Goal: Task Accomplishment & Management: Complete application form

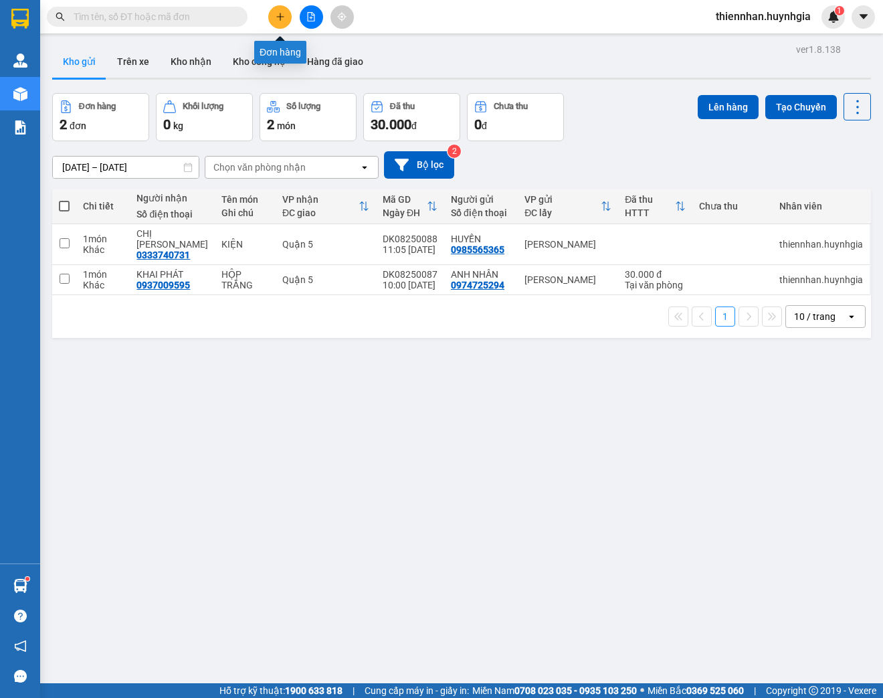
click at [284, 16] on icon "plus" at bounding box center [280, 16] width 9 height 9
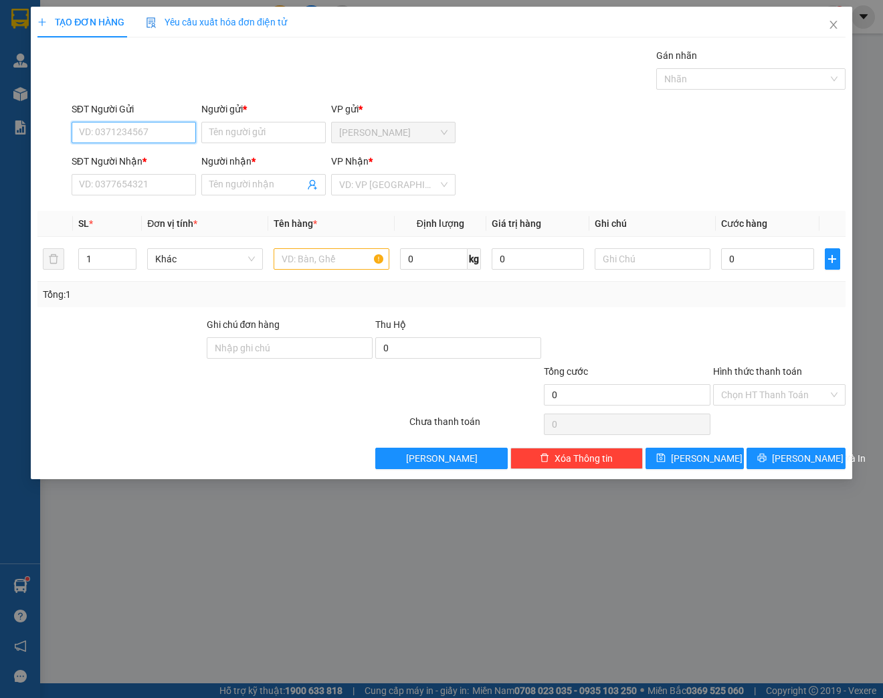
click at [136, 128] on input "SĐT Người Gửi" at bounding box center [134, 132] width 124 height 21
type input "0327045397"
click at [144, 165] on div "0327045397 - CÔ PHƯƠNG" at bounding box center [139, 158] width 118 height 15
type input "CÔ PHƯƠNG"
type input "0985473421"
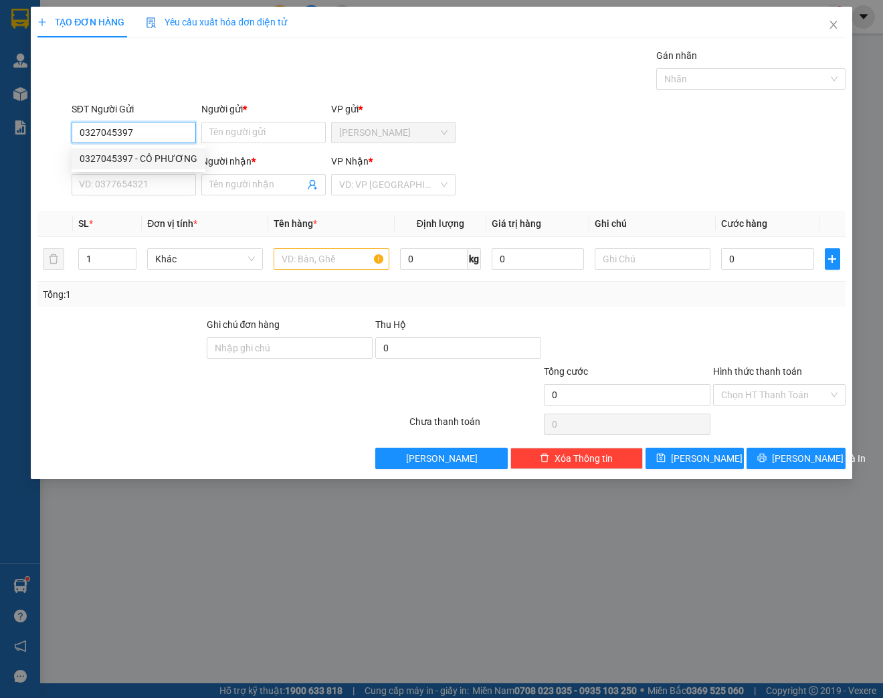
type input "EM [GEOGRAPHIC_DATA]"
type input "0327045397"
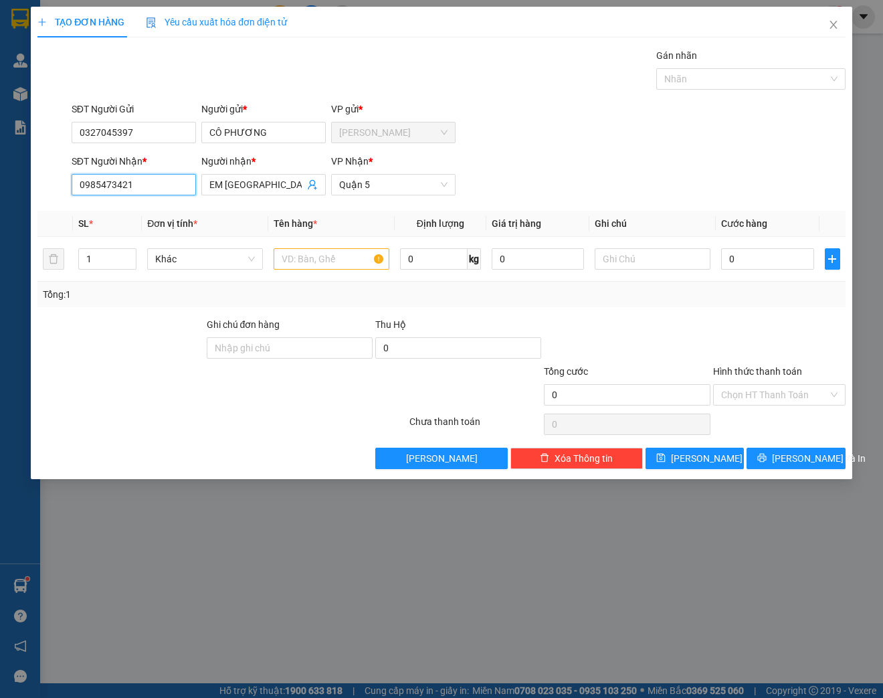
click at [146, 180] on input "0985473421" at bounding box center [134, 184] width 124 height 21
type input "0"
click at [159, 214] on div "0325421197 - CHỊ THU" at bounding box center [134, 210] width 108 height 15
type input "0325421197"
type input "CHỊ THU"
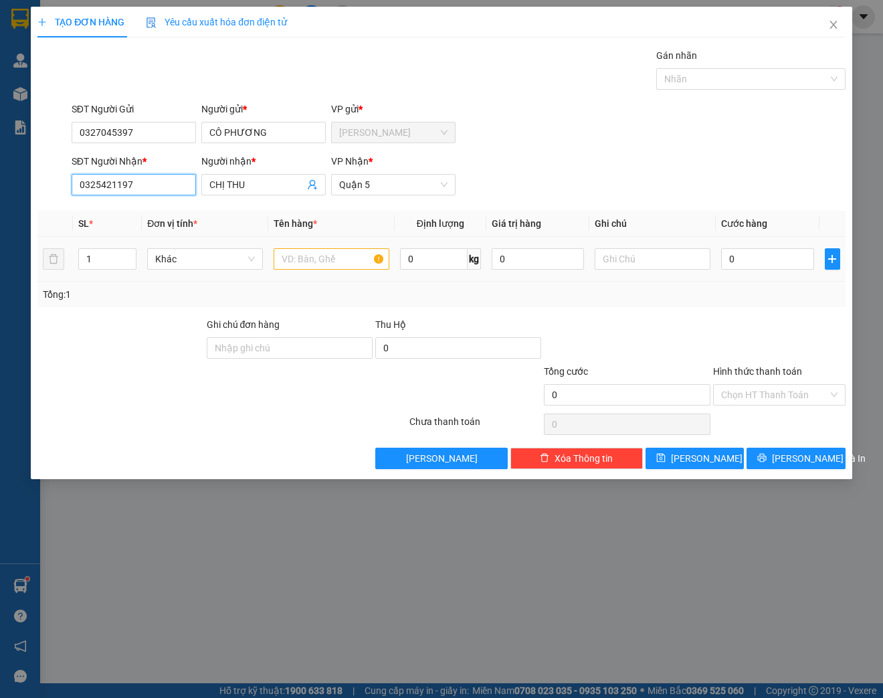
type input "0325421197"
click at [349, 257] on input "text" at bounding box center [332, 258] width 116 height 21
click at [294, 255] on input "text" at bounding box center [332, 258] width 116 height 21
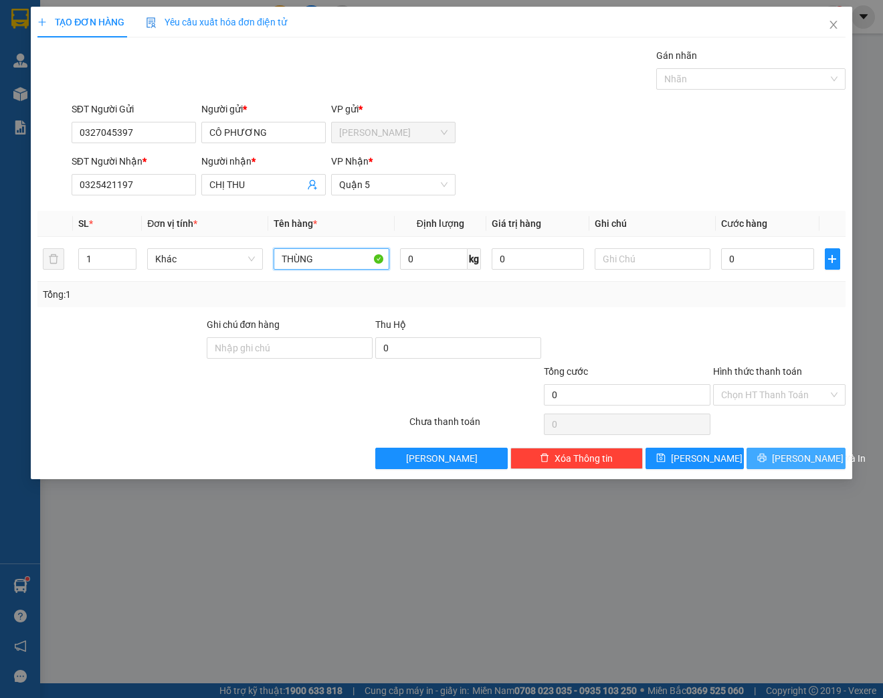
type input "THÙNG"
click at [820, 458] on span "[PERSON_NAME] và In" at bounding box center [819, 458] width 94 height 15
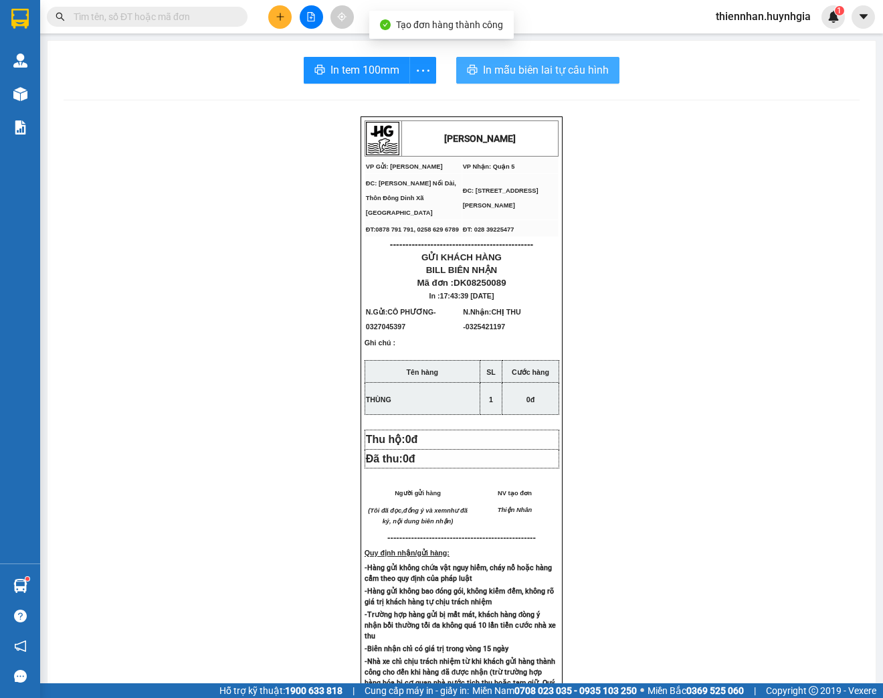
drag, startPoint x: 547, startPoint y: 70, endPoint x: 570, endPoint y: 116, distance: 51.4
click at [547, 70] on span "In mẫu biên lai tự cấu hình" at bounding box center [546, 70] width 126 height 17
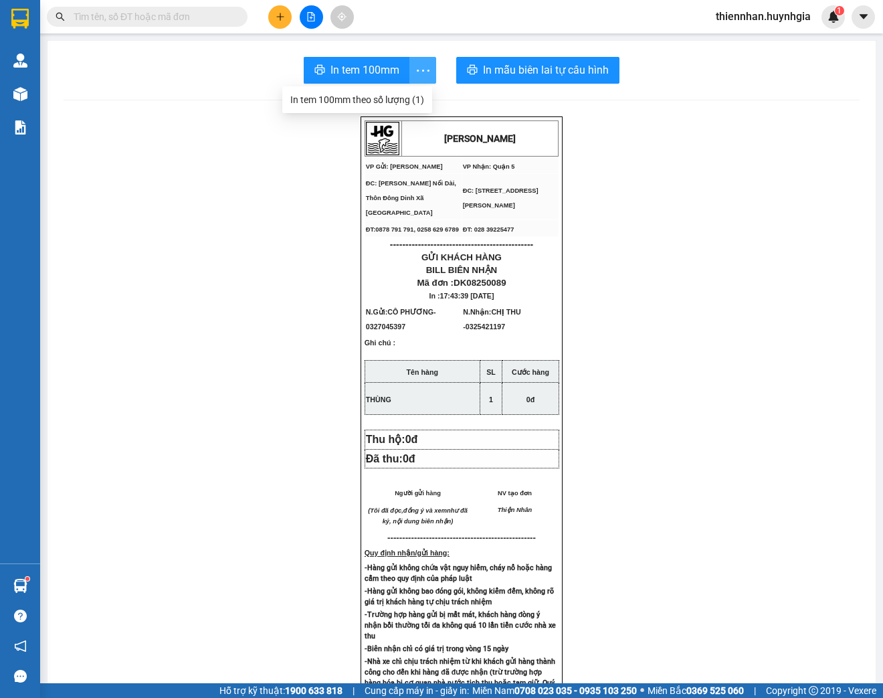
click at [415, 70] on icon "more" at bounding box center [423, 70] width 17 height 17
click at [407, 100] on div "In tem 100mm theo số lượng (1)" at bounding box center [357, 99] width 134 height 15
click at [278, 19] on icon "plus" at bounding box center [280, 16] width 9 height 9
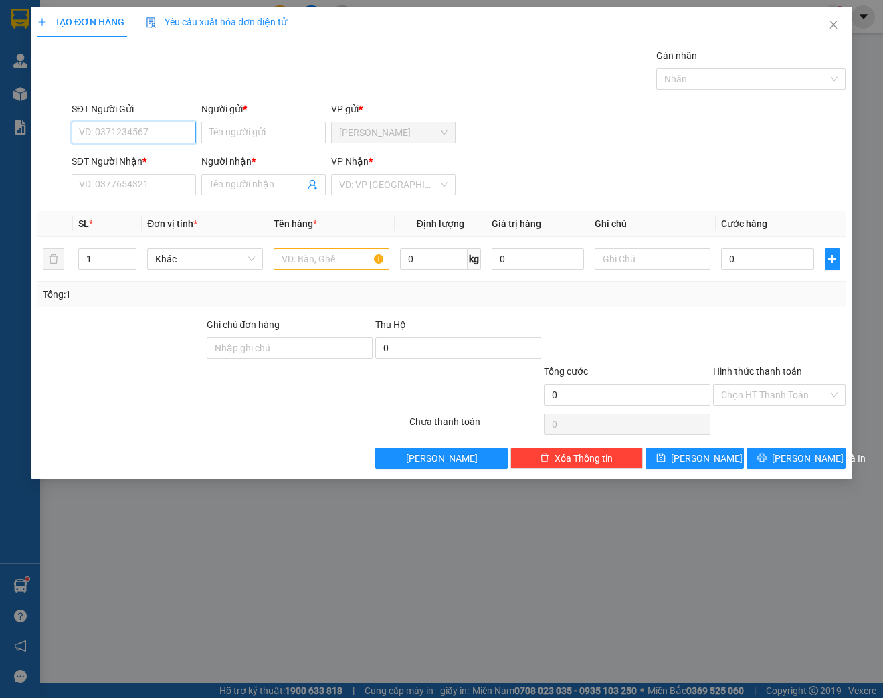
click at [118, 130] on input "SĐT Người Gửi" at bounding box center [134, 132] width 124 height 21
type input "0983083119"
click at [262, 130] on input "Người gửi *" at bounding box center [263, 132] width 124 height 21
drag, startPoint x: 128, startPoint y: 131, endPoint x: 98, endPoint y: 142, distance: 31.9
click at [78, 136] on input "0983083119" at bounding box center [134, 132] width 124 height 21
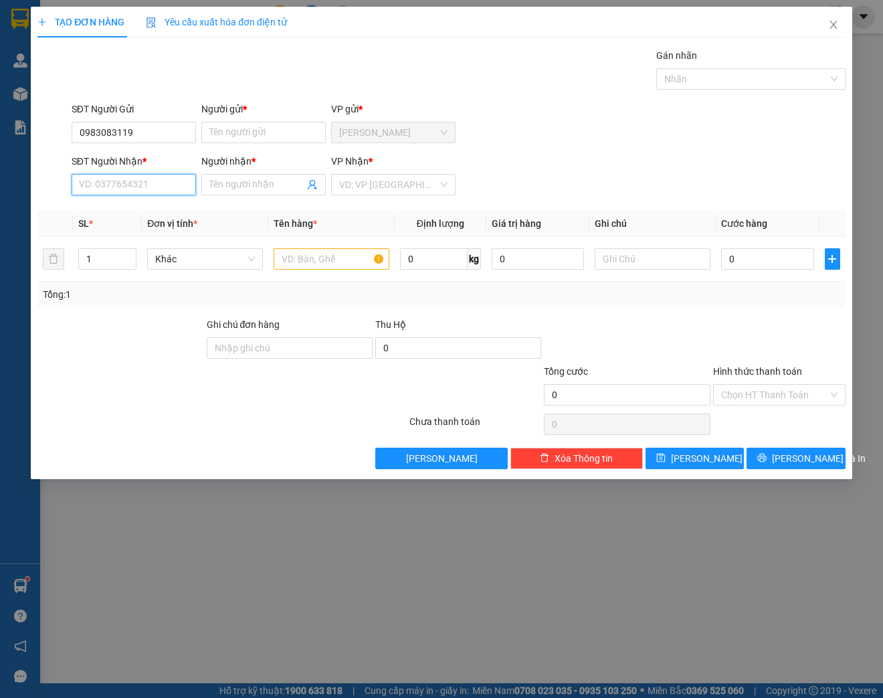
paste input "0983083119"
type input "0983083119"
drag, startPoint x: 134, startPoint y: 128, endPoint x: 68, endPoint y: 140, distance: 67.2
click at [69, 140] on div "SĐT Người Gửi 0983083119 0983083119" at bounding box center [134, 125] width 130 height 47
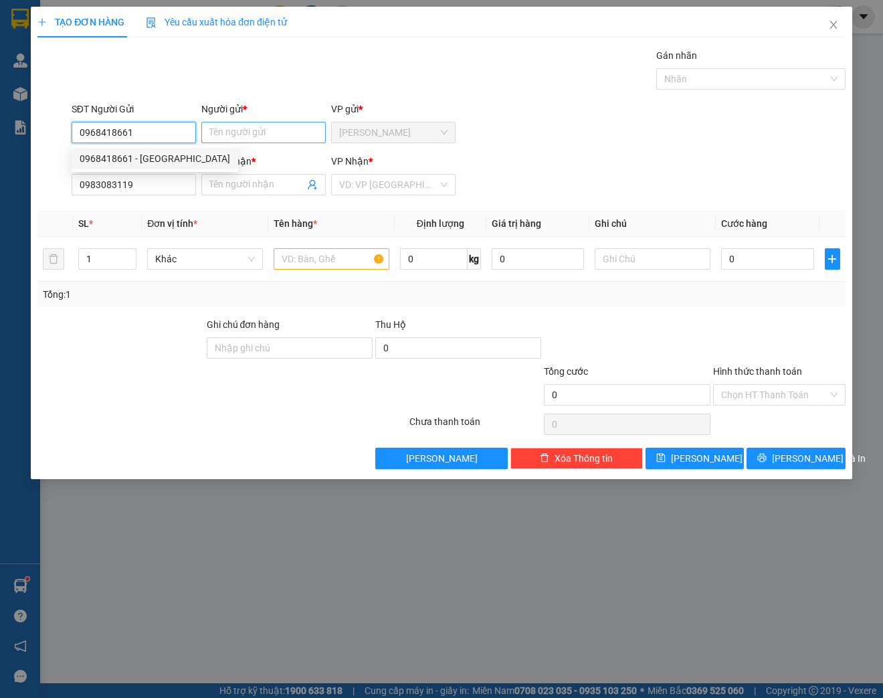
type input "0968418661"
click at [223, 132] on input "Người gửi *" at bounding box center [263, 132] width 124 height 21
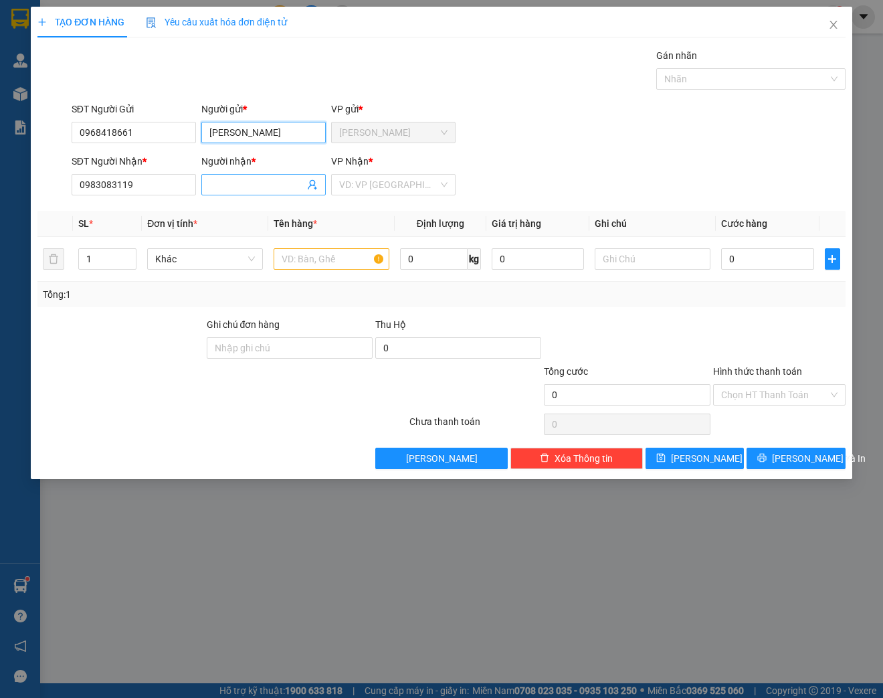
type input "[PERSON_NAME]"
click at [235, 178] on input "Người nhận *" at bounding box center [256, 184] width 95 height 15
click at [237, 187] on input "Người nhận *" at bounding box center [256, 184] width 95 height 15
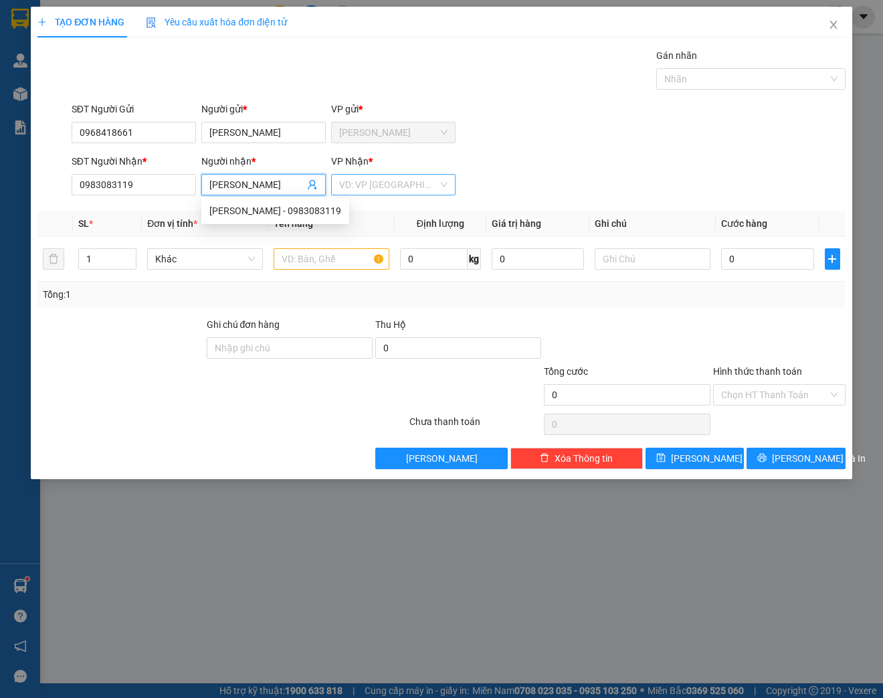
type input "[PERSON_NAME]"
click at [391, 183] on input "search" at bounding box center [388, 185] width 99 height 20
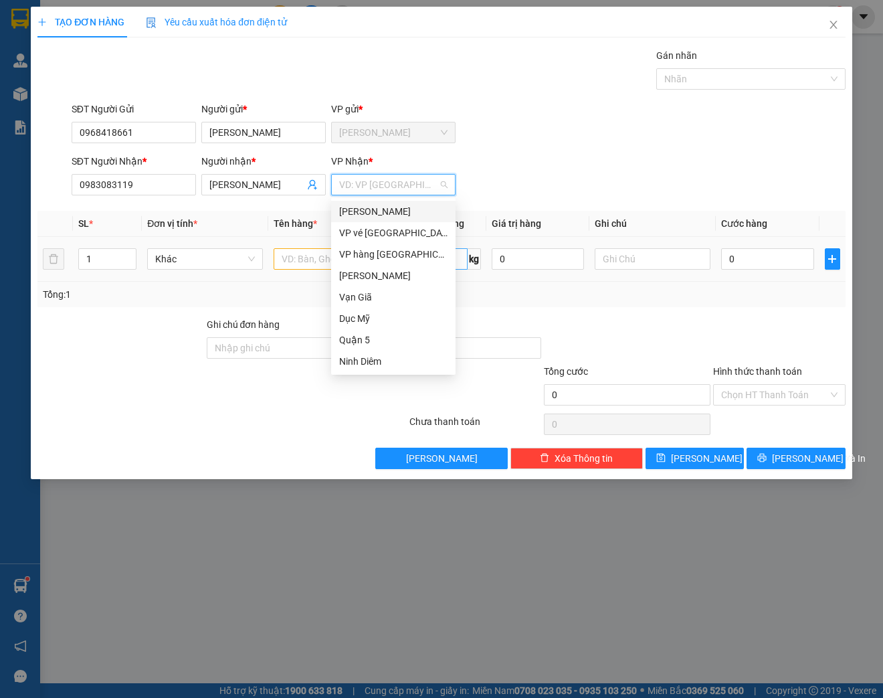
drag, startPoint x: 395, startPoint y: 211, endPoint x: 447, endPoint y: 257, distance: 69.6
click at [395, 211] on div "[PERSON_NAME]" at bounding box center [393, 211] width 108 height 15
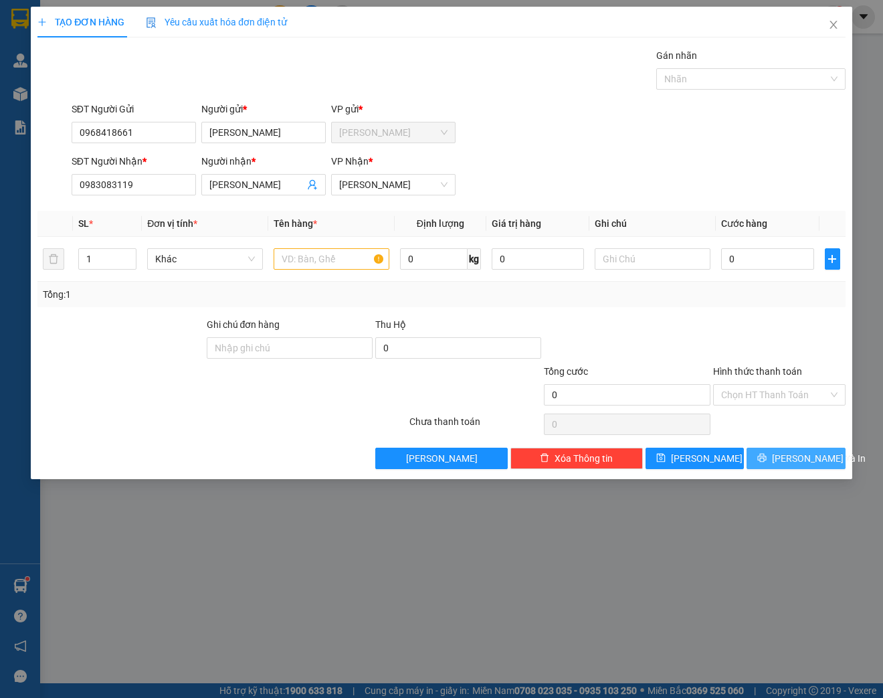
click at [791, 463] on span "[PERSON_NAME] và In" at bounding box center [819, 458] width 94 height 15
click at [298, 255] on input "text" at bounding box center [332, 258] width 116 height 21
type input "[GEOGRAPHIC_DATA]"
click at [817, 461] on span "[PERSON_NAME] và In" at bounding box center [819, 458] width 94 height 15
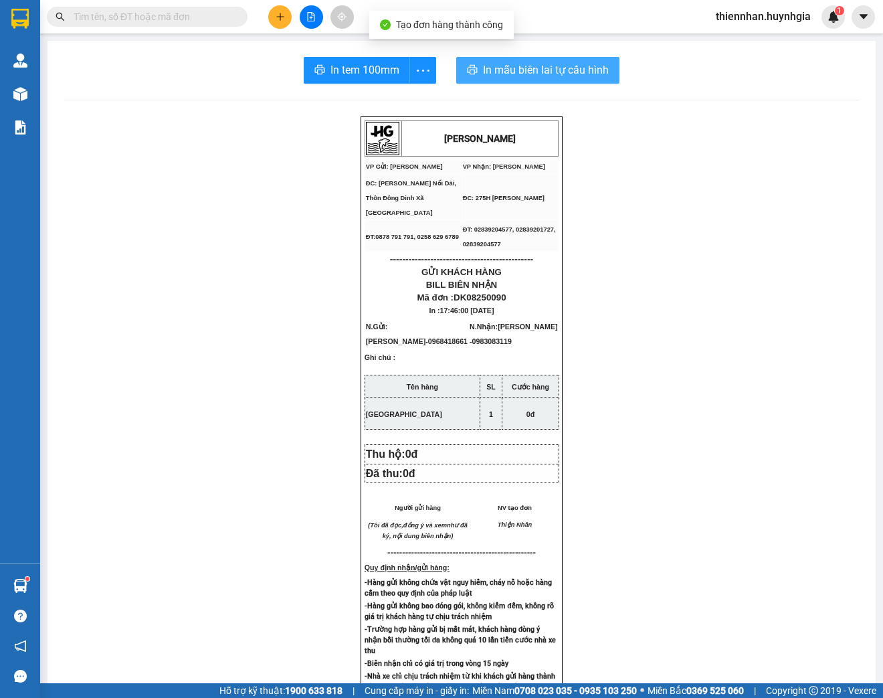
click at [554, 70] on span "In mẫu biên lai tự cấu hình" at bounding box center [546, 70] width 126 height 17
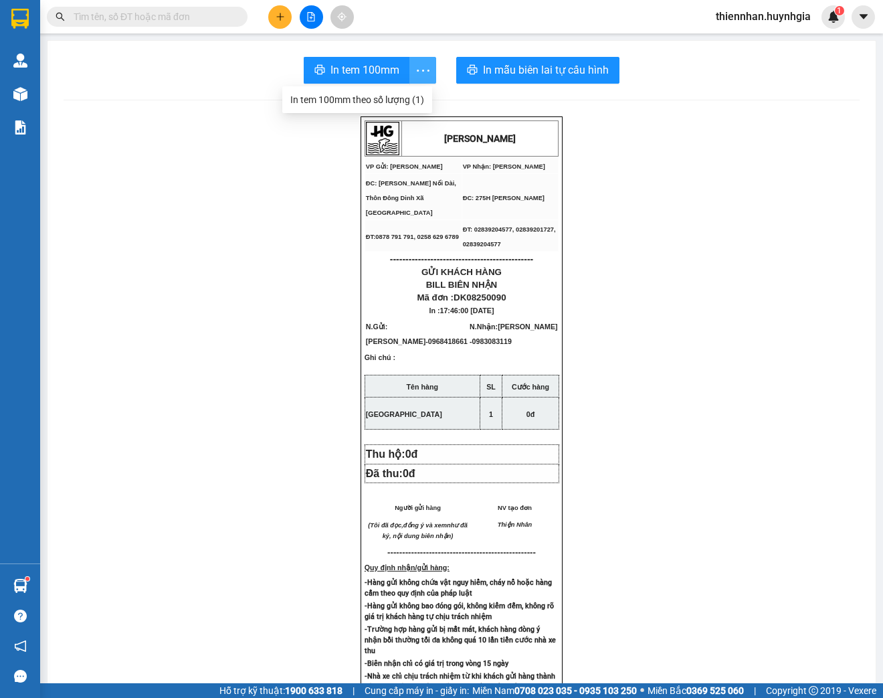
click at [421, 72] on icon "more" at bounding box center [423, 70] width 17 height 17
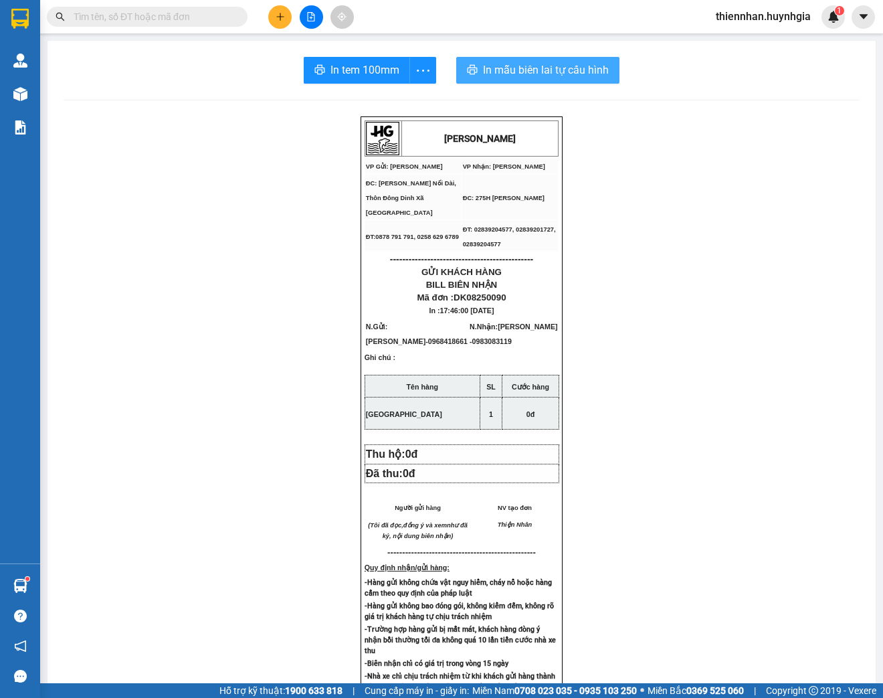
click at [594, 70] on span "In mẫu biên lai tự cấu hình" at bounding box center [546, 70] width 126 height 17
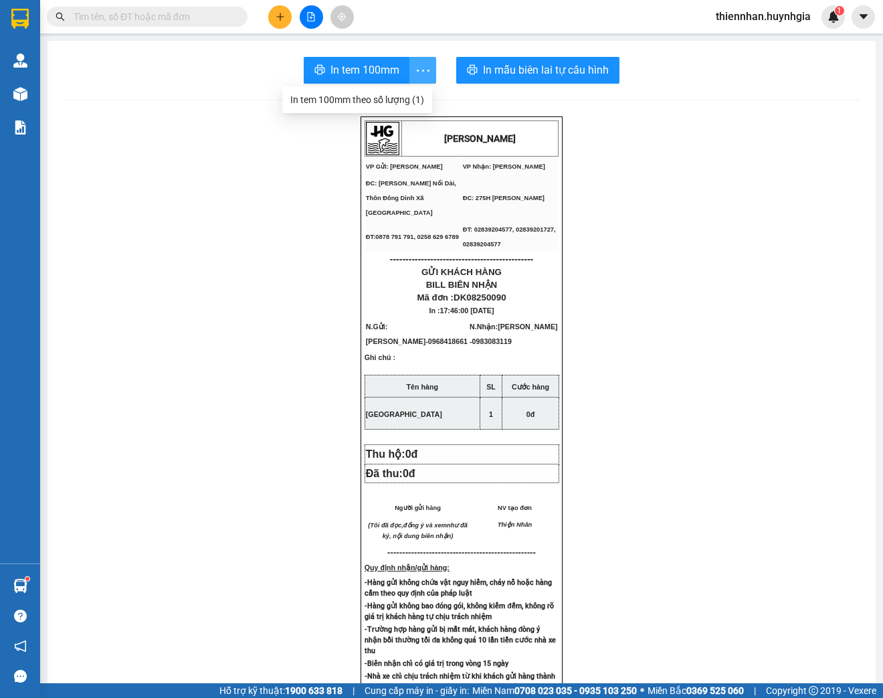
click at [422, 65] on icon "more" at bounding box center [423, 70] width 17 height 17
click at [420, 100] on div "In tem 100mm theo số lượng (1)" at bounding box center [357, 99] width 134 height 15
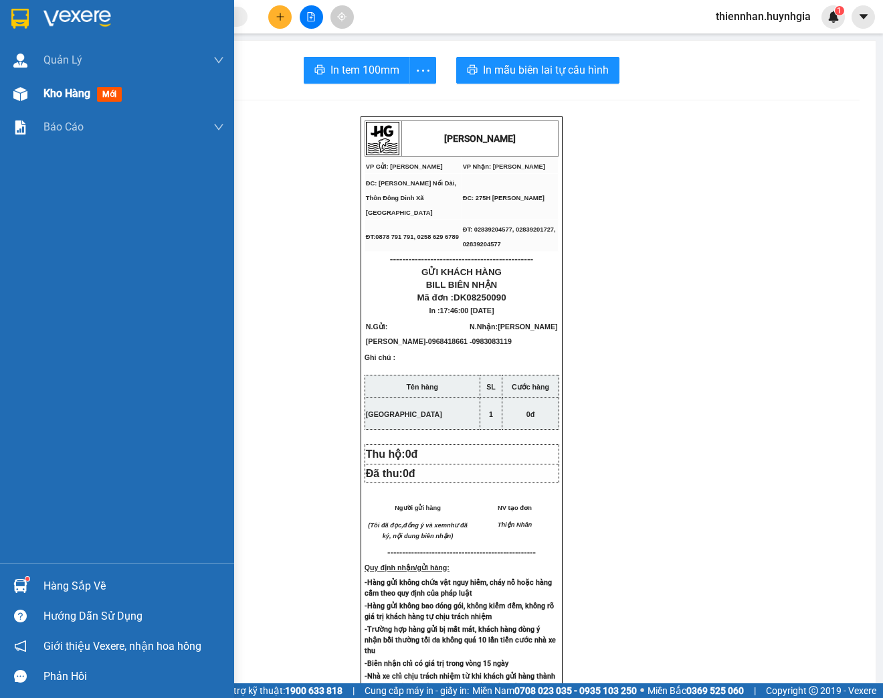
click at [59, 96] on span "Kho hàng" at bounding box center [66, 93] width 47 height 13
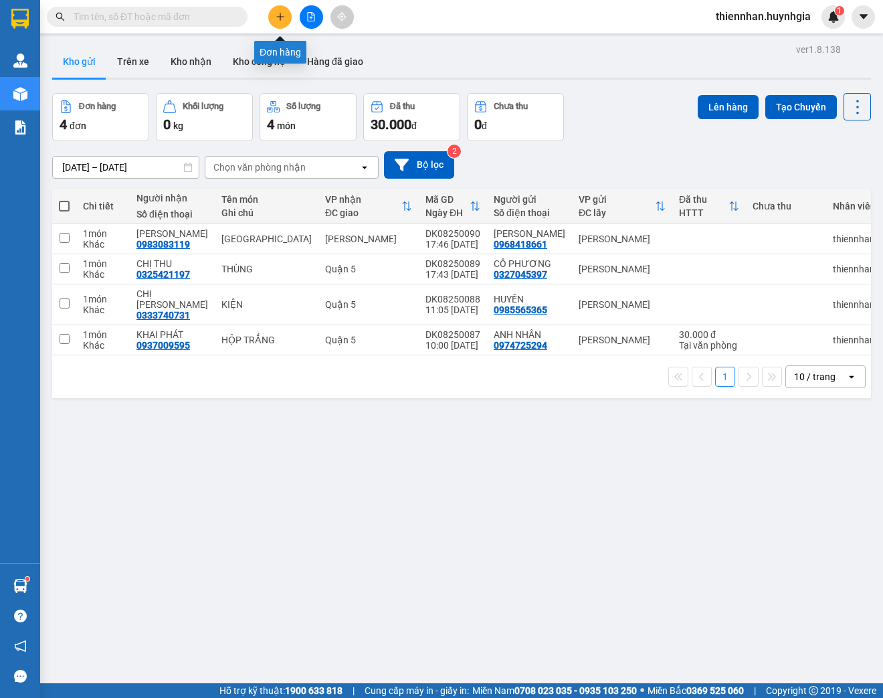
click at [286, 11] on button at bounding box center [279, 16] width 23 height 23
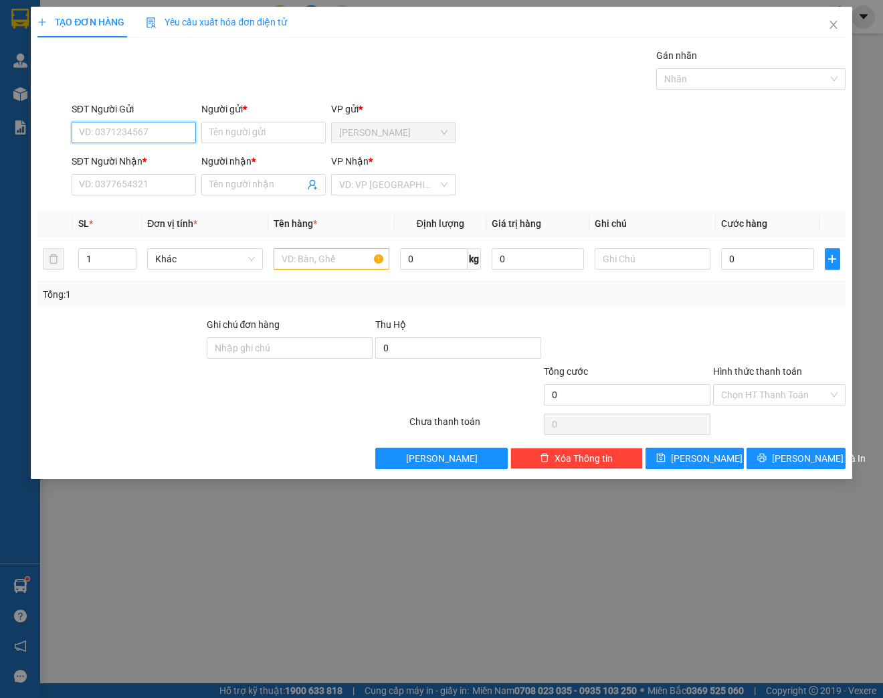
click at [139, 134] on input "SĐT Người Gửi" at bounding box center [134, 132] width 124 height 21
click at [244, 136] on input "Người gửi *" at bounding box center [263, 132] width 124 height 21
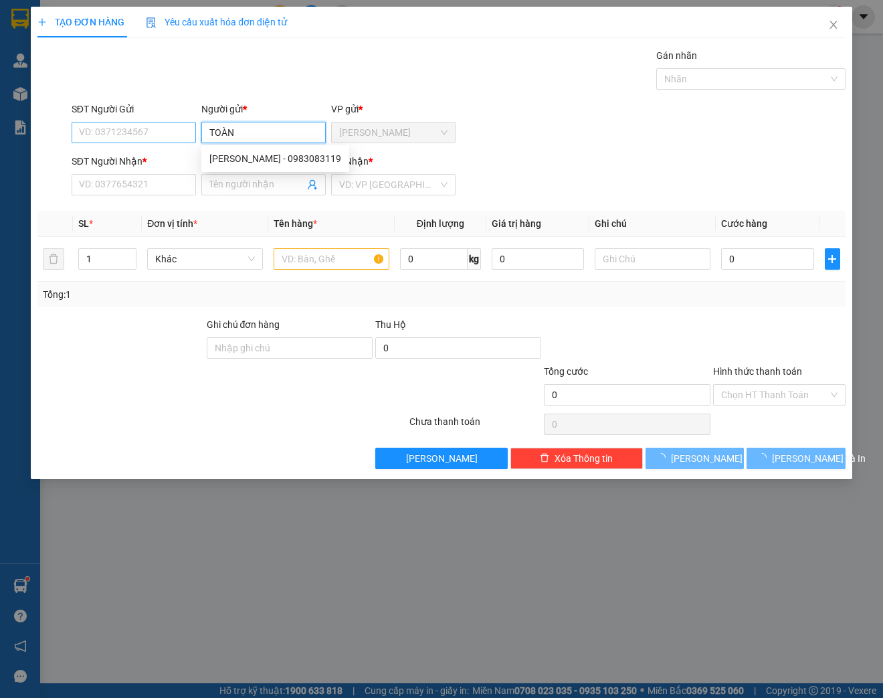
type input "TOÀN"
click at [140, 128] on input "SĐT Người Gửi" at bounding box center [134, 132] width 124 height 21
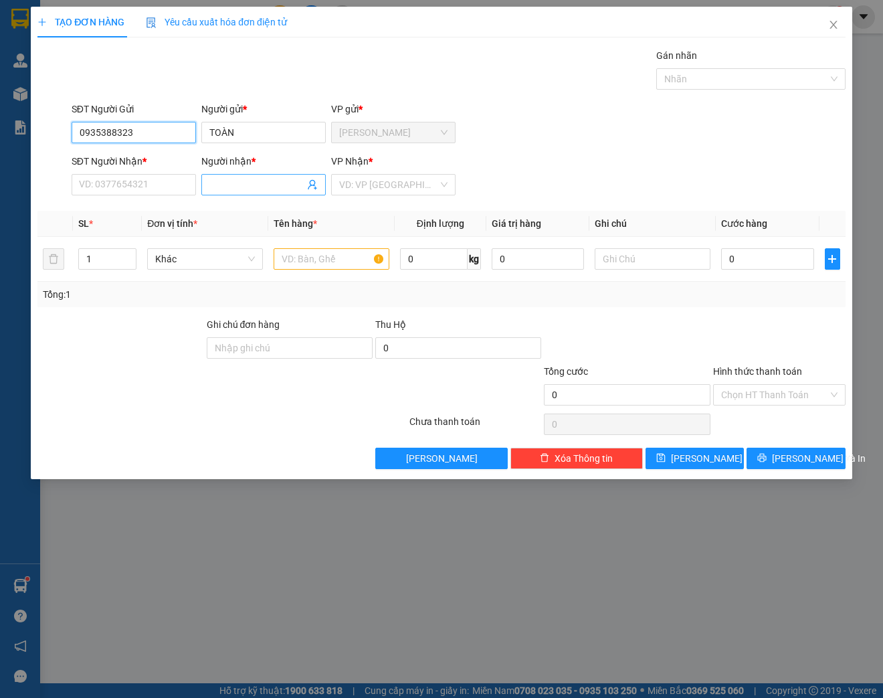
type input "0935388323"
click at [222, 187] on input "Người nhận *" at bounding box center [256, 184] width 95 height 15
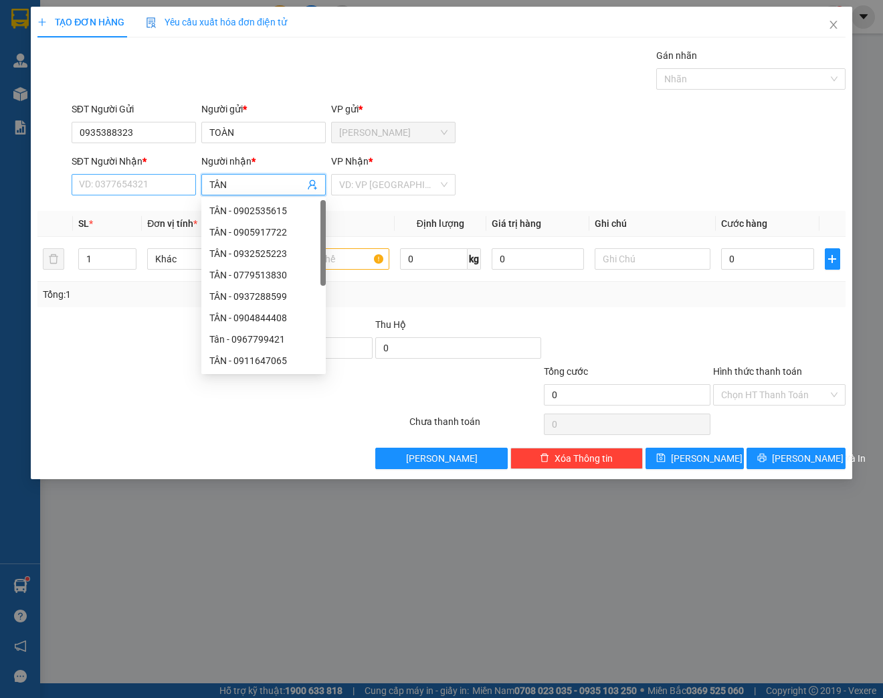
type input "TÂN"
click at [96, 181] on input "SĐT Người Nhận *" at bounding box center [134, 184] width 124 height 21
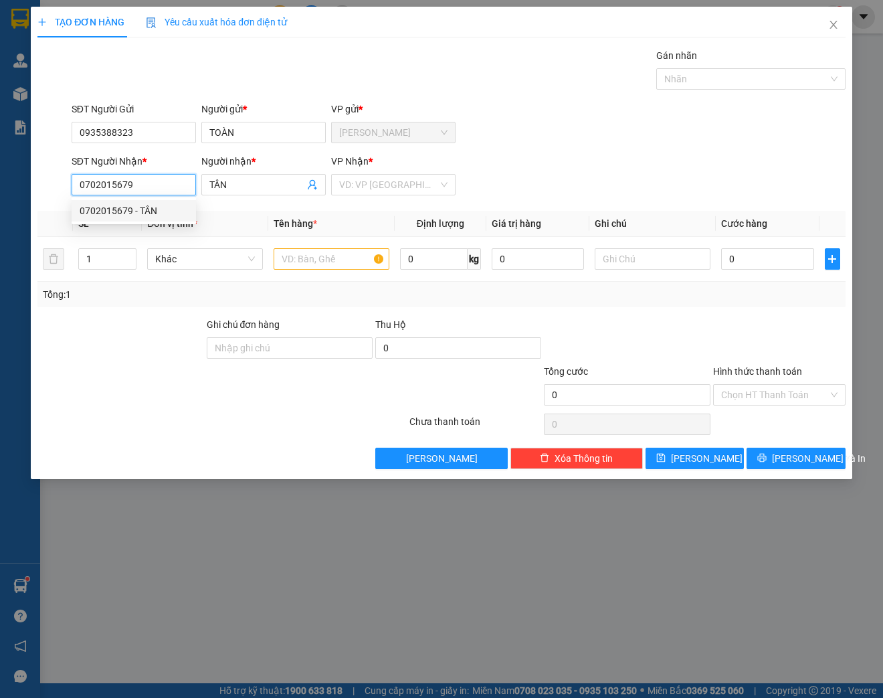
type input "0702015679"
click at [235, 203] on div "Transit Pickup Surcharge Ids Transit Deliver Surcharge Ids Transit Deliver Surc…" at bounding box center [441, 258] width 808 height 421
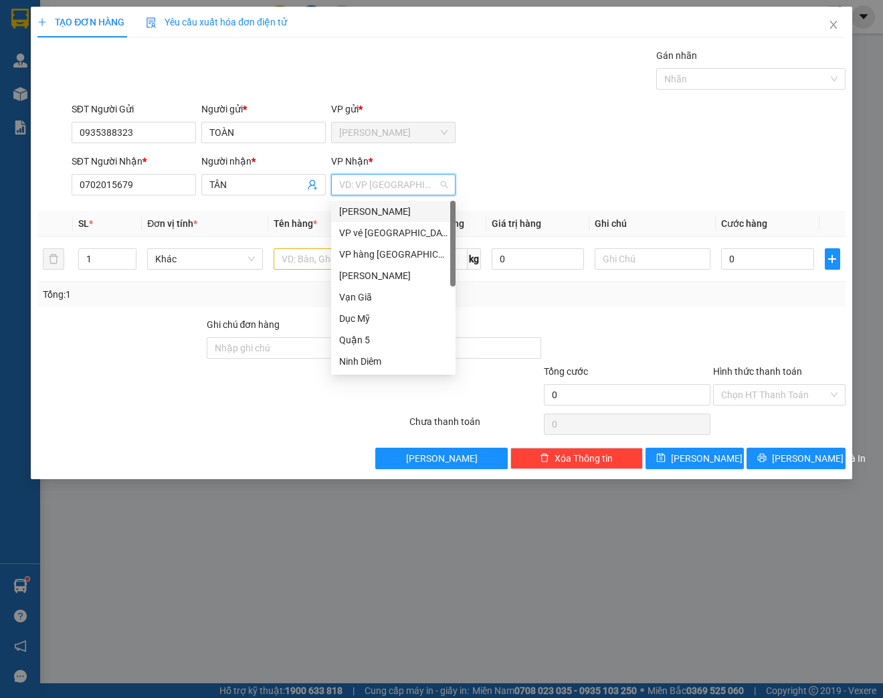
click at [413, 181] on input "search" at bounding box center [388, 185] width 99 height 20
click at [360, 341] on div "Quận 5" at bounding box center [393, 339] width 108 height 15
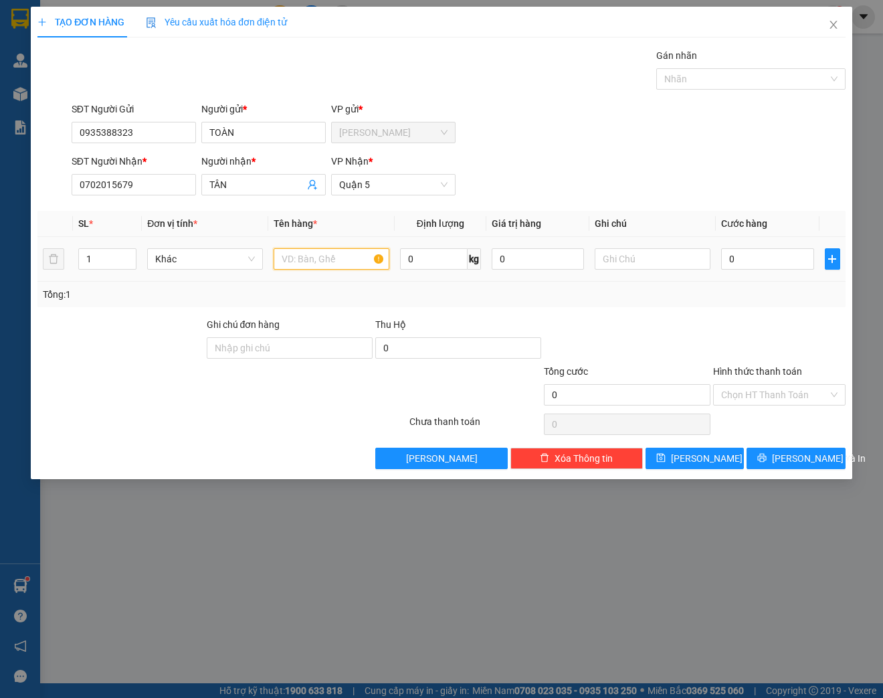
drag, startPoint x: 309, startPoint y: 256, endPoint x: 333, endPoint y: 251, distance: 24.7
click at [311, 256] on input "text" at bounding box center [332, 258] width 116 height 21
type input "HỘP"
click at [813, 461] on span "[PERSON_NAME] và In" at bounding box center [819, 458] width 94 height 15
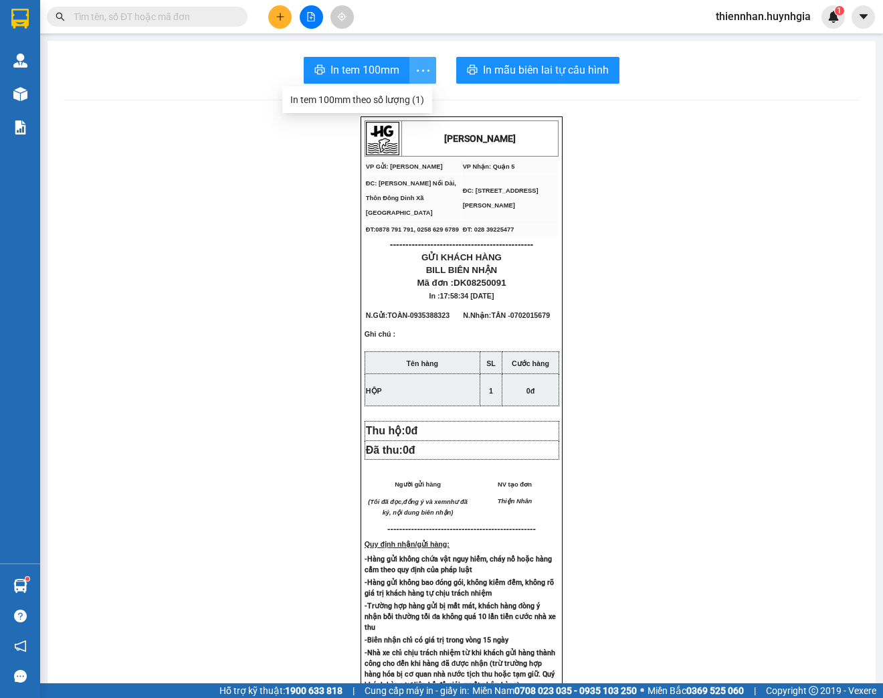
click at [417, 70] on icon "more" at bounding box center [423, 70] width 13 height 2
click at [378, 107] on li "In tem 100mm theo số lượng (1)" at bounding box center [357, 99] width 150 height 21
click at [394, 96] on div "In tem 100mm theo số lượng (1)" at bounding box center [357, 99] width 134 height 15
click at [284, 8] on button at bounding box center [279, 16] width 23 height 23
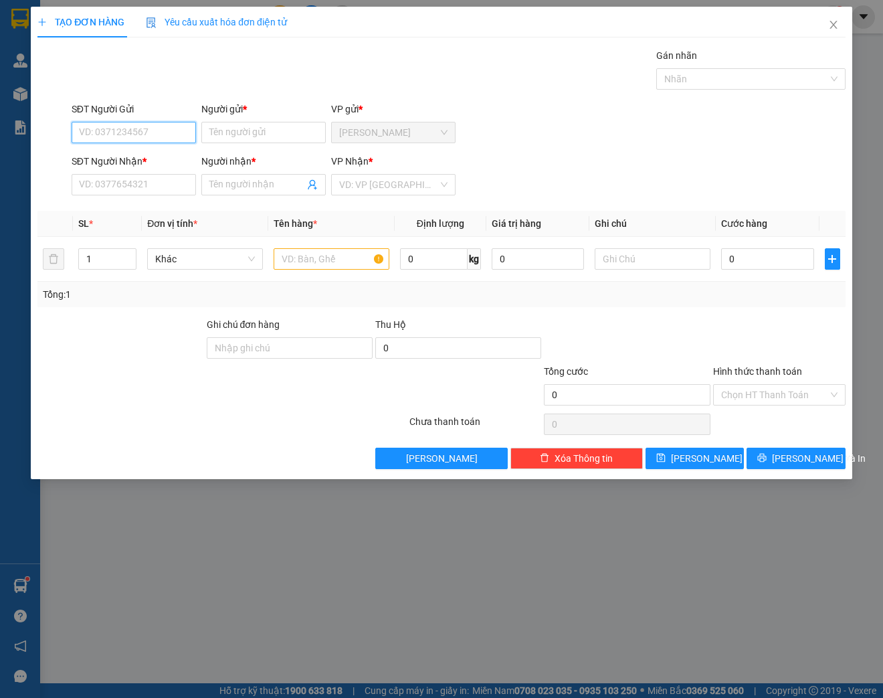
click at [118, 135] on input "SĐT Người Gửi" at bounding box center [134, 132] width 124 height 21
click at [92, 134] on input "SĐT Người Gửi" at bounding box center [134, 132] width 124 height 21
type input "0933131209"
click at [112, 164] on div "0933131209 - THẮM" at bounding box center [134, 158] width 108 height 15
type input "THẮM"
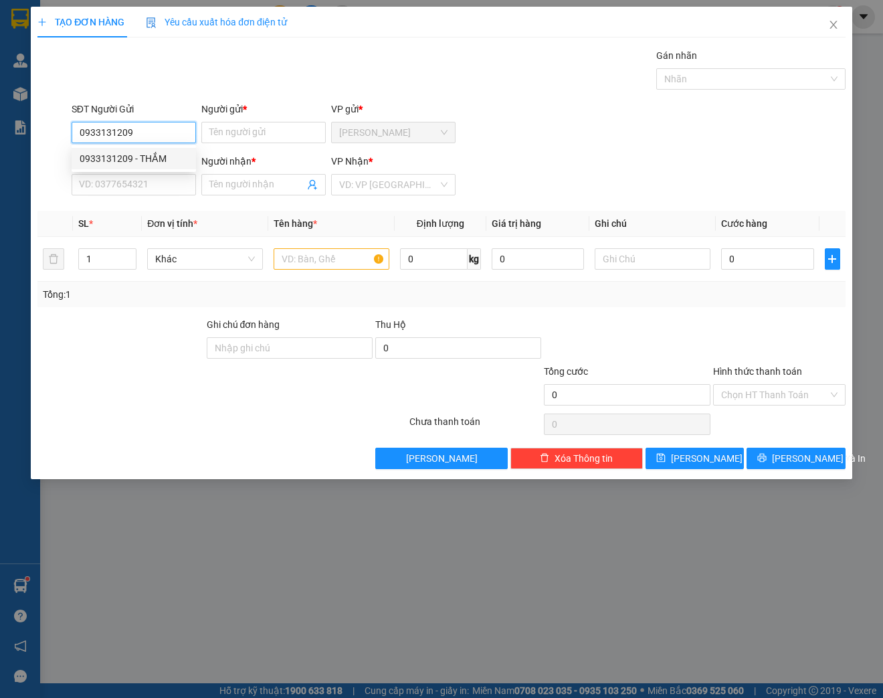
type input "0988110169"
type input "NGUYÊN"
type input "0933131209"
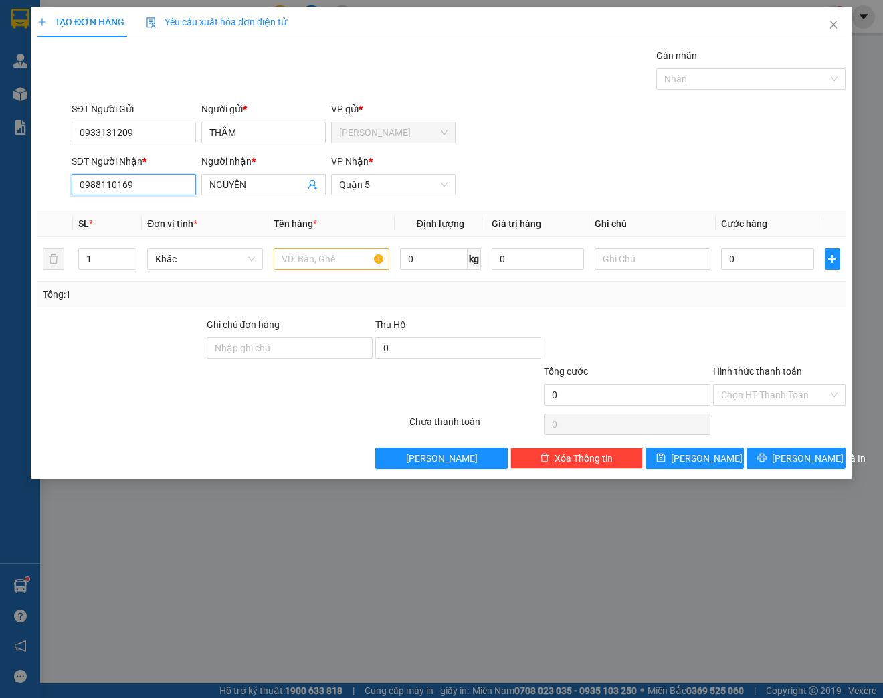
click at [145, 185] on input "0988110169" at bounding box center [134, 184] width 124 height 21
type input "0"
click at [148, 215] on div "0981666579 - DUẨN" at bounding box center [134, 210] width 108 height 15
type input "0981666579"
type input "DUẨN"
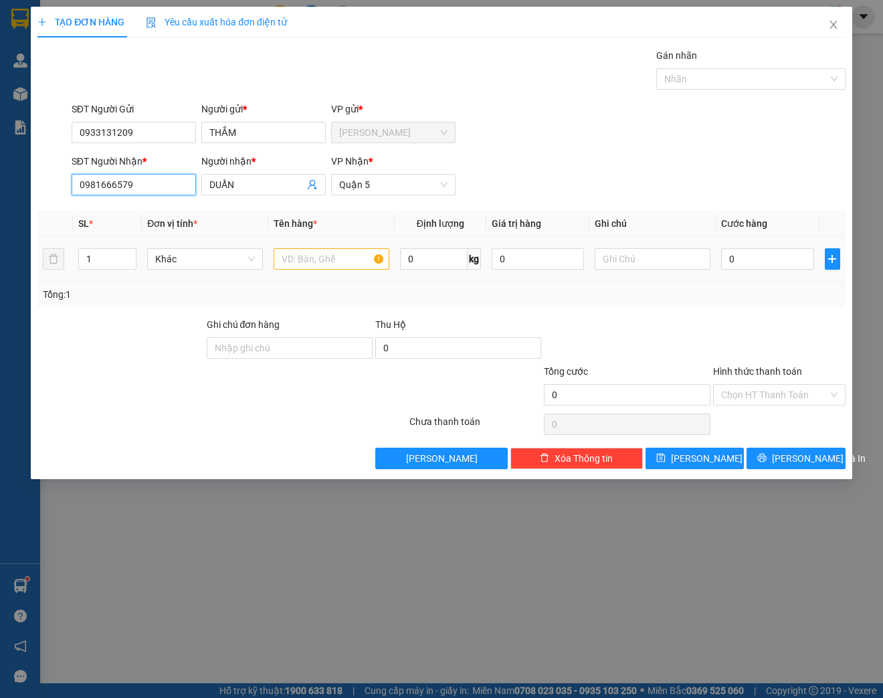
type input "0981666579"
click at [318, 265] on input "text" at bounding box center [332, 258] width 116 height 21
type input "MÁY RỬA XE"
click at [759, 260] on input "0" at bounding box center [767, 258] width 92 height 21
type input "3"
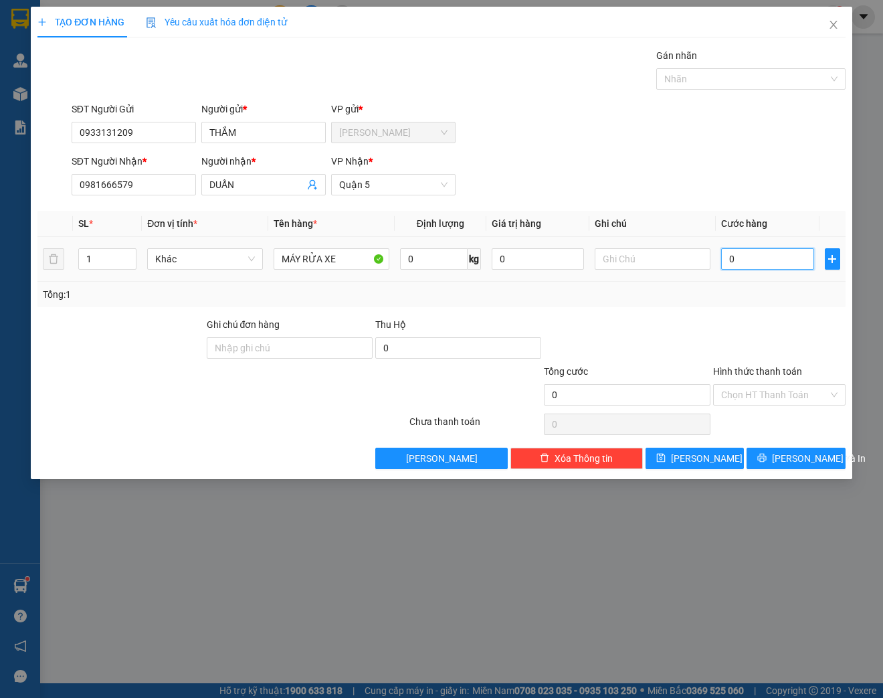
type input "3"
type input "30"
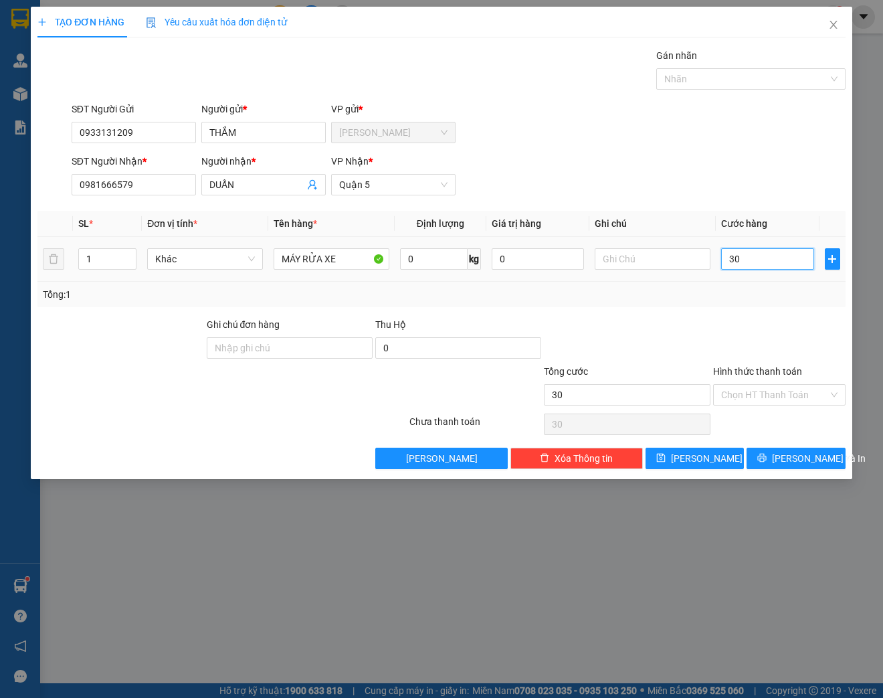
type input "300"
type input "3.000"
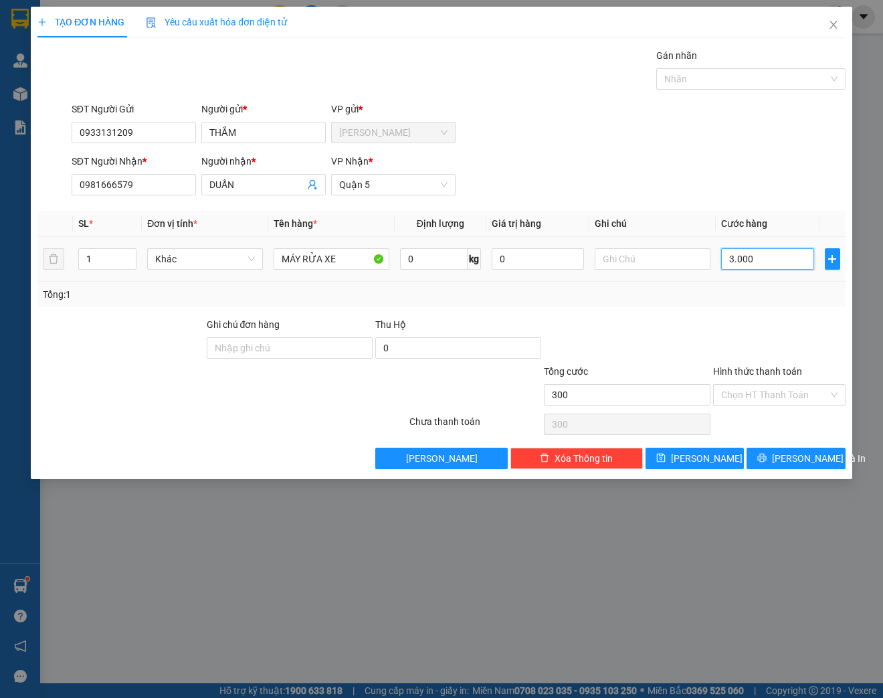
type input "3.000"
type input "30.000"
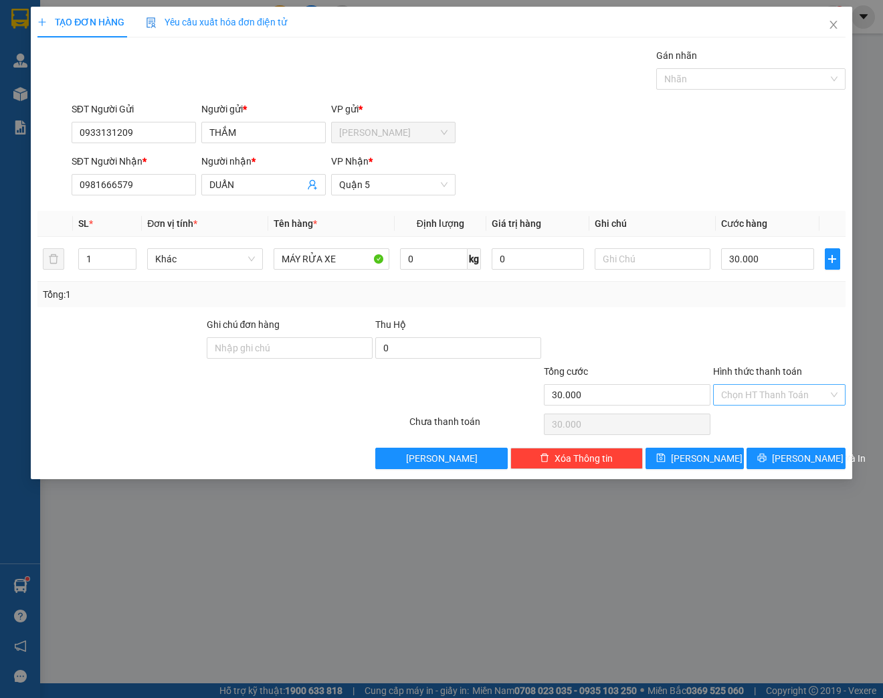
click at [784, 396] on input "Hình thức thanh toán" at bounding box center [774, 395] width 107 height 20
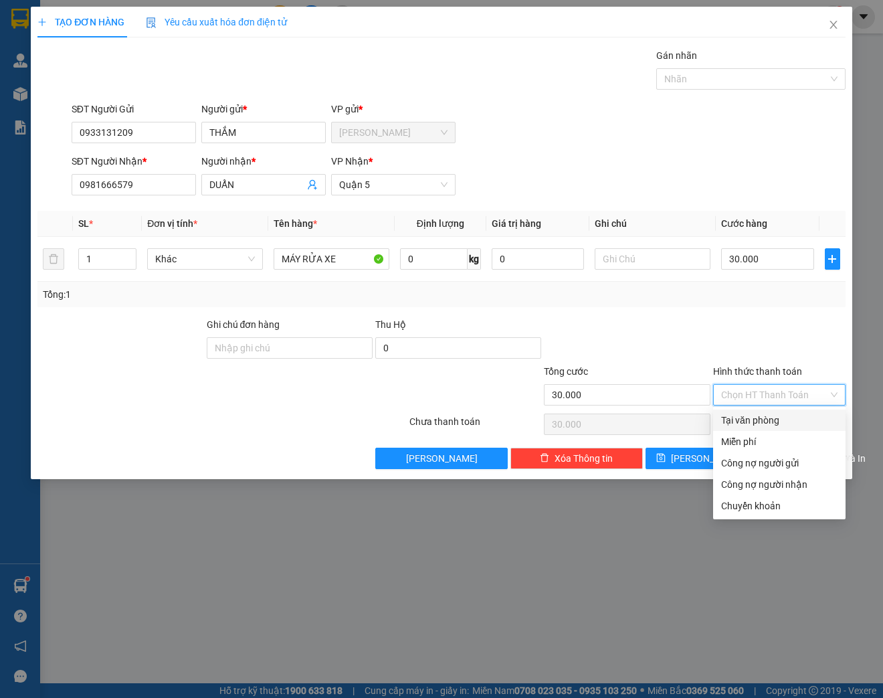
click at [773, 422] on div "Tại văn phòng" at bounding box center [779, 420] width 116 height 15
type input "0"
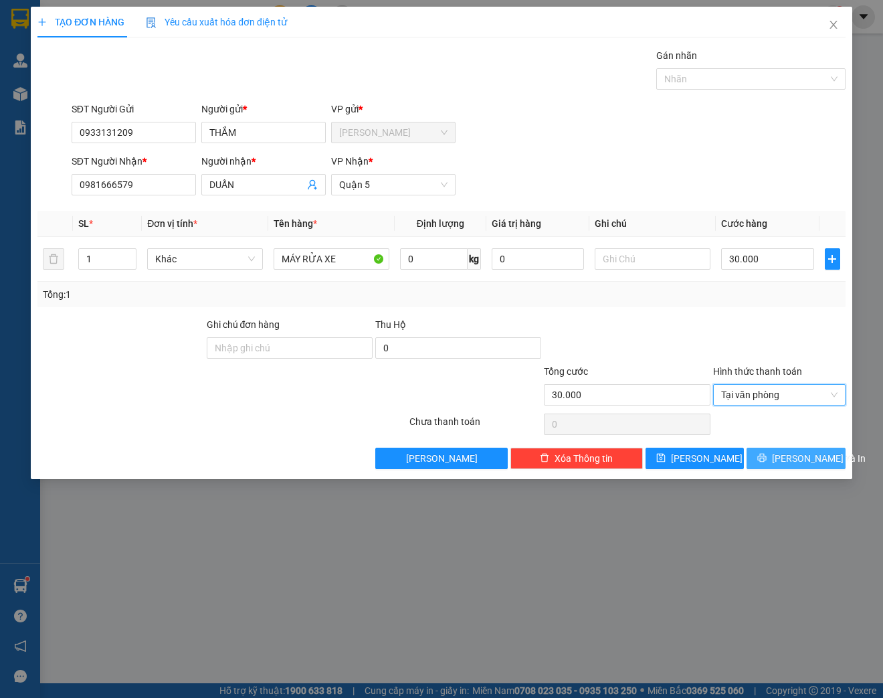
click at [809, 458] on span "[PERSON_NAME] và In" at bounding box center [819, 458] width 94 height 15
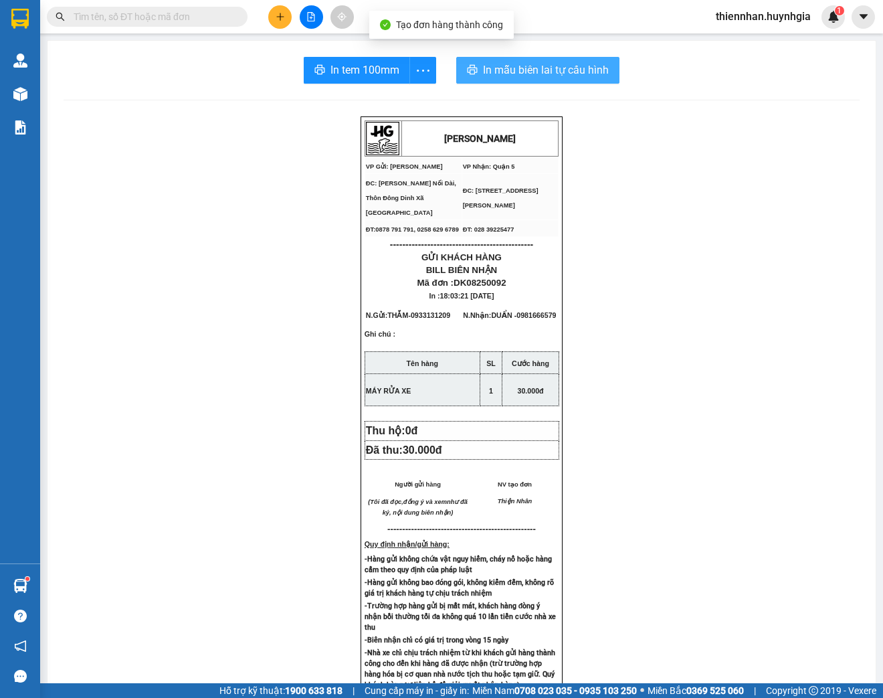
click at [595, 72] on span "In mẫu biên lai tự cấu hình" at bounding box center [546, 70] width 126 height 17
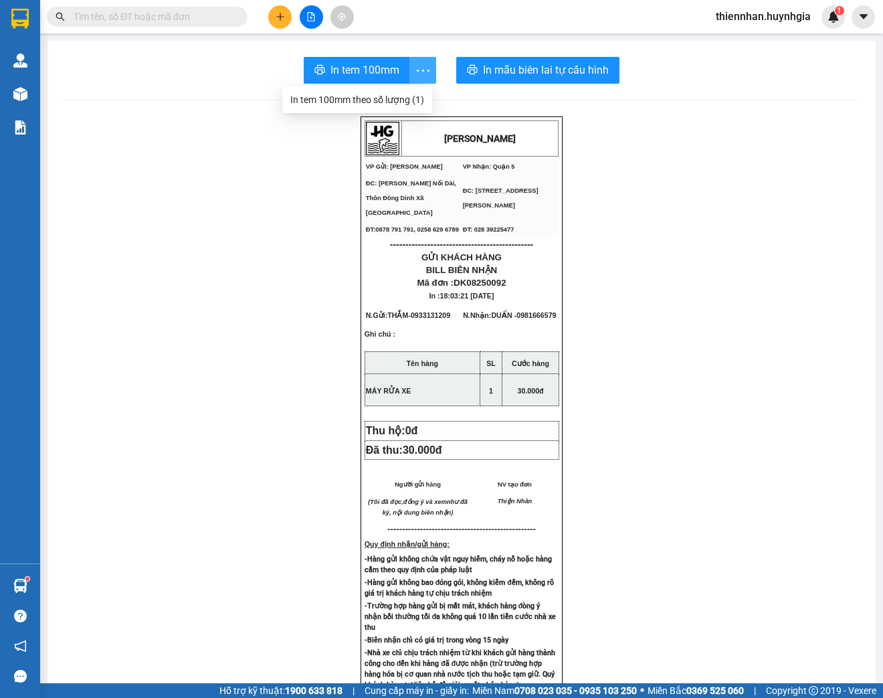
click at [421, 66] on icon "more" at bounding box center [423, 70] width 17 height 17
click at [414, 100] on div "In tem 100mm theo số lượng (1)" at bounding box center [357, 99] width 134 height 15
click at [281, 11] on button at bounding box center [279, 16] width 23 height 23
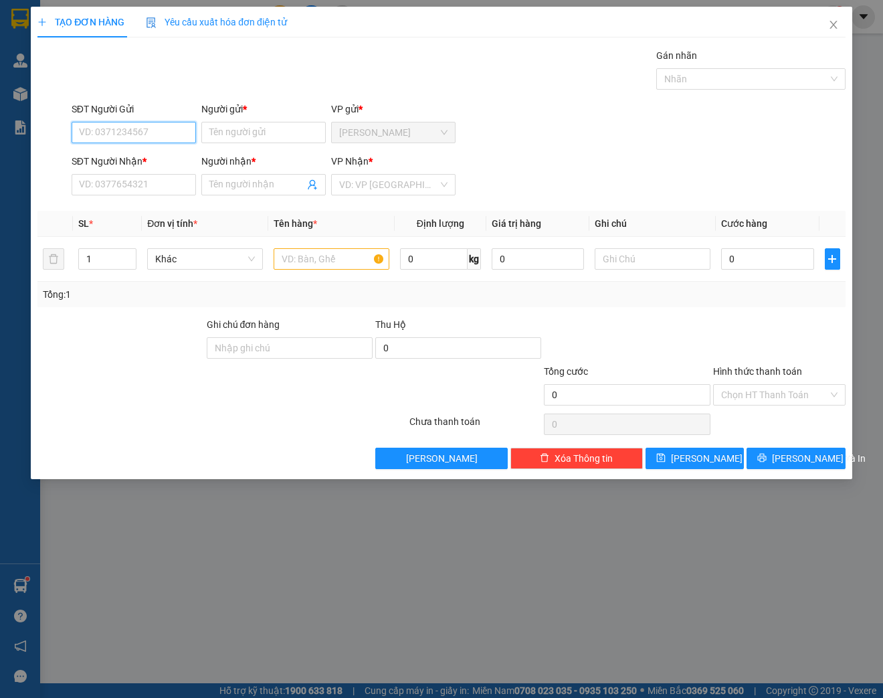
click at [145, 133] on input "SĐT Người Gửi" at bounding box center [134, 132] width 124 height 21
type input "0332982727"
click at [185, 159] on div "0332982727 - [PERSON_NAME]" at bounding box center [146, 158] width 132 height 15
type input "[PERSON_NAME]"
type input "0764096832"
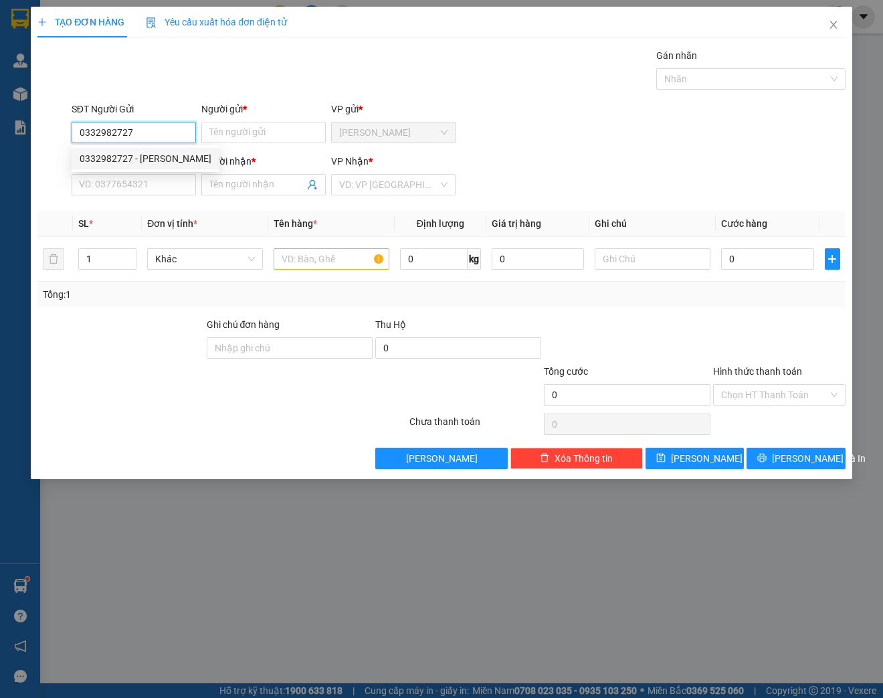
type input "PHÚC"
type input "0332982727"
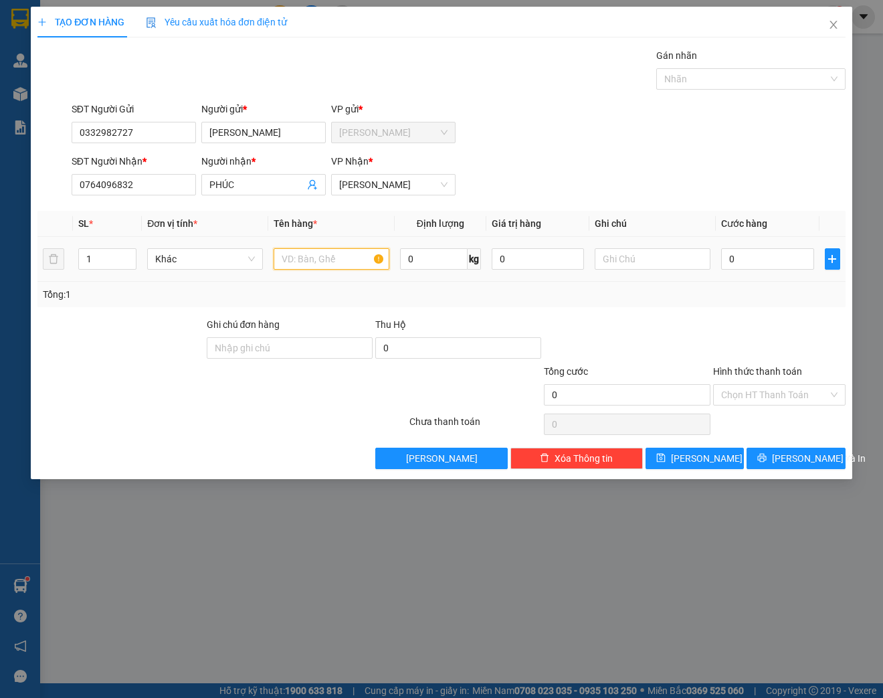
click at [330, 261] on input "text" at bounding box center [332, 258] width 116 height 21
type input "X"
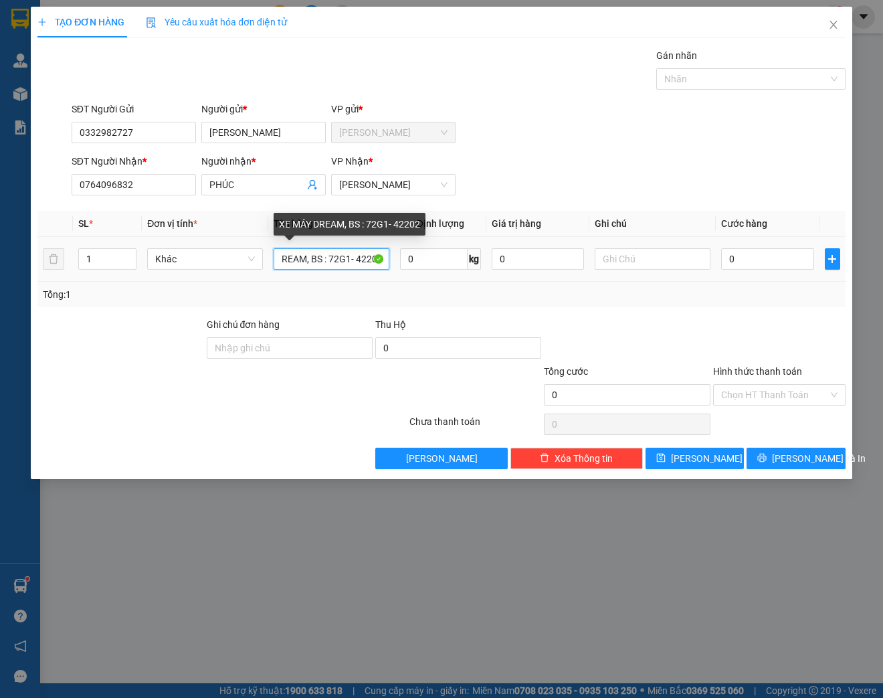
click at [307, 257] on input "XE MÁY DREAM, BS : 72G1- 42202" at bounding box center [332, 258] width 116 height 21
type input "XE MÁY WASE, BS : 72G1- 42202"
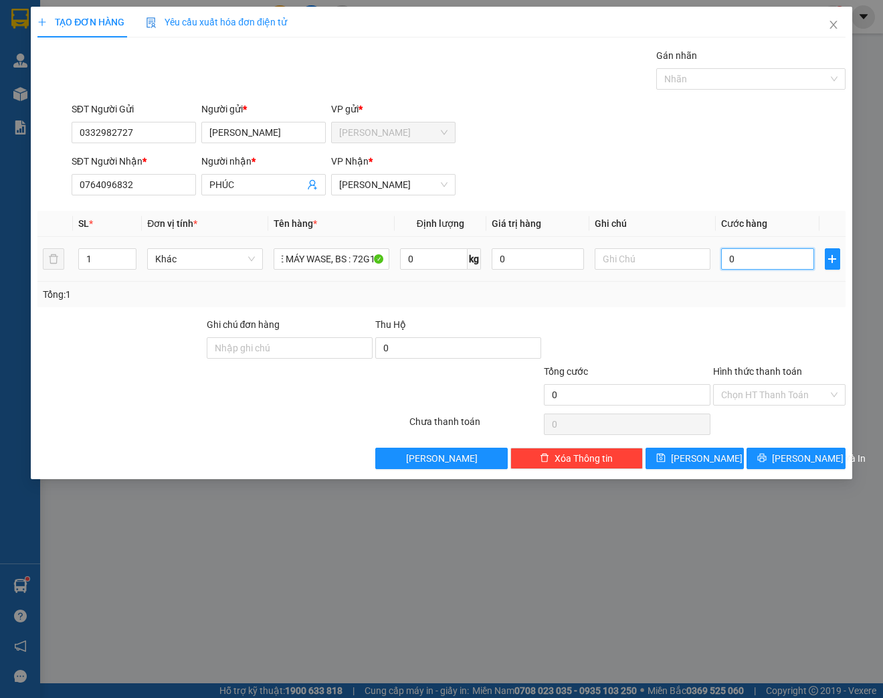
scroll to position [0, 0]
click at [765, 262] on input "0" at bounding box center [767, 258] width 92 height 21
click at [744, 254] on input "0" at bounding box center [767, 258] width 92 height 21
drag, startPoint x: 738, startPoint y: 260, endPoint x: 710, endPoint y: 263, distance: 28.9
click at [710, 263] on tr "1 Khác XE MÁY WASE, BS : 72G1- 42202 0 kg 0 0" at bounding box center [441, 259] width 808 height 45
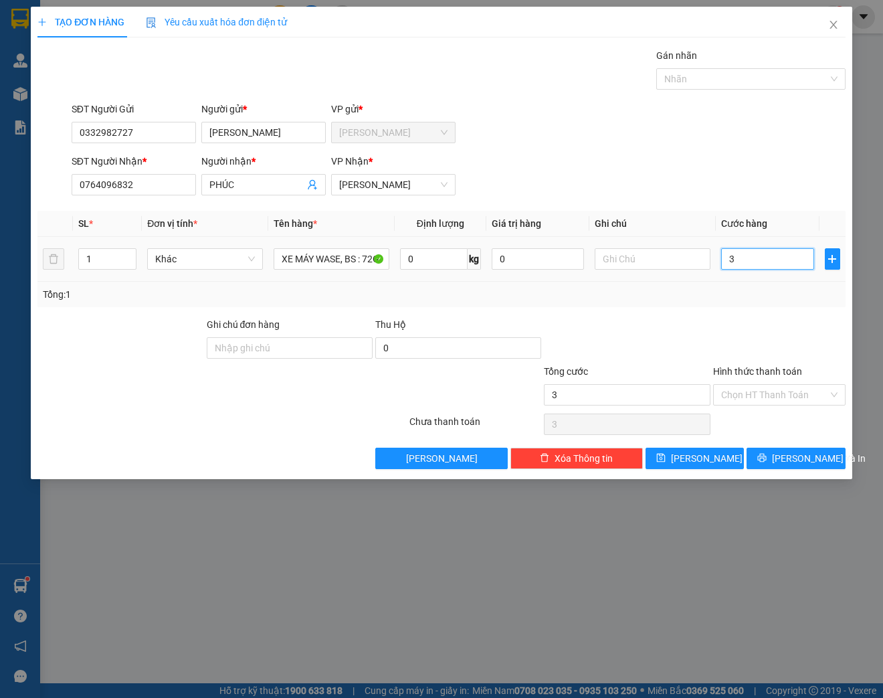
type input "3"
type input "35"
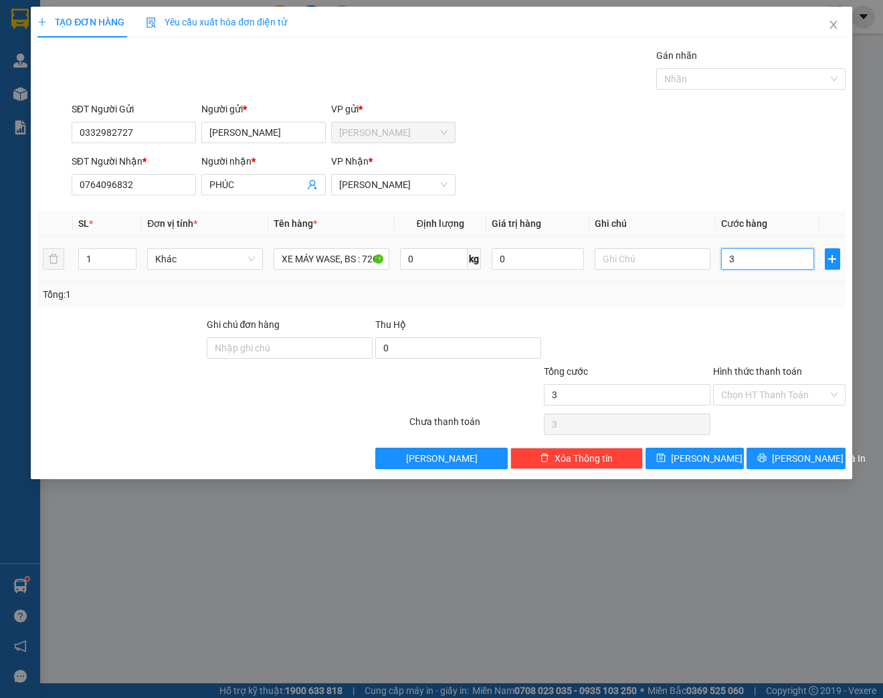
type input "35"
type input "350"
type input "3.500"
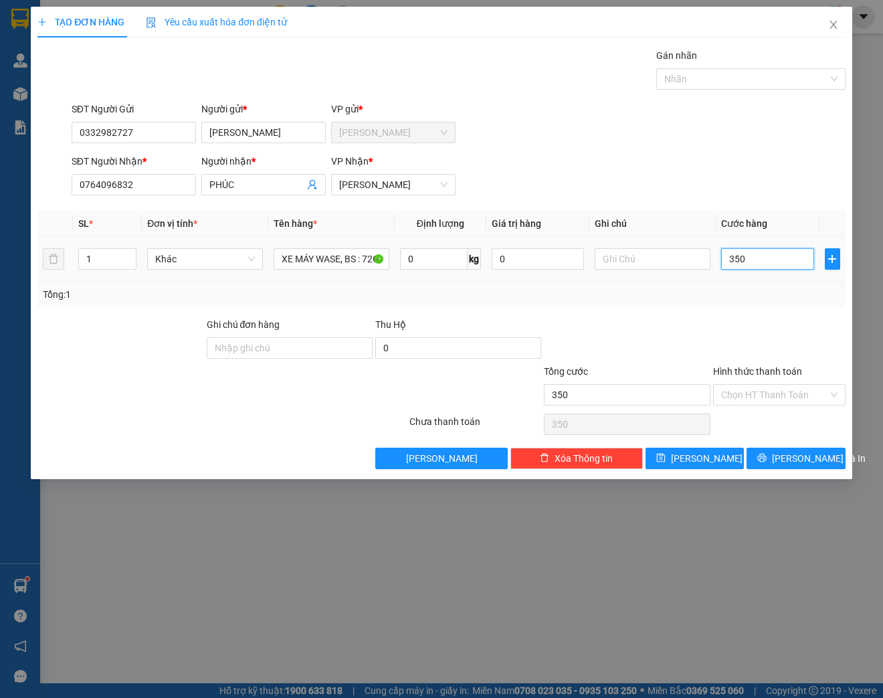
type input "3.500"
type input "35.000"
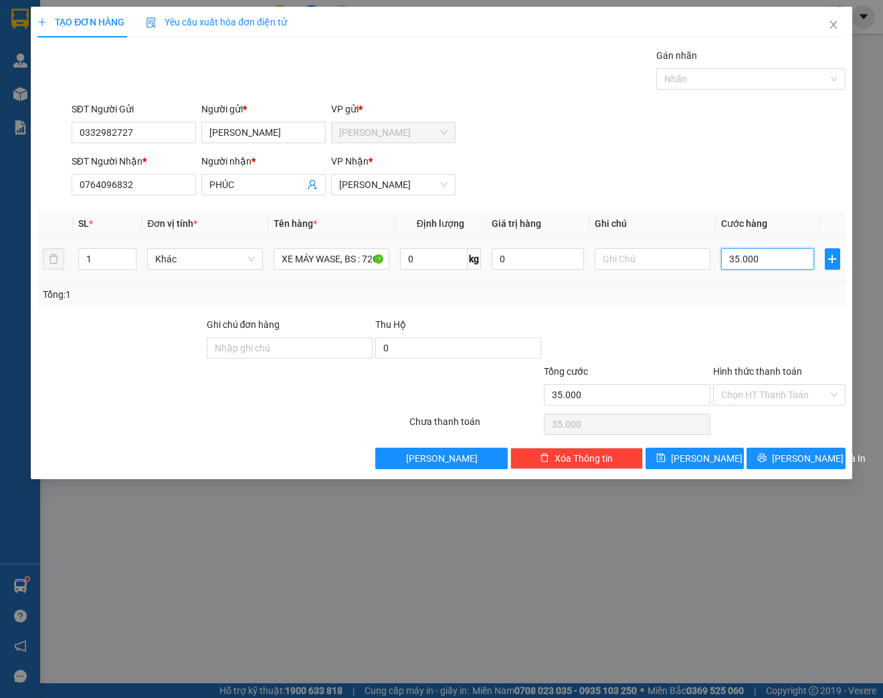
type input "350.000"
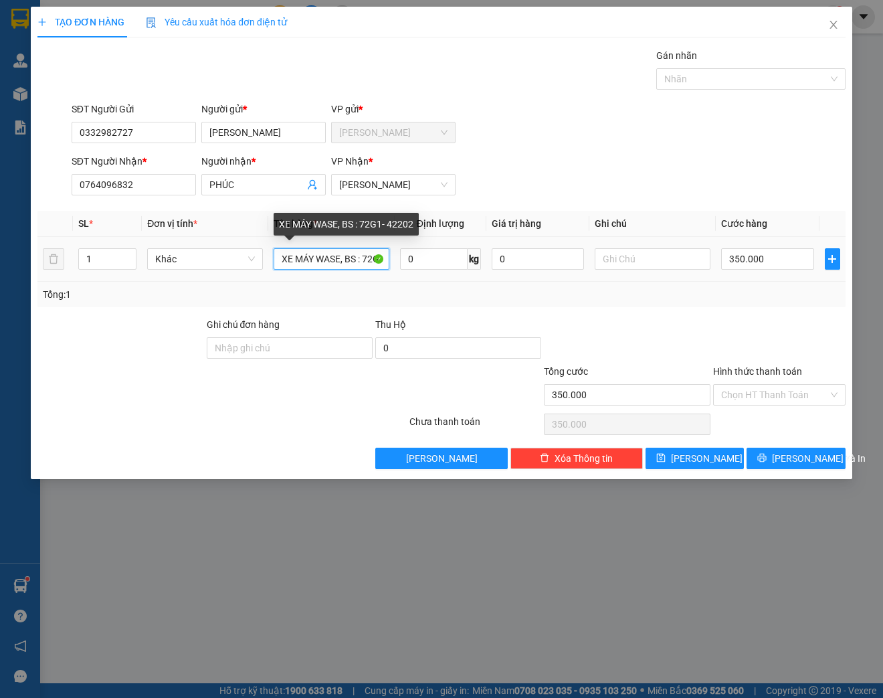
drag, startPoint x: 298, startPoint y: 260, endPoint x: 313, endPoint y: 259, distance: 15.4
click at [298, 260] on input "XE MÁY WASE, BS : 72G1- 42202" at bounding box center [332, 258] width 116 height 21
click at [332, 259] on input "XE MÁY WASE, BS : 72G1- 42202" at bounding box center [332, 258] width 116 height 21
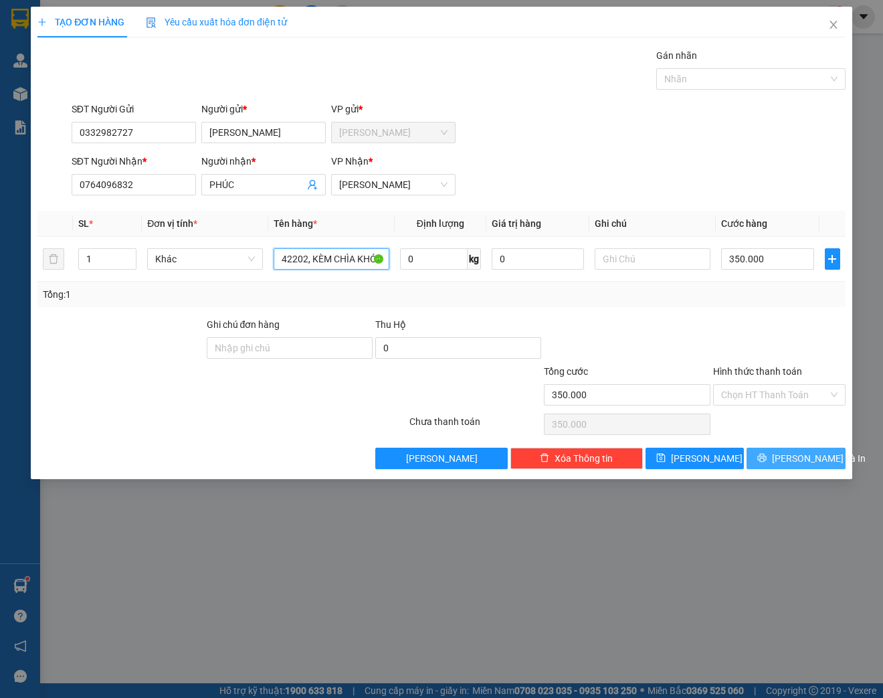
type input "XE MÁY WASE, BS : 72G1- 42202, KÈM CHÌA KHÓA"
click at [821, 457] on span "[PERSON_NAME] và In" at bounding box center [819, 458] width 94 height 15
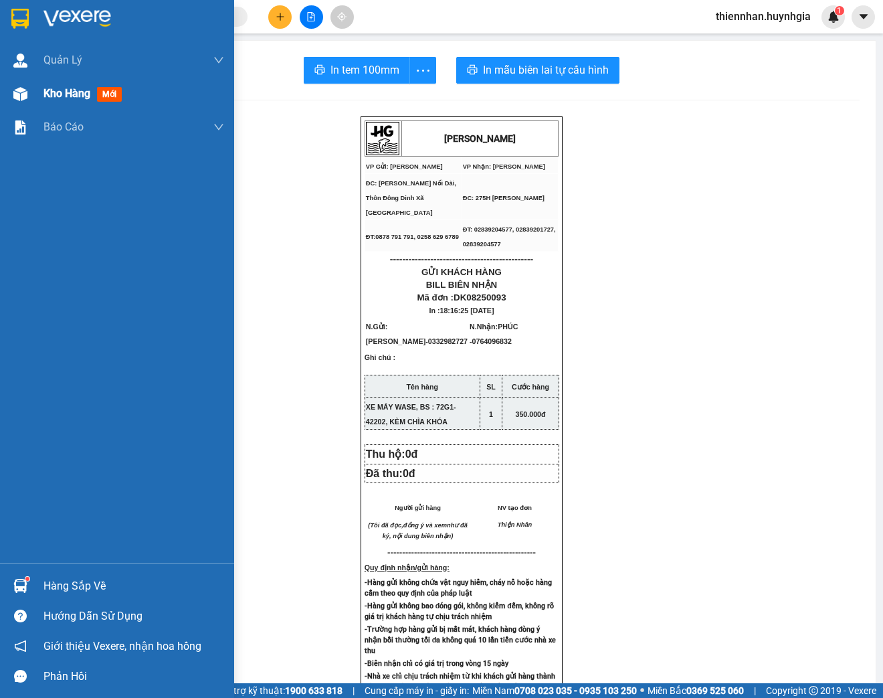
click at [63, 95] on span "Kho hàng" at bounding box center [66, 93] width 47 height 13
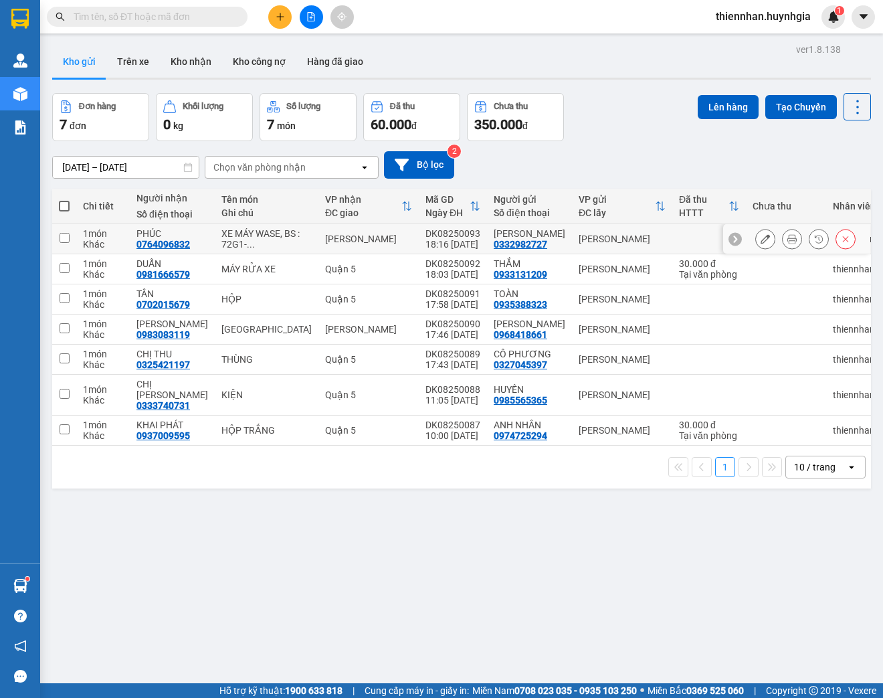
click at [760, 243] on icon at bounding box center [764, 238] width 9 height 9
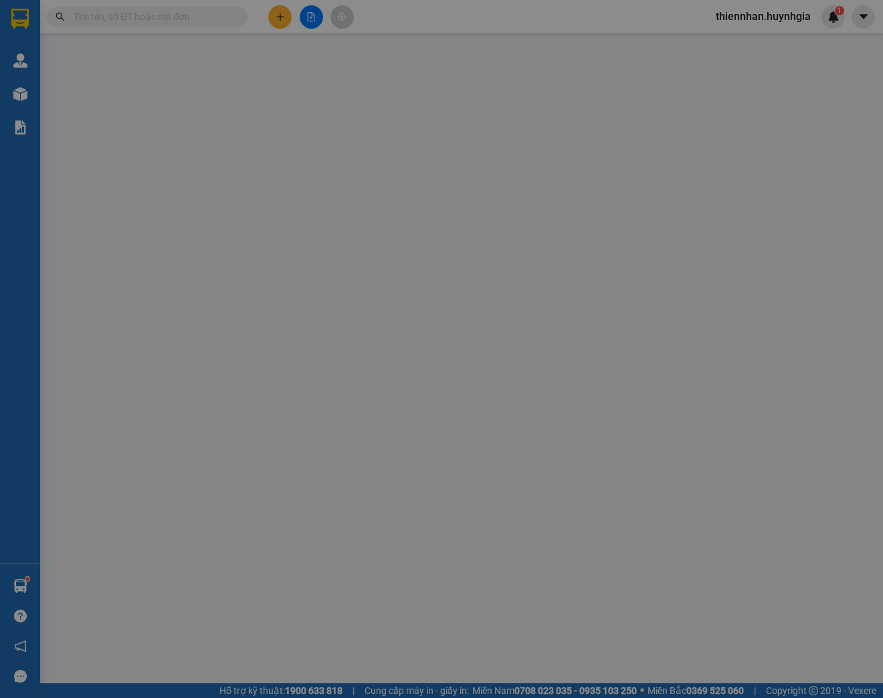
type input "0332982727"
type input "[PERSON_NAME]"
type input "0764096832"
type input "PHÚC"
type input "350.000"
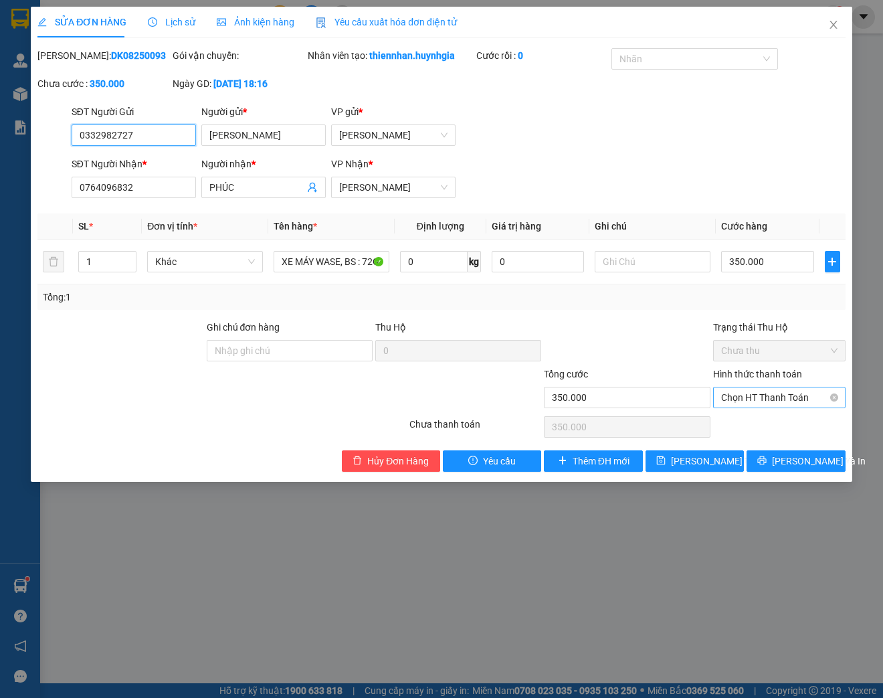
click at [809, 407] on span "Chọn HT Thanh Toán" at bounding box center [779, 397] width 116 height 20
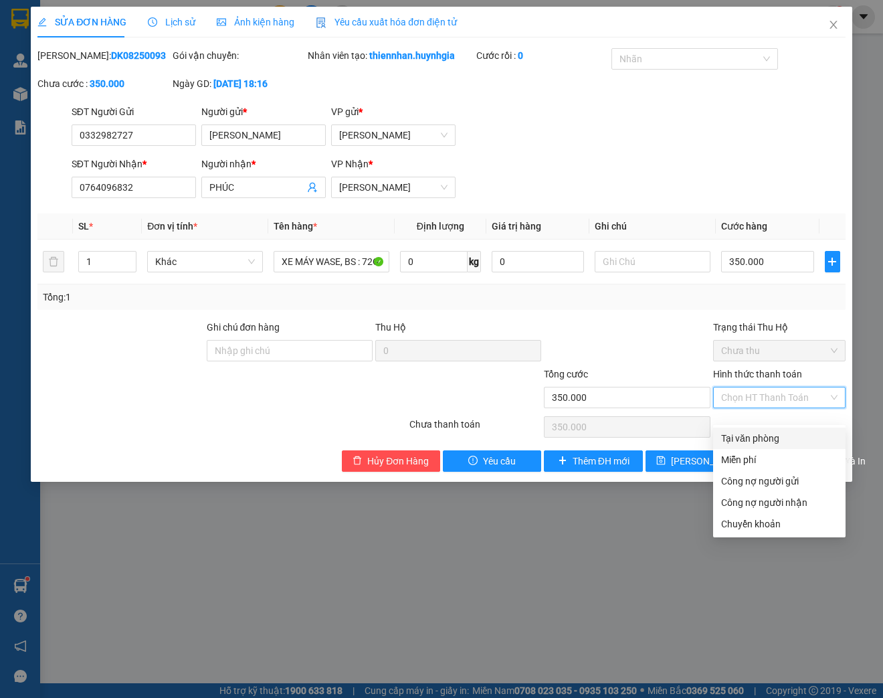
click at [766, 439] on div "Tại văn phòng" at bounding box center [779, 438] width 116 height 15
type input "0"
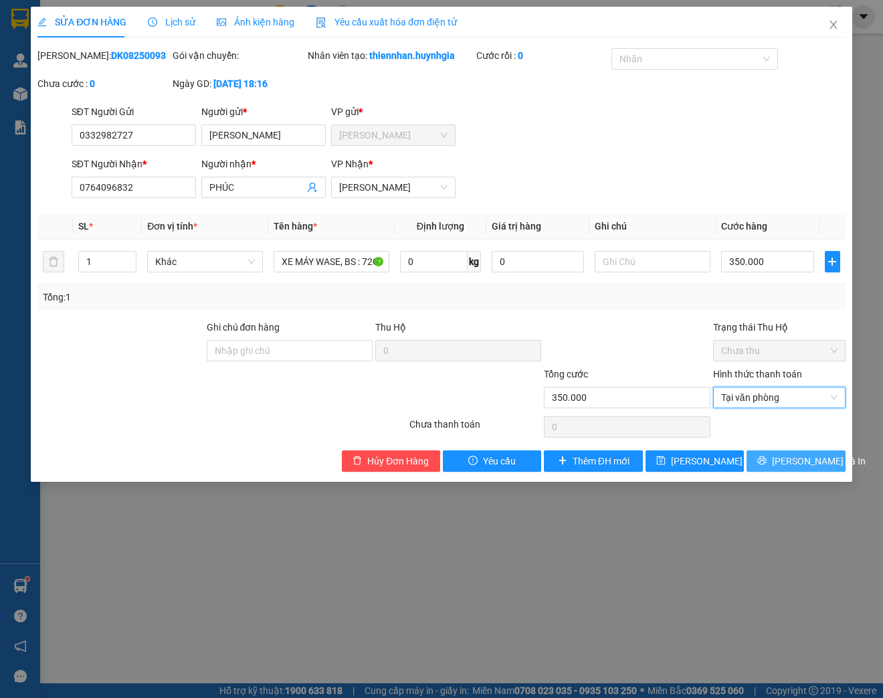
click at [805, 468] on span "[PERSON_NAME] và In" at bounding box center [819, 460] width 94 height 15
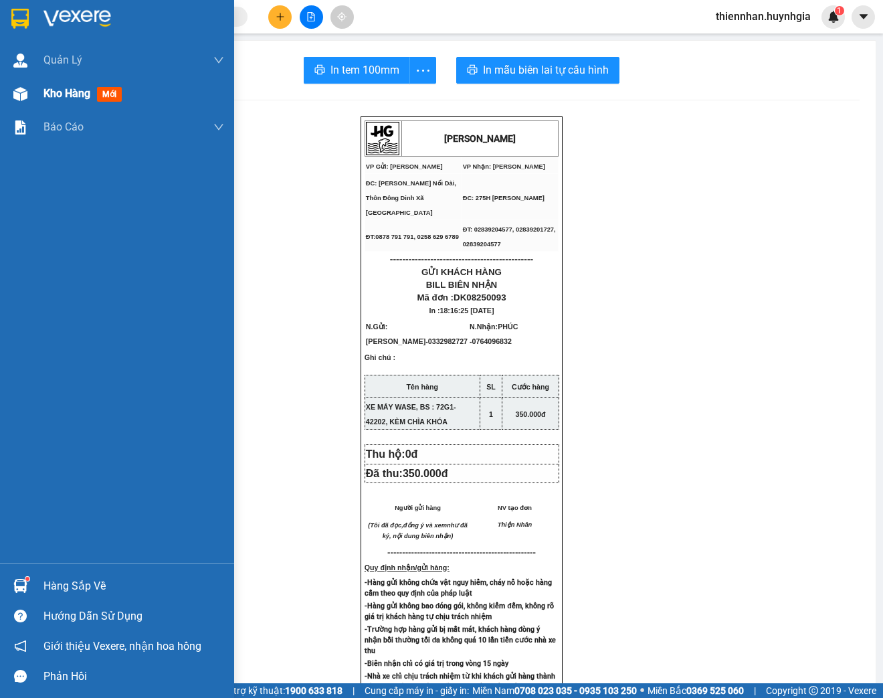
click at [56, 96] on span "Kho hàng" at bounding box center [66, 93] width 47 height 13
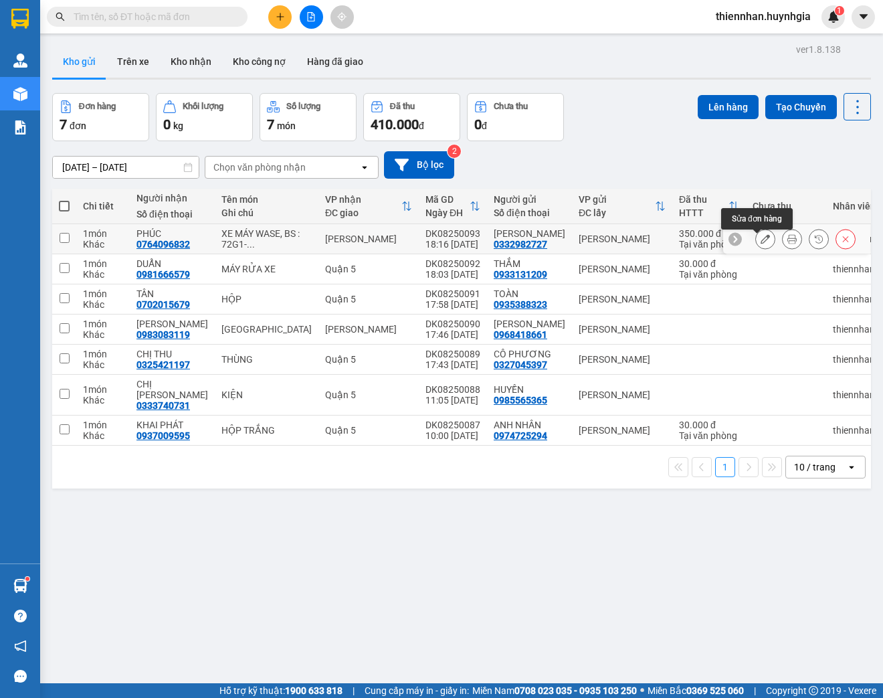
click at [760, 243] on icon at bounding box center [764, 238] width 9 height 9
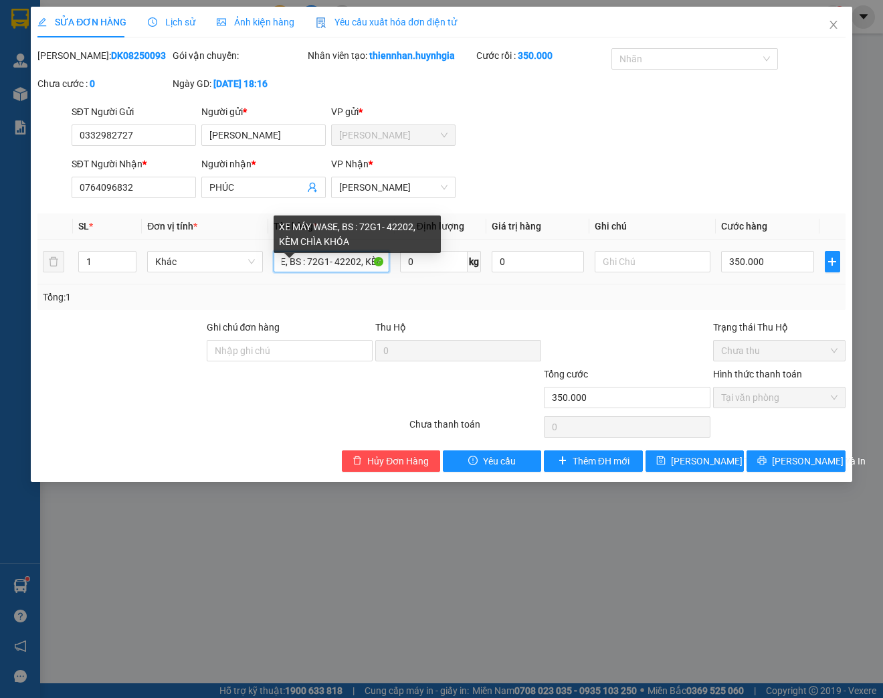
scroll to position [0, 108]
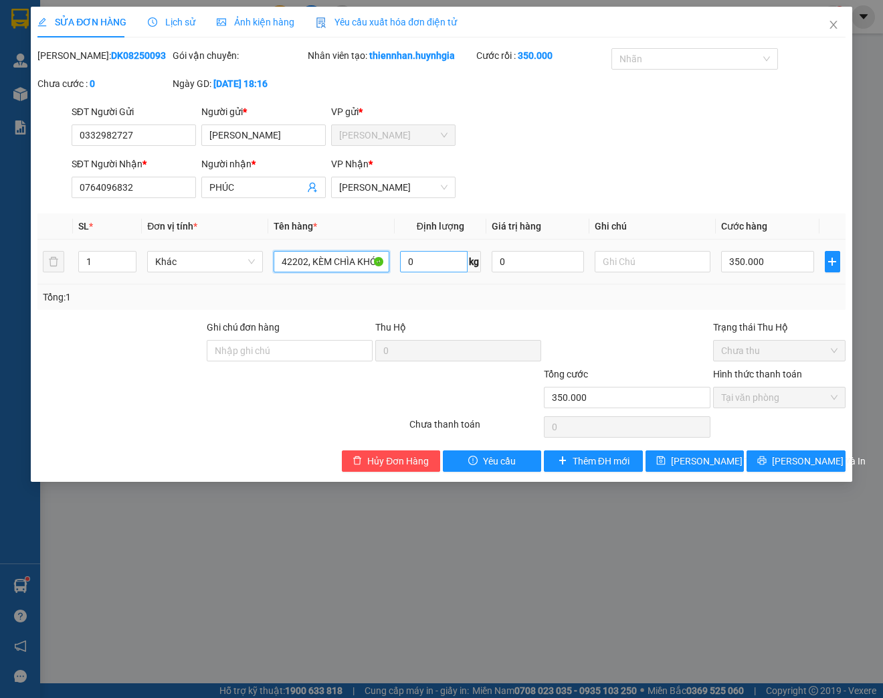
drag, startPoint x: 342, startPoint y: 274, endPoint x: 423, endPoint y: 271, distance: 80.3
click at [423, 271] on tr "1 Khác XE MÁY WASE, BS : 72G1- 42202, KÈM CHÌA KHÓA 0 kg 0 350.000" at bounding box center [441, 261] width 808 height 45
click at [626, 270] on input "text" at bounding box center [653, 261] width 116 height 21
paste input "BS : 72G1- 42202, KÈM CHÌA KHÓA"
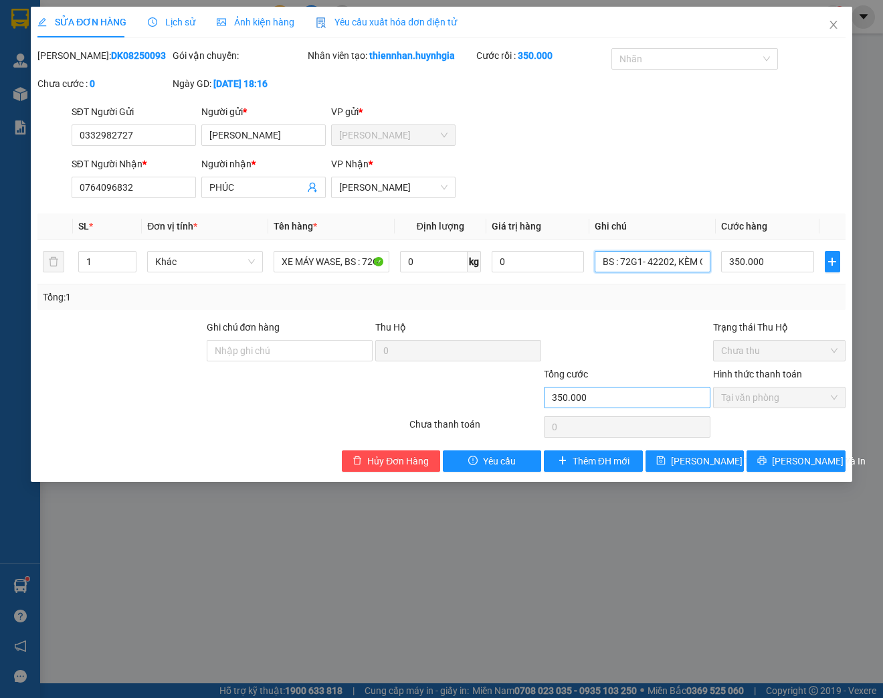
scroll to position [0, 47]
click at [601, 272] on input "BS : 72G1- 42202, KÈM CHÌA KHÓA" at bounding box center [653, 261] width 116 height 21
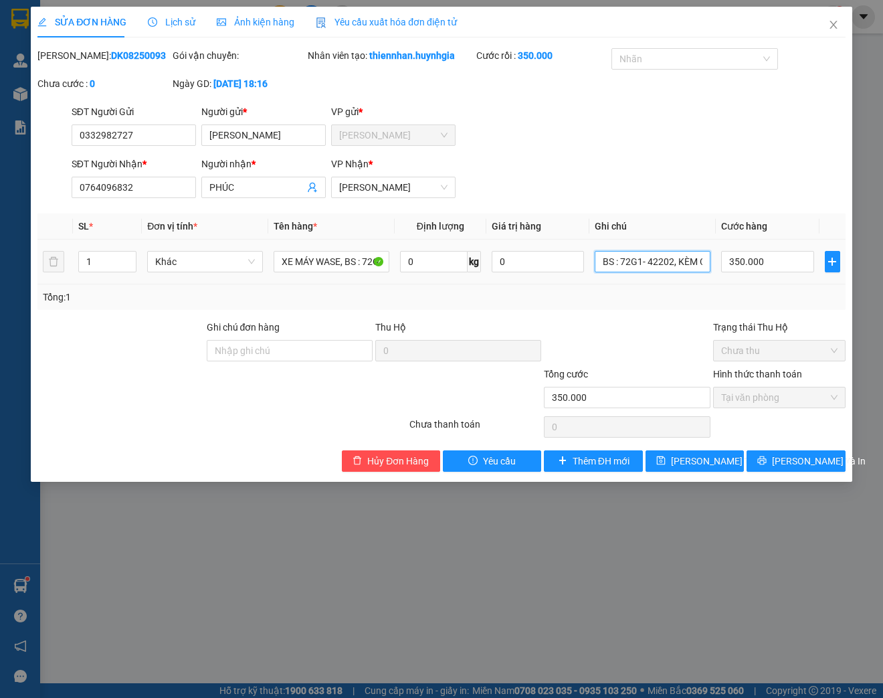
drag, startPoint x: 702, startPoint y: 272, endPoint x: 535, endPoint y: 294, distance: 168.0
click at [535, 284] on tr "1 Khác XE MÁY WASE, BS : 72G1- 42202, KÈM CHÌA KHÓA 0 kg 0 BS : 72G1- 42202, KÈ…" at bounding box center [441, 261] width 808 height 45
type input "BS : 72G1- 42202, KÈM CHÌA KHÓA"
click at [241, 361] on input "Ghi chú đơn hàng" at bounding box center [290, 350] width 166 height 21
paste input "BS : 72G1- 42202, KÈM CHÌA KHÓA"
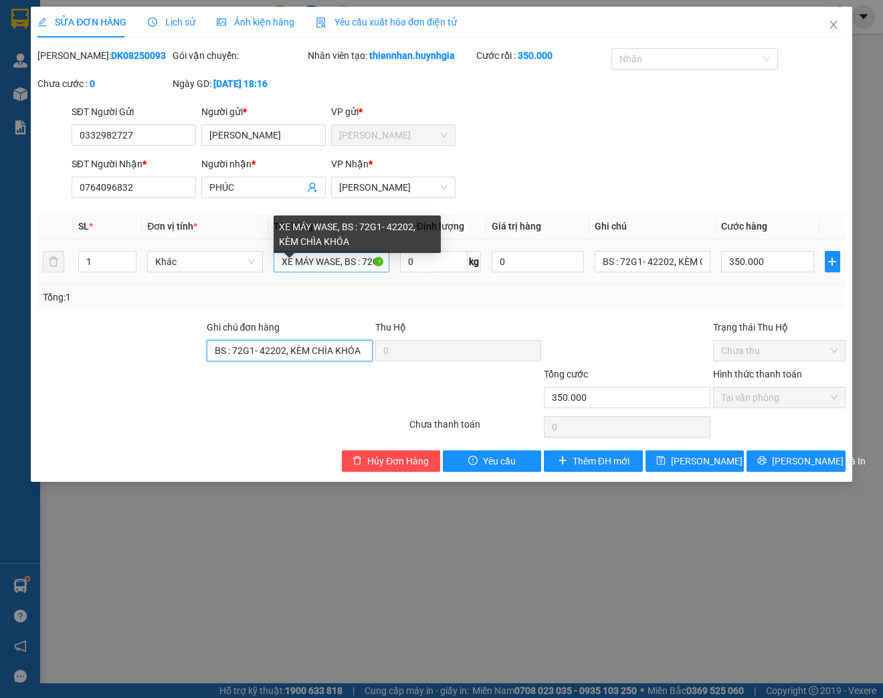
type input "BS : 72G1- 42202, KÈM CHÌA KHÓA"
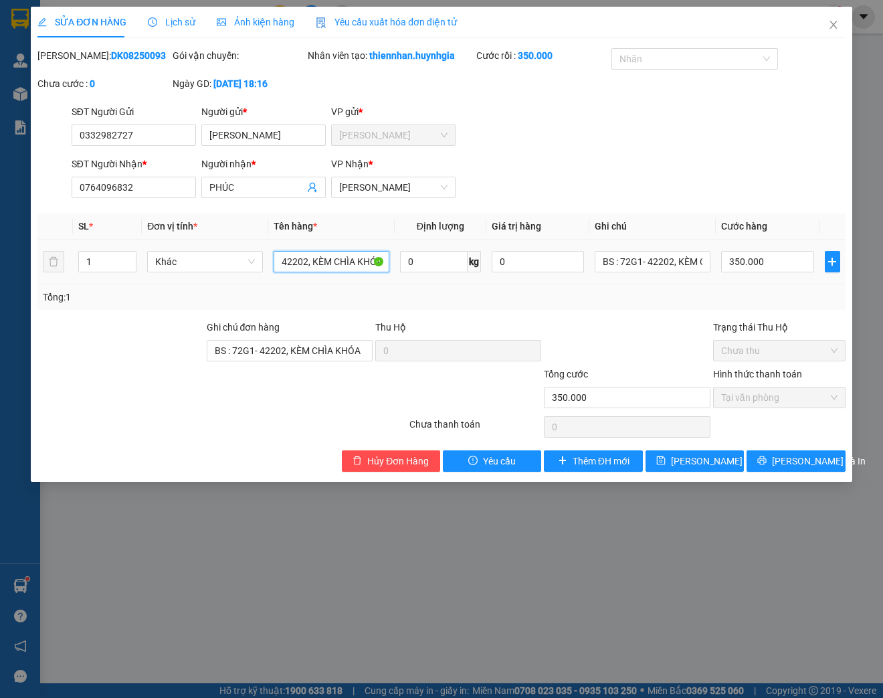
drag, startPoint x: 343, startPoint y: 276, endPoint x: 437, endPoint y: 294, distance: 96.1
click at [437, 284] on tr "1 Khác XE MÁY WASE, BS : 72G1- 42202, KÈM CHÌA KHÓA 0 kg 0 BS : 72G1- 42202, KÈ…" at bounding box center [441, 261] width 808 height 45
type input "XE MÁY WAVE XANH"
click at [819, 468] on span "[PERSON_NAME] và In" at bounding box center [819, 460] width 94 height 15
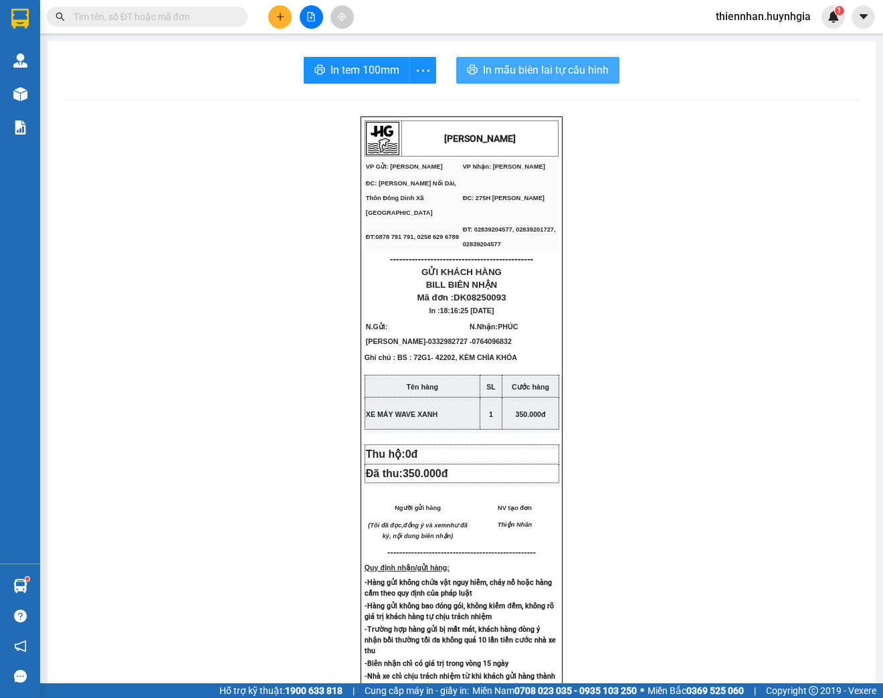
click at [578, 70] on span "In mẫu biên lai tự cấu hình" at bounding box center [546, 70] width 126 height 17
click at [413, 106] on div "In tem 100mm theo số lượng (1)" at bounding box center [357, 99] width 134 height 15
click at [410, 73] on span "more" at bounding box center [422, 70] width 25 height 17
click at [409, 96] on div "In tem 100mm theo số lượng (1)" at bounding box center [357, 99] width 134 height 15
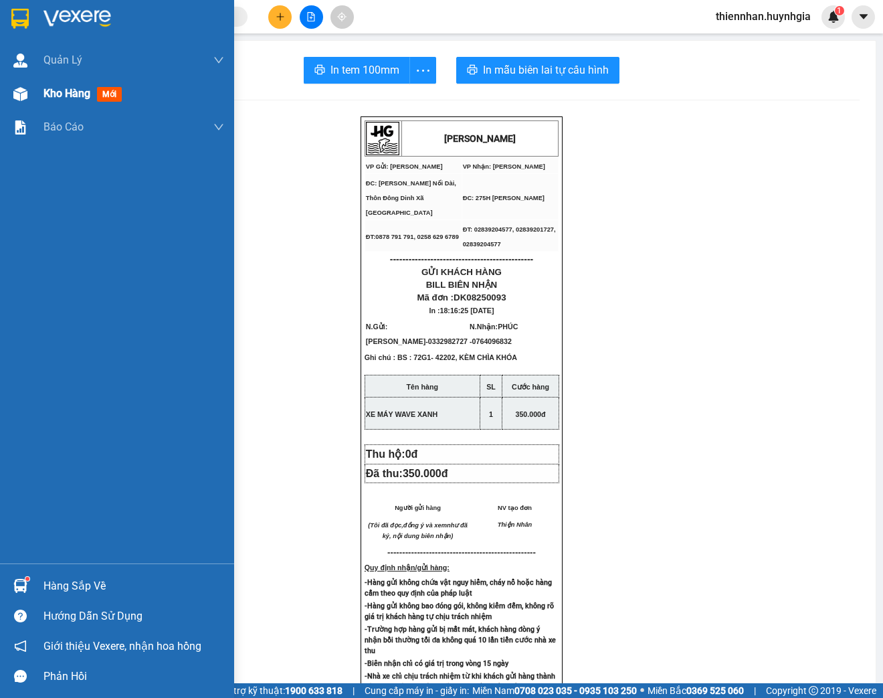
click at [56, 96] on span "Kho hàng" at bounding box center [66, 93] width 47 height 13
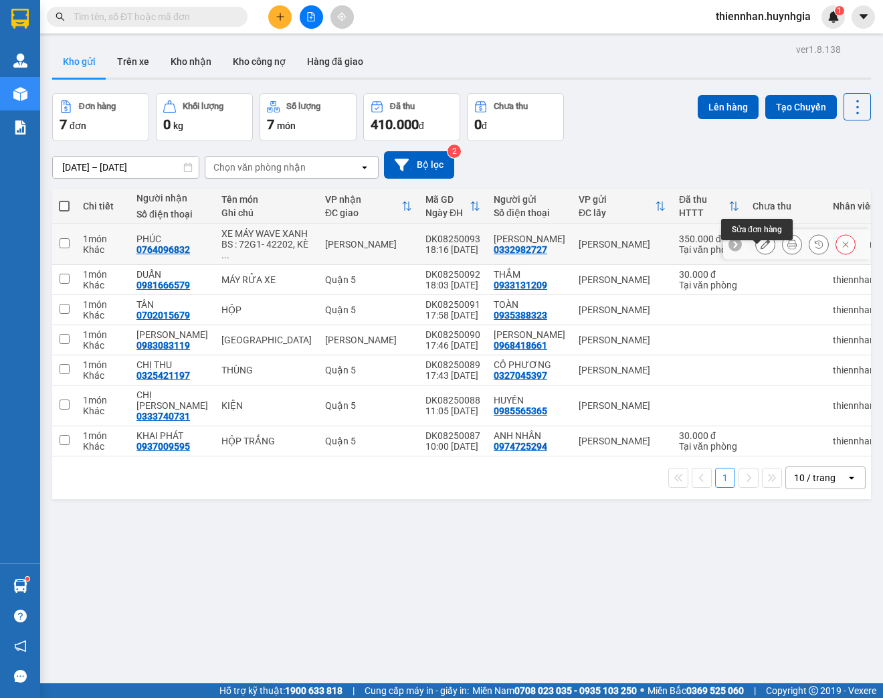
click at [760, 249] on icon at bounding box center [764, 243] width 9 height 9
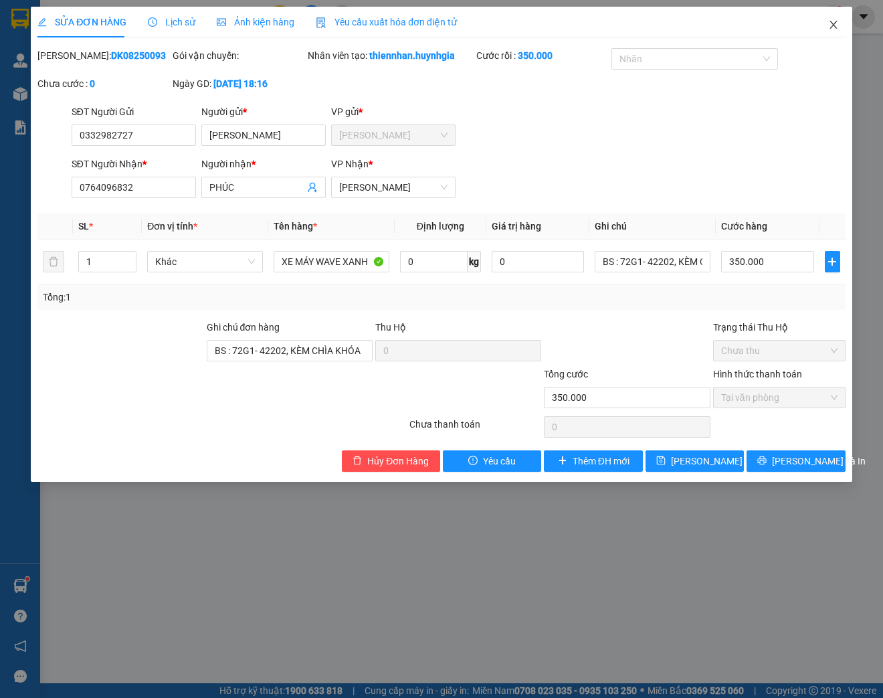
click at [832, 24] on icon "close" at bounding box center [833, 24] width 11 height 11
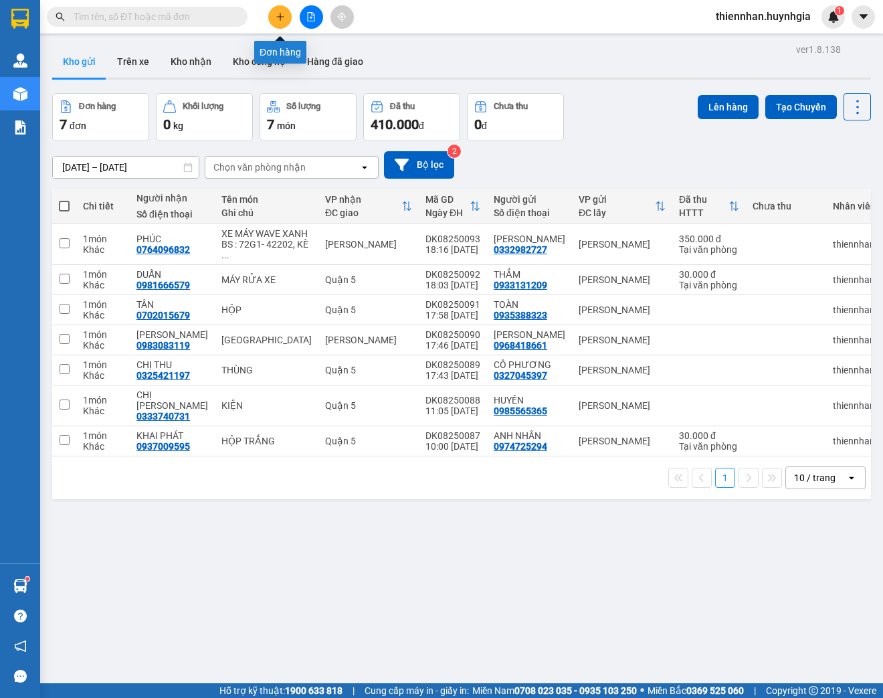
click at [281, 16] on icon "plus" at bounding box center [280, 16] width 9 height 9
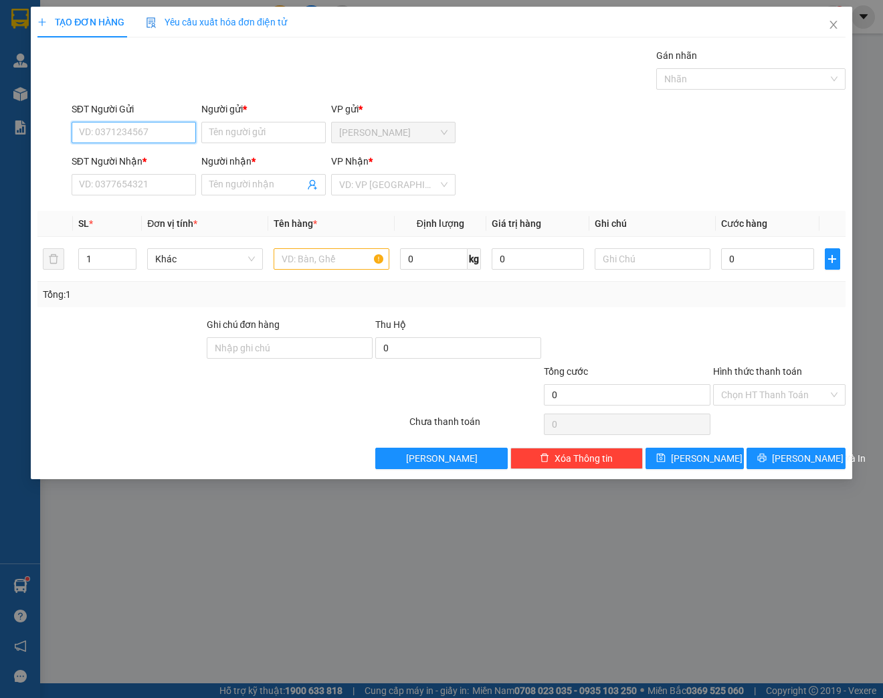
click at [133, 127] on input "SĐT Người Gửi" at bounding box center [134, 132] width 124 height 21
click at [123, 125] on input "SĐT Người Gửi" at bounding box center [134, 132] width 124 height 21
type input "0914004887"
click at [183, 161] on div "0914004887 - [PERSON_NAME]" at bounding box center [146, 158] width 132 height 15
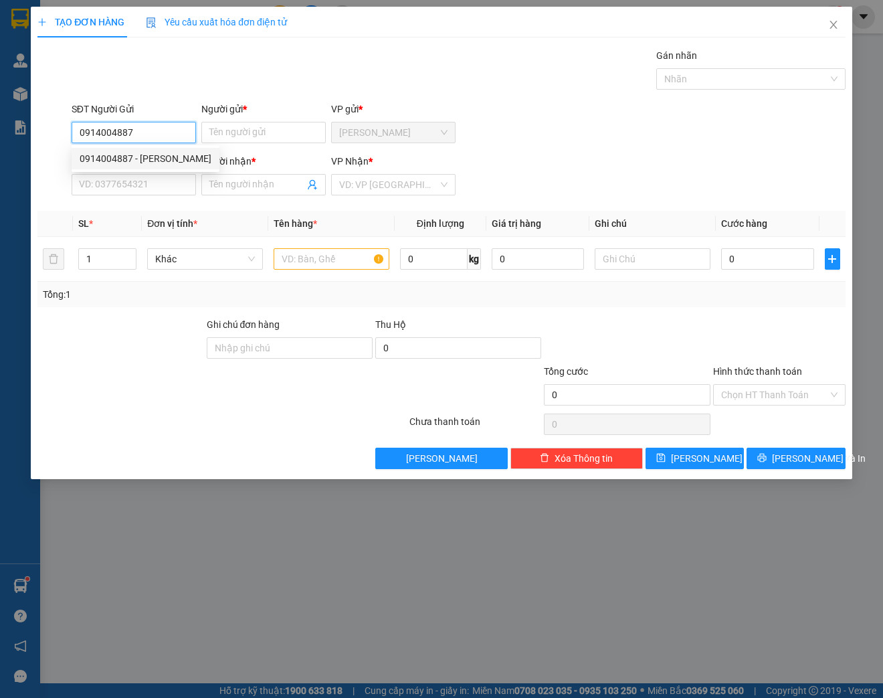
type input "[PERSON_NAME]"
type input "0967268898"
type input "LABO SMILE"
type input "0914004887"
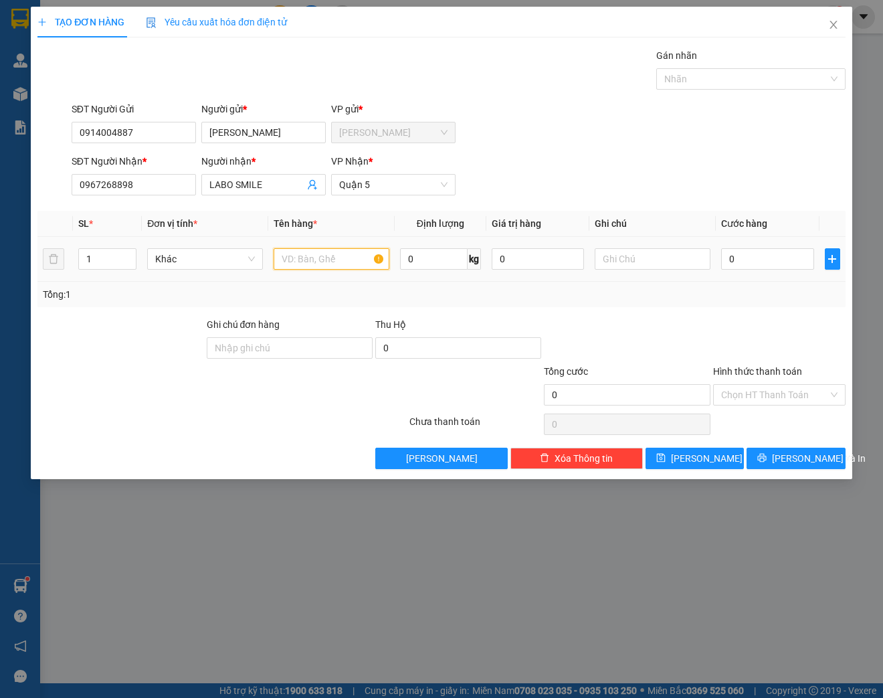
click at [300, 259] on input "text" at bounding box center [332, 258] width 116 height 21
type input "HỘP"
click at [749, 261] on input "0" at bounding box center [767, 258] width 92 height 21
type input "4"
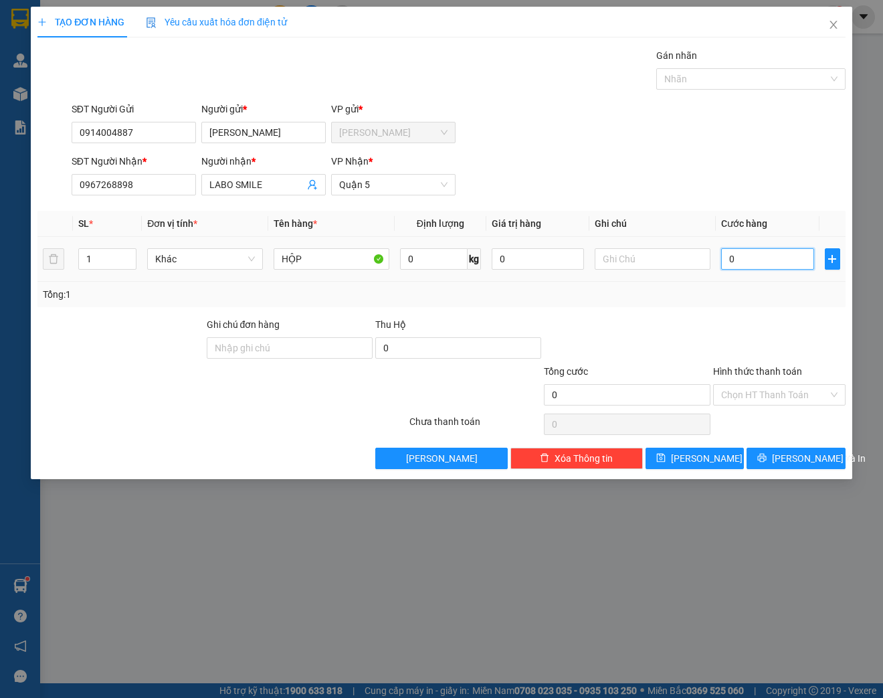
type input "4"
type input "0"
type input "02"
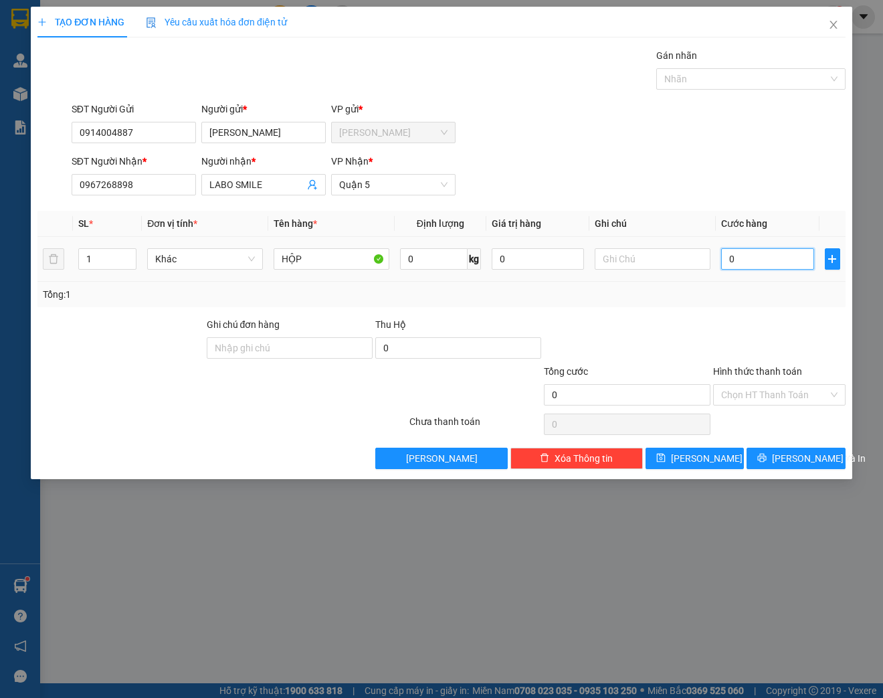
type input "2"
type input "020"
type input "20"
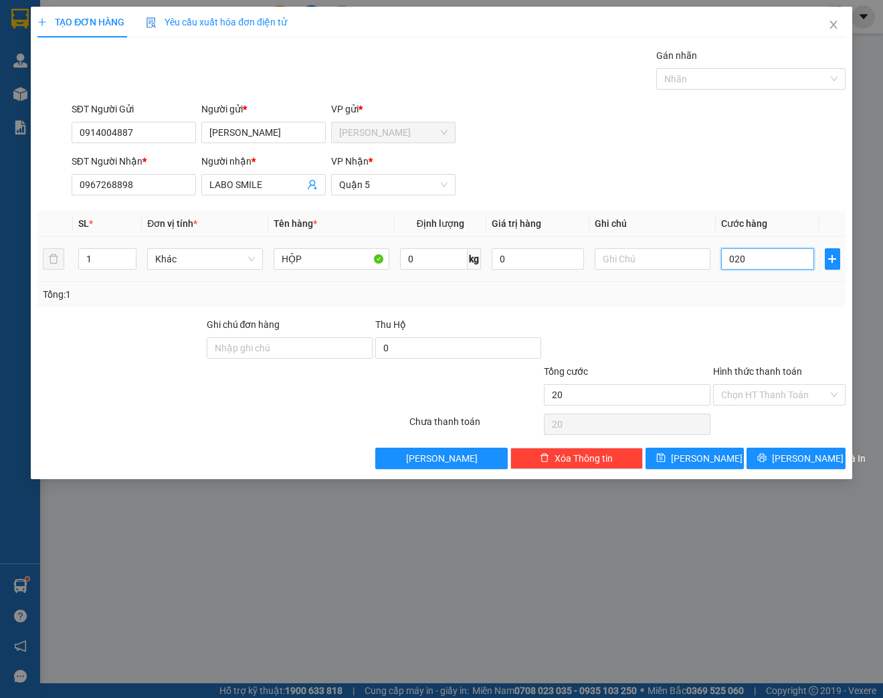
type input "0.200"
type input "200"
type input "020"
type input "20"
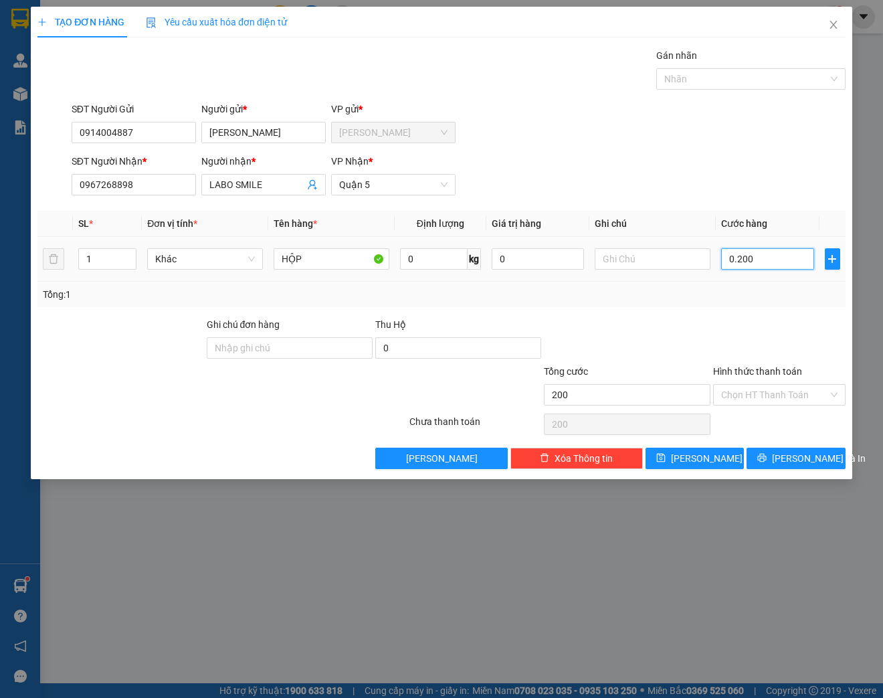
type input "20"
type input "02"
type input "2"
type input "0"
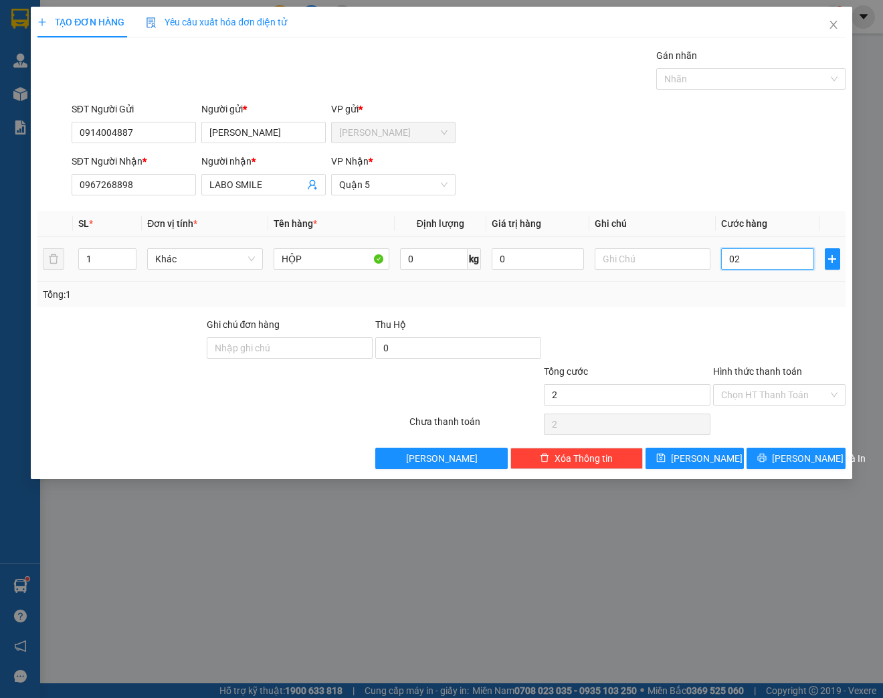
type input "0"
drag, startPoint x: 742, startPoint y: 261, endPoint x: 718, endPoint y: 261, distance: 24.1
click at [718, 261] on td "0" at bounding box center [767, 259] width 103 height 45
type input "2"
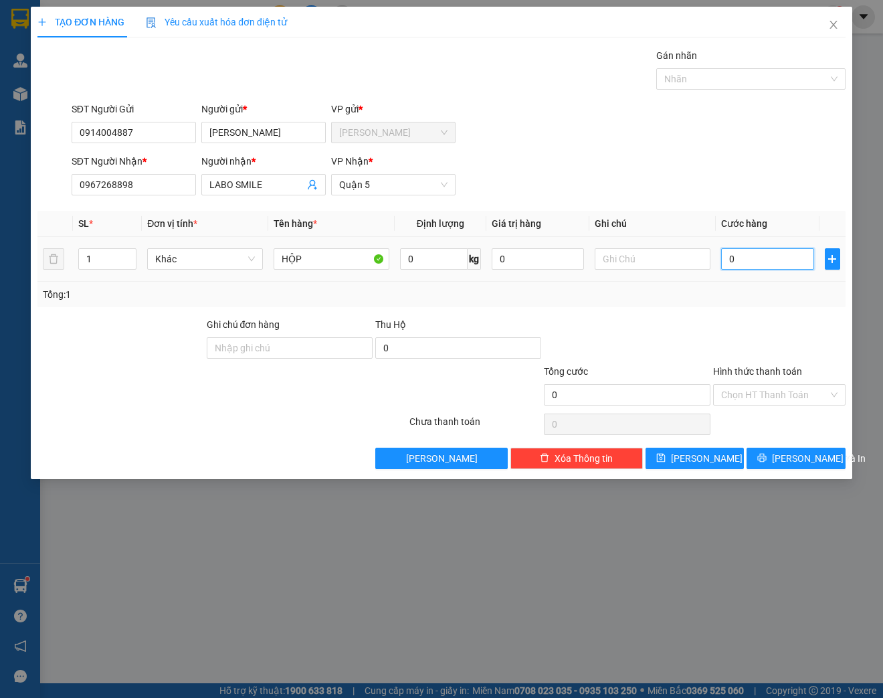
type input "2"
type input "20"
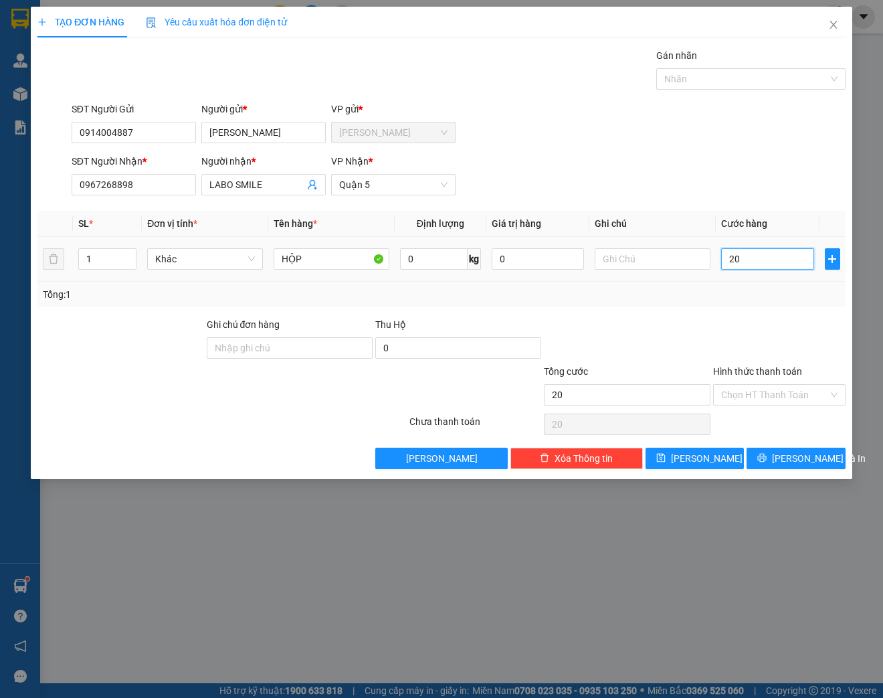
type input "200"
type input "2.000"
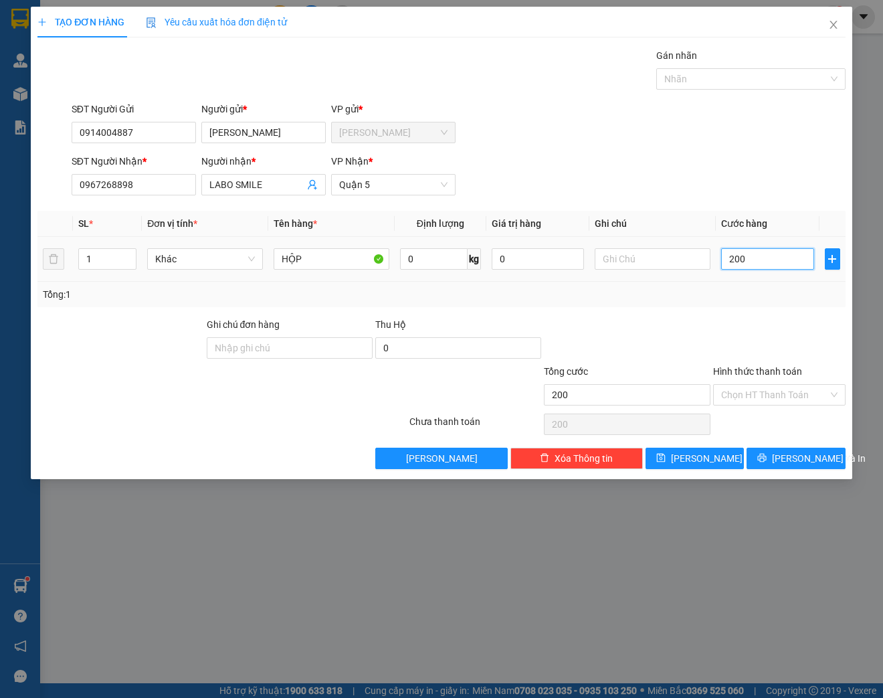
type input "2.000"
type input "20.000"
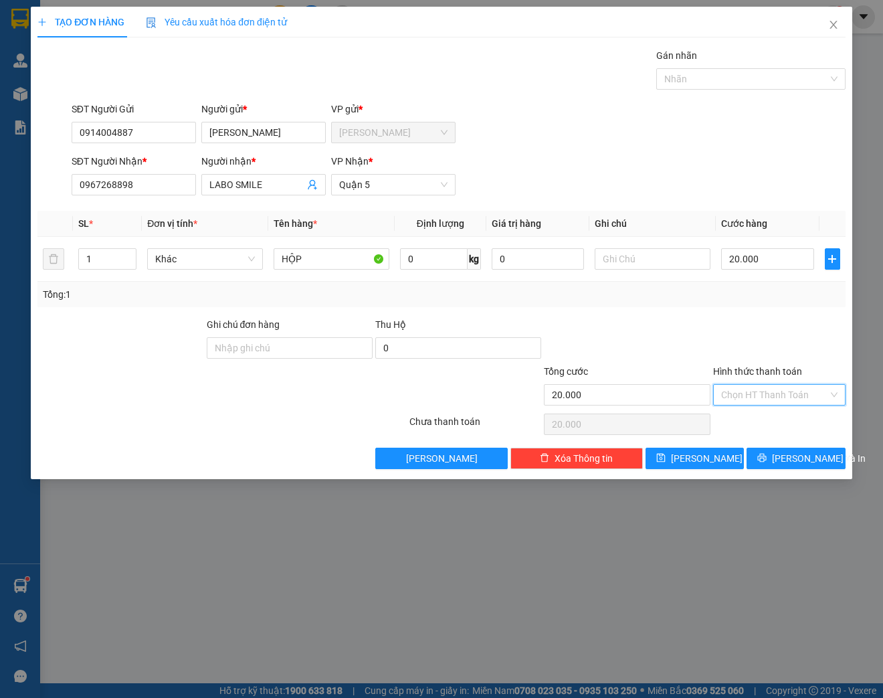
click at [763, 397] on input "Hình thức thanh toán" at bounding box center [774, 395] width 107 height 20
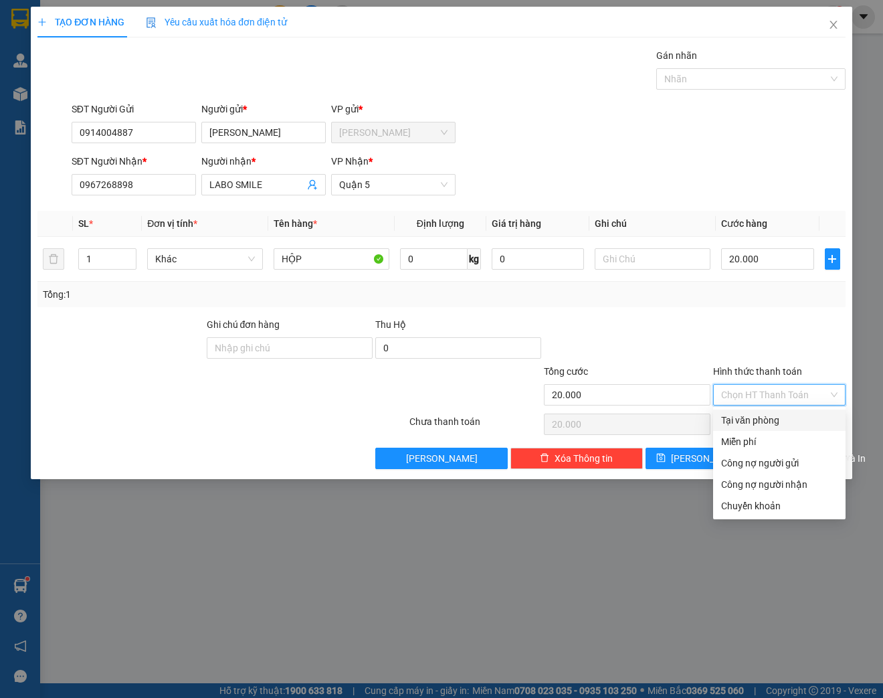
click at [766, 425] on div "Tại văn phòng" at bounding box center [779, 420] width 116 height 15
type input "0"
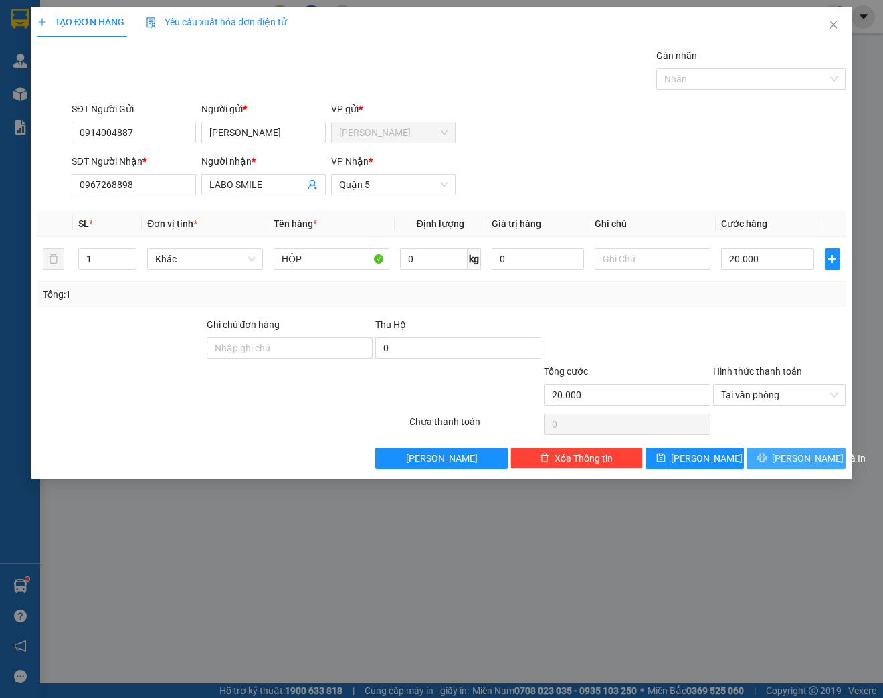
click at [803, 453] on span "[PERSON_NAME] và In" at bounding box center [819, 458] width 94 height 15
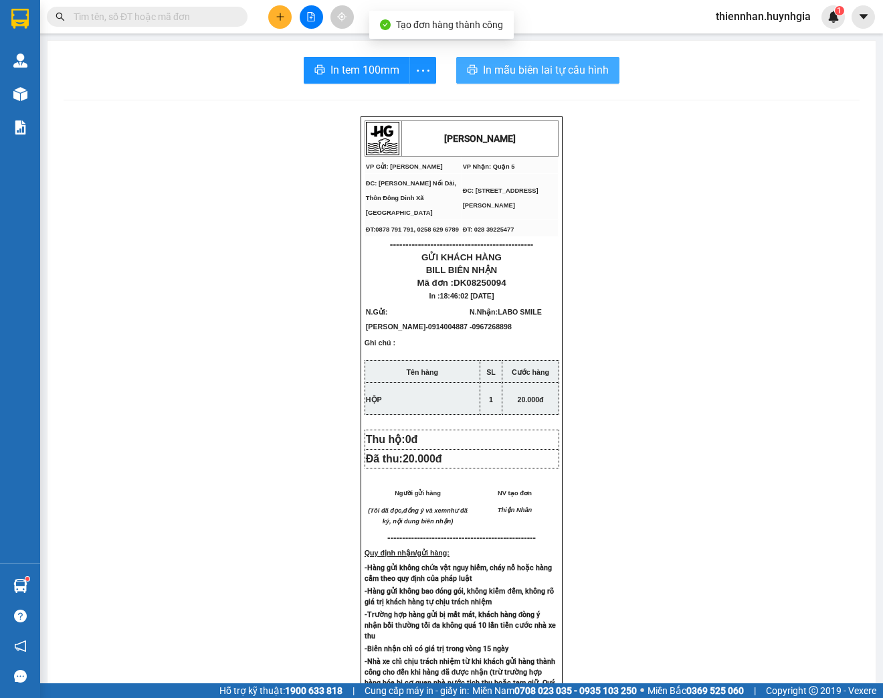
click at [581, 69] on span "In mẫu biên lai tự cấu hình" at bounding box center [546, 70] width 126 height 17
click at [421, 67] on icon "more" at bounding box center [423, 70] width 17 height 17
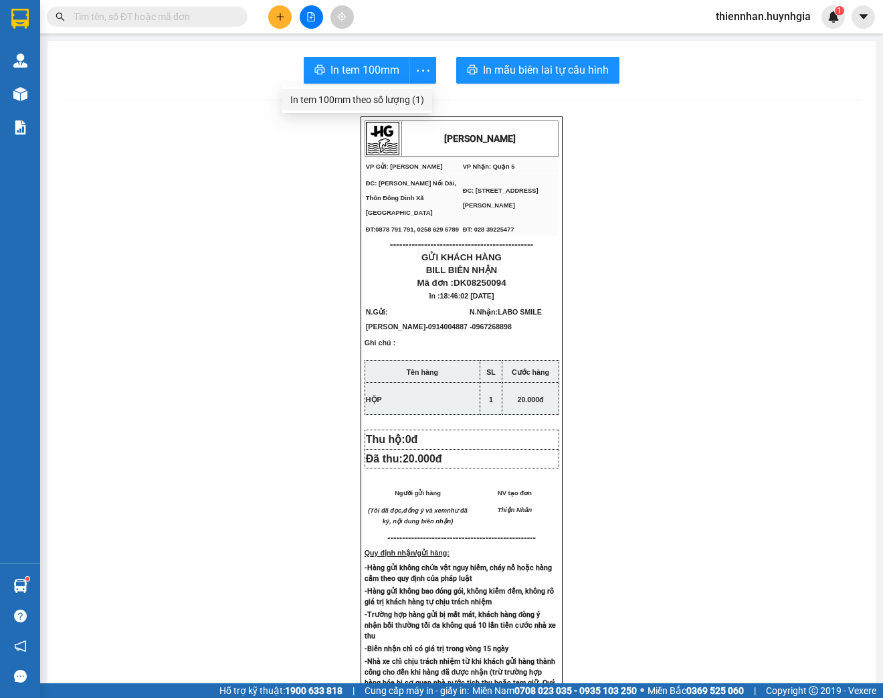
click at [399, 102] on div "In tem 100mm theo số lượng (1)" at bounding box center [357, 99] width 134 height 15
click at [277, 15] on icon "plus" at bounding box center [280, 16] width 9 height 9
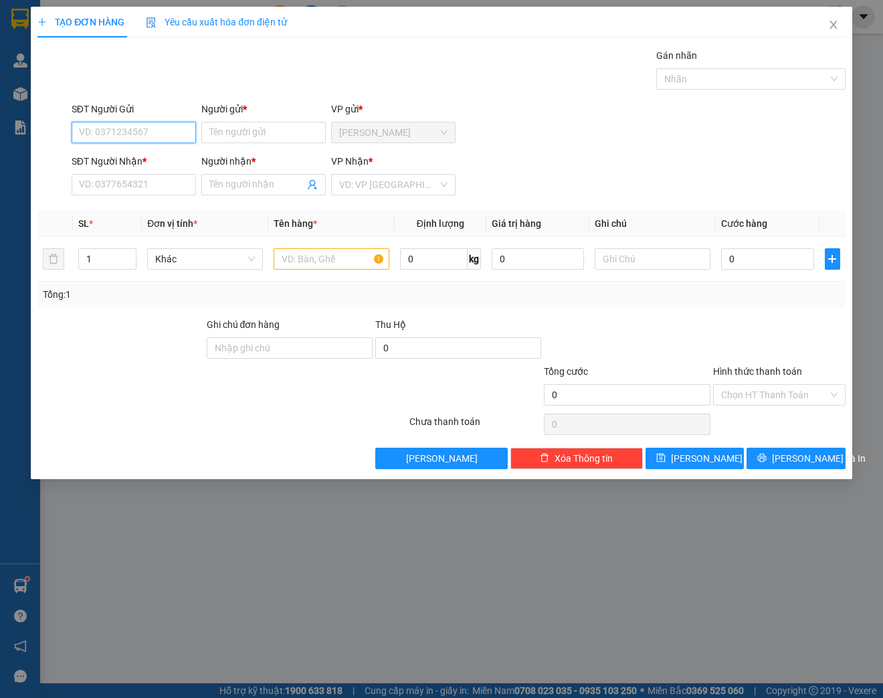
click at [112, 123] on input "SĐT Người Gửi" at bounding box center [134, 132] width 124 height 21
click at [115, 131] on input "SĐT Người Gửi" at bounding box center [134, 132] width 124 height 21
type input "0902546177"
click at [146, 161] on div "0902546177 - CÔ NGA" at bounding box center [134, 158] width 108 height 15
type input "CÔ NGA"
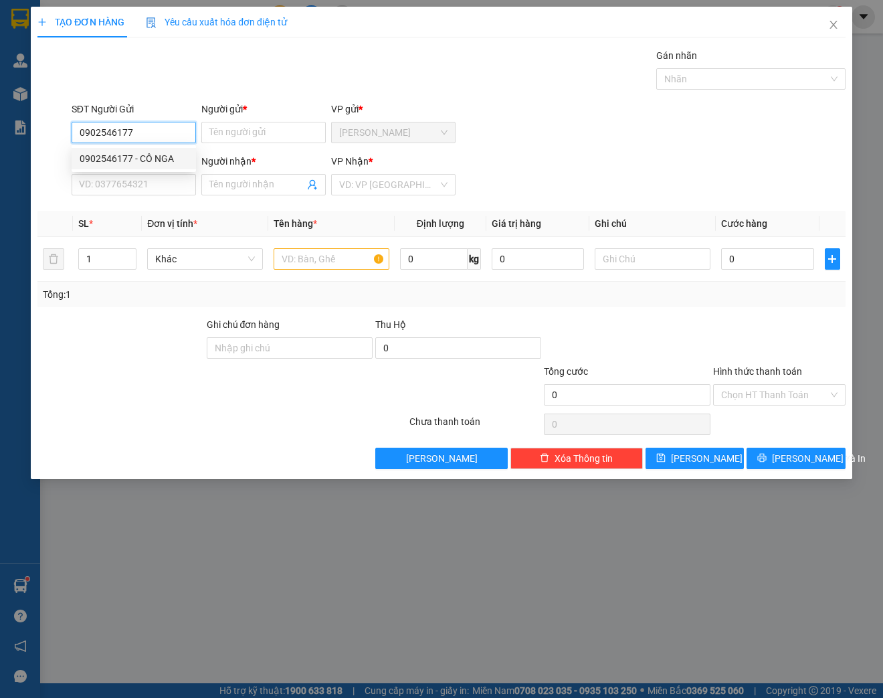
type input "0981193624"
type input "VY"
type input "0902546177"
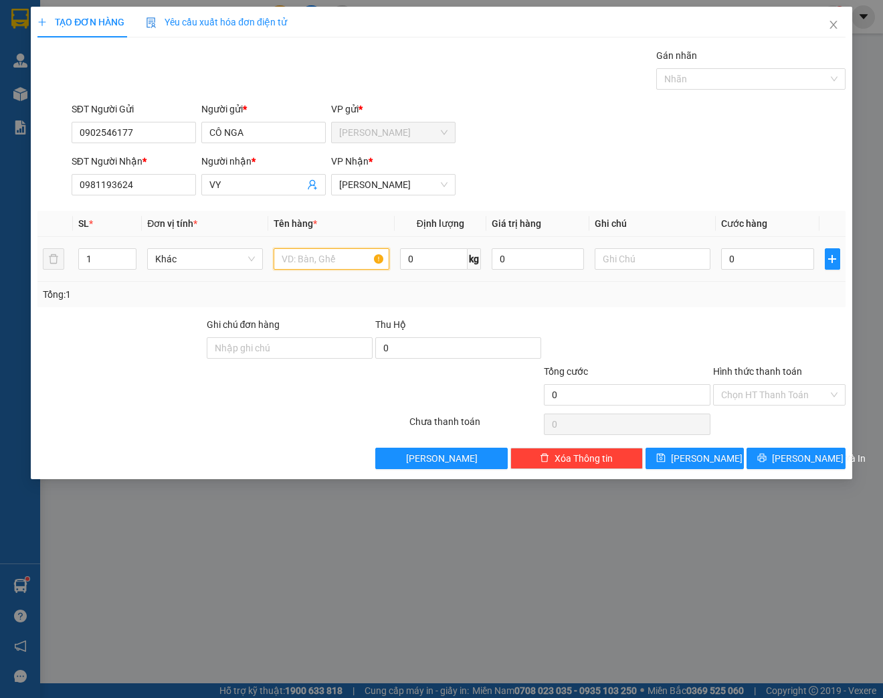
click at [315, 255] on input "text" at bounding box center [332, 258] width 116 height 21
type input "[GEOGRAPHIC_DATA]"
click at [831, 457] on button "[PERSON_NAME] và In" at bounding box center [795, 457] width 98 height 21
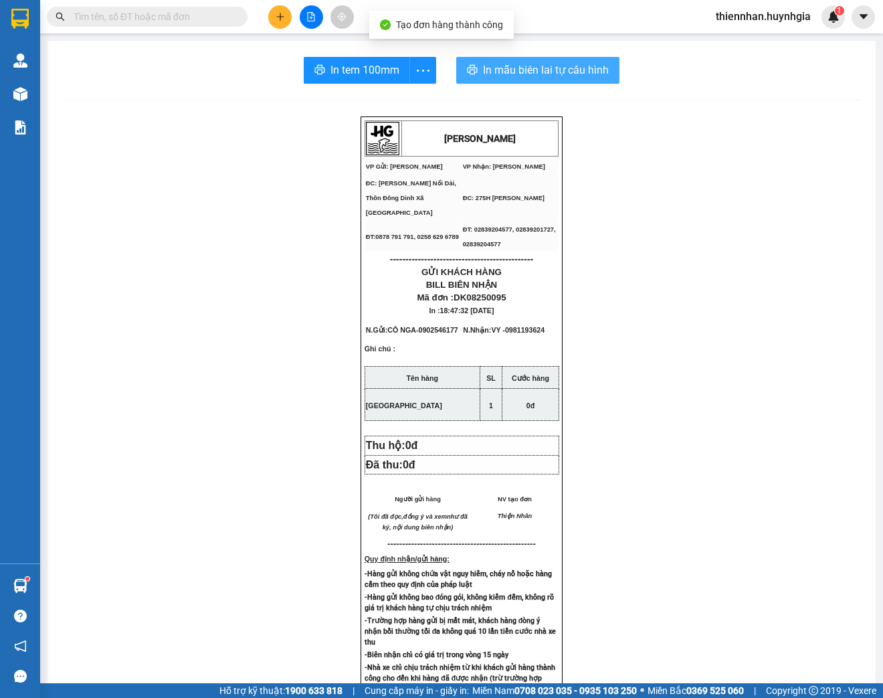
click at [581, 66] on span "In mẫu biên lai tự cấu hình" at bounding box center [546, 70] width 126 height 17
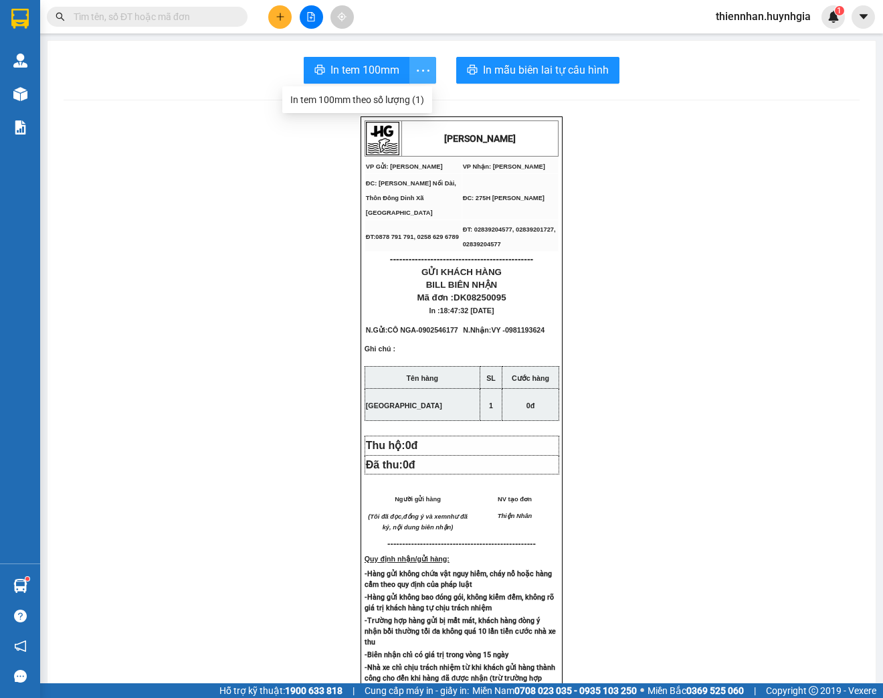
click at [418, 72] on icon "more" at bounding box center [423, 70] width 17 height 17
click at [410, 99] on div "In tem 100mm theo số lượng (1)" at bounding box center [357, 99] width 134 height 15
click at [282, 15] on icon "plus" at bounding box center [280, 16] width 9 height 9
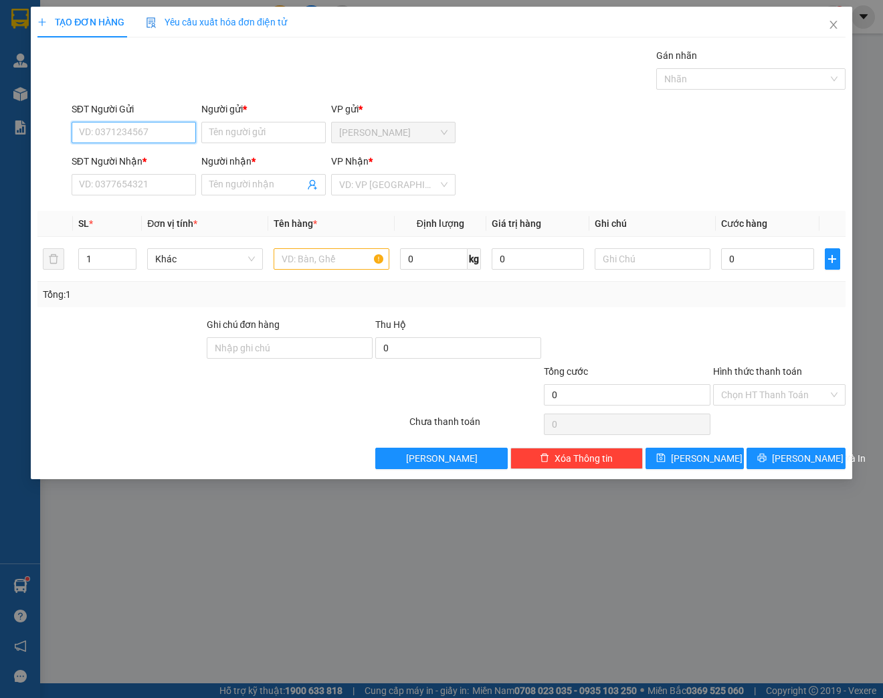
drag, startPoint x: 143, startPoint y: 124, endPoint x: 156, endPoint y: 113, distance: 17.6
click at [146, 123] on input "SĐT Người Gửi" at bounding box center [134, 132] width 124 height 21
click at [157, 165] on div "0933152352 - [PERSON_NAME]" at bounding box center [146, 158] width 132 height 15
type input "0933152352"
type input "[PERSON_NAME]"
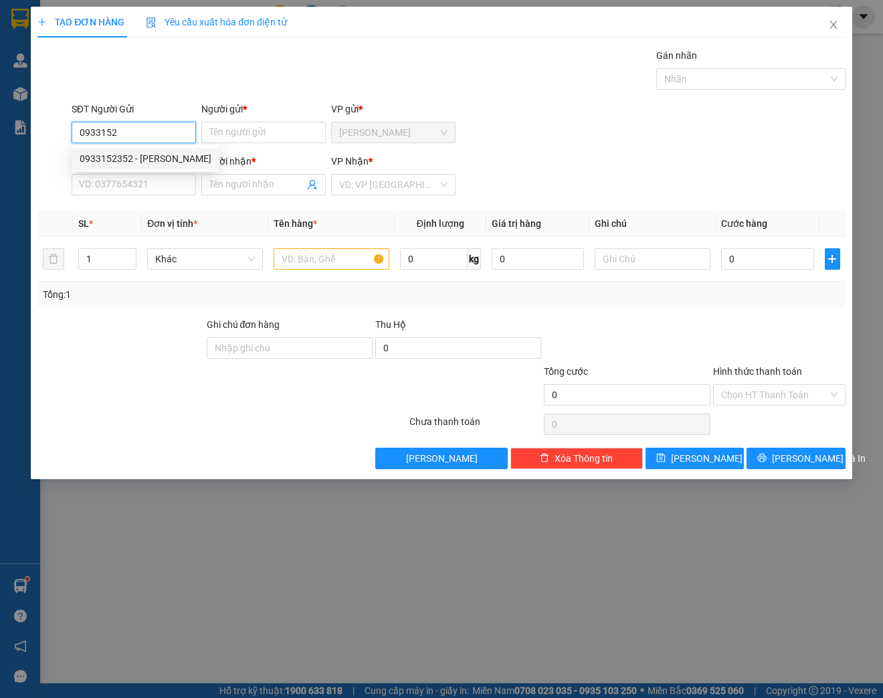
type input "0987299318"
type input "LIÊM"
type input "0933152352"
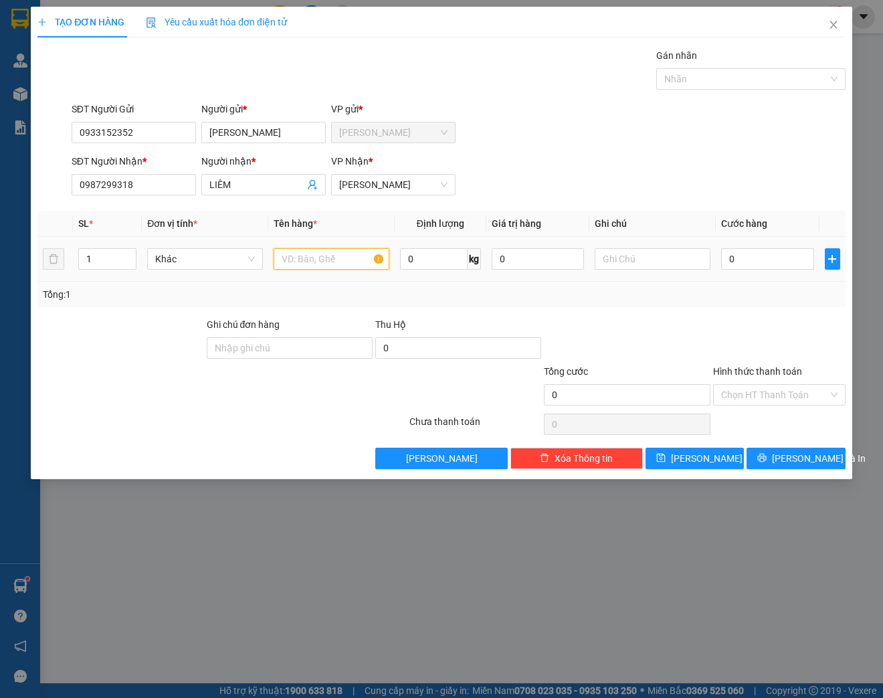
click at [304, 262] on input "text" at bounding box center [332, 258] width 116 height 21
type input "THÙNG"
click at [742, 258] on input "0" at bounding box center [767, 258] width 92 height 21
type input "4"
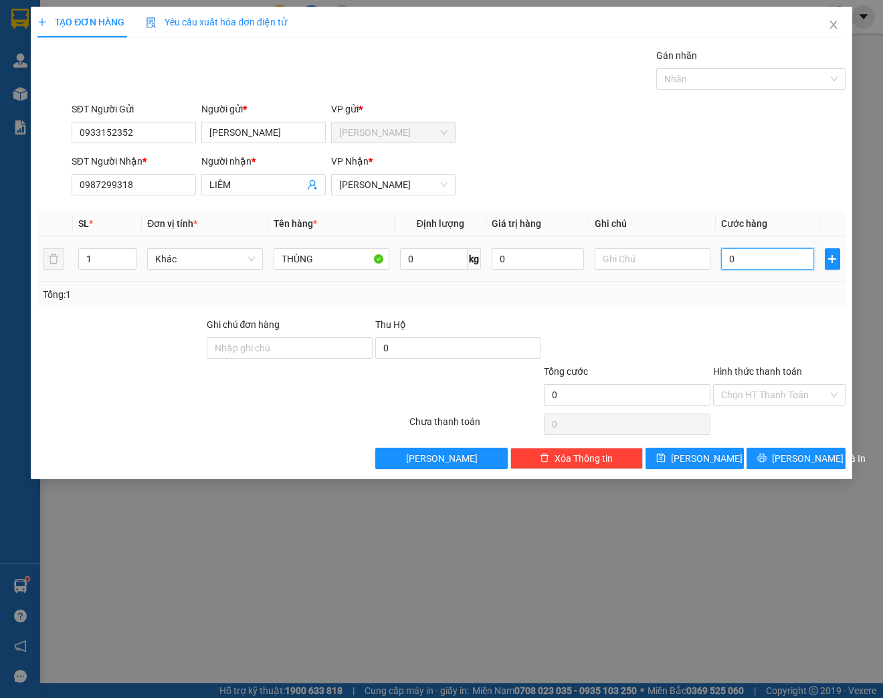
type input "4"
type input "40"
type input "400"
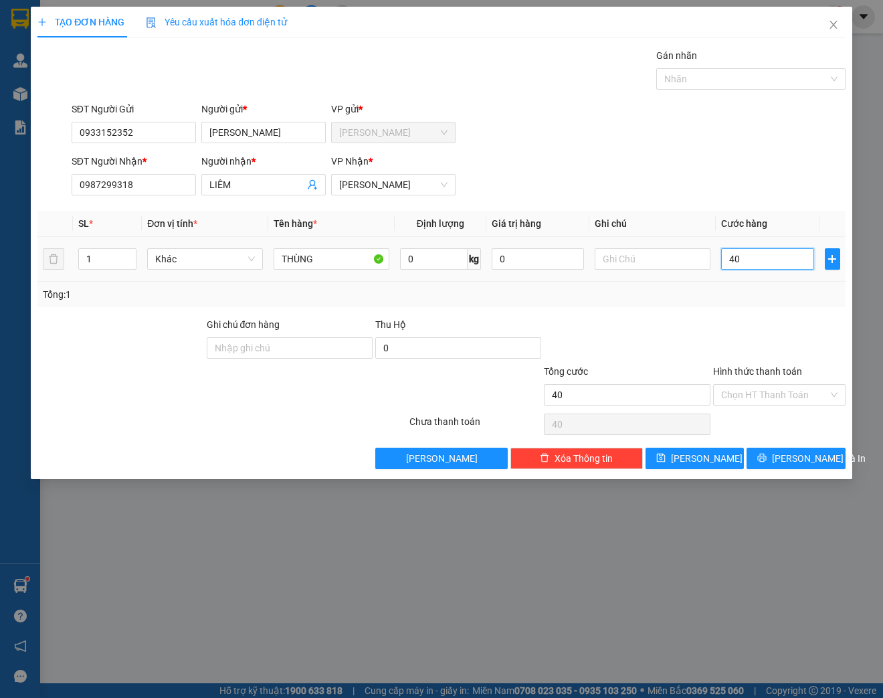
type input "400"
type input "4.000"
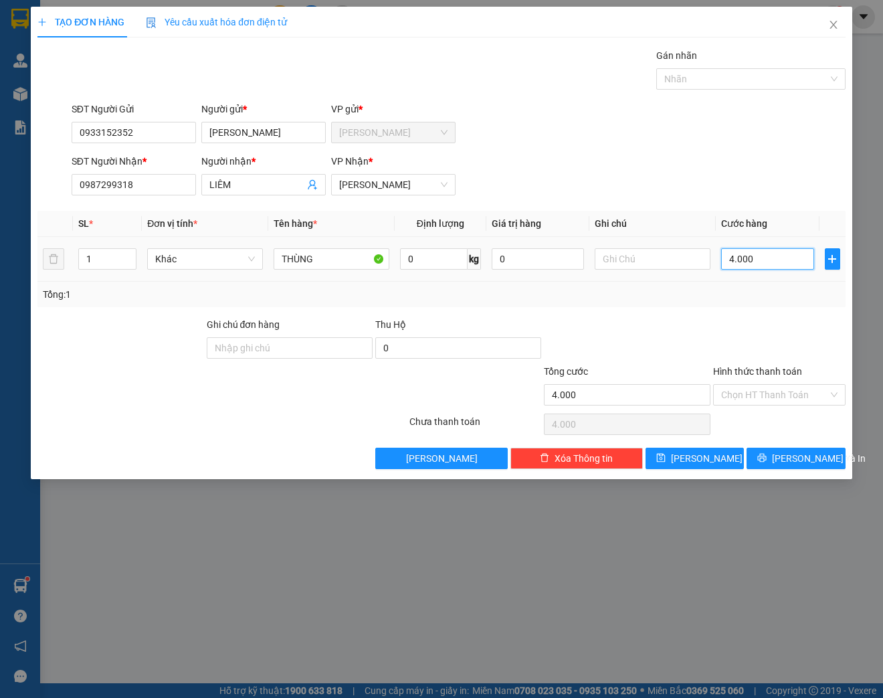
type input "40.000"
type input "400.000"
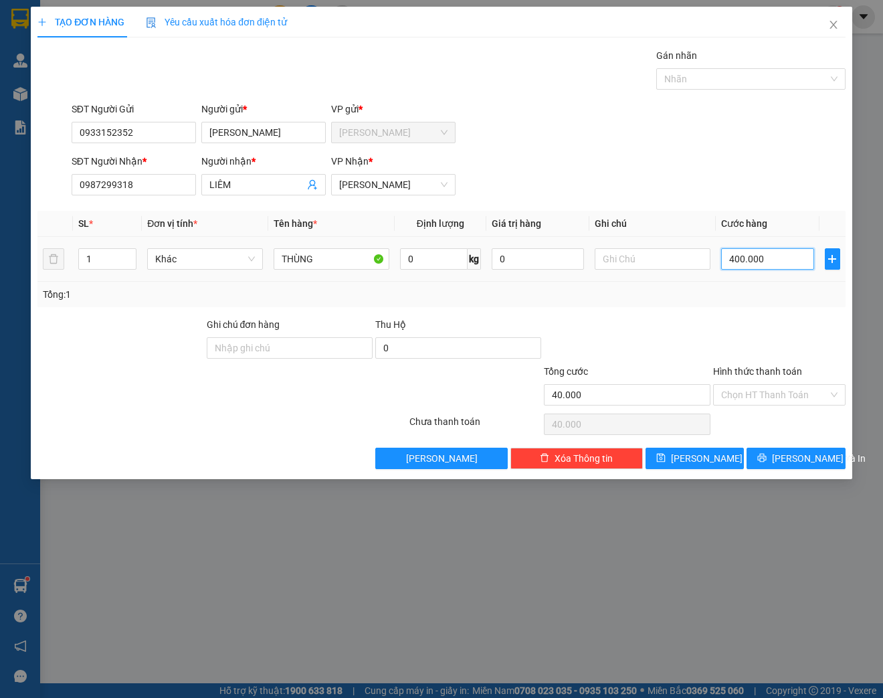
type input "400.000"
type input "40.000"
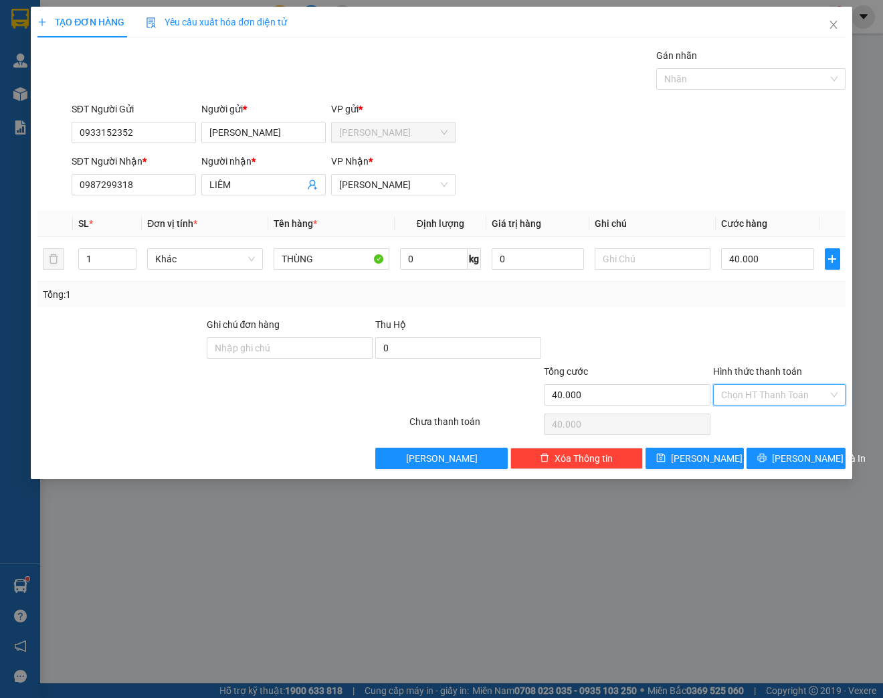
click at [808, 392] on input "Hình thức thanh toán" at bounding box center [774, 395] width 107 height 20
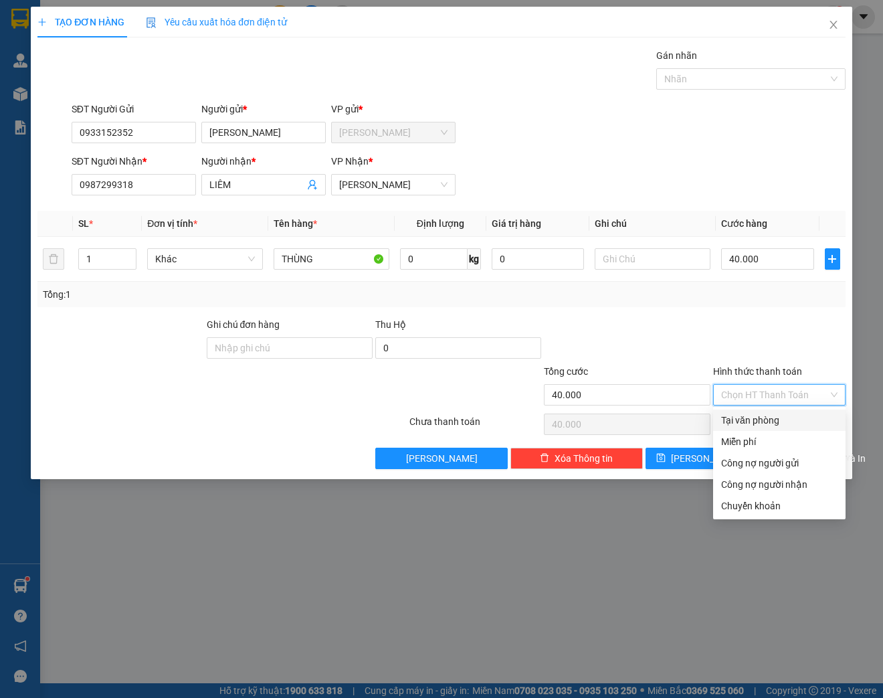
click at [733, 422] on div "Tại văn phòng" at bounding box center [779, 420] width 116 height 15
type input "0"
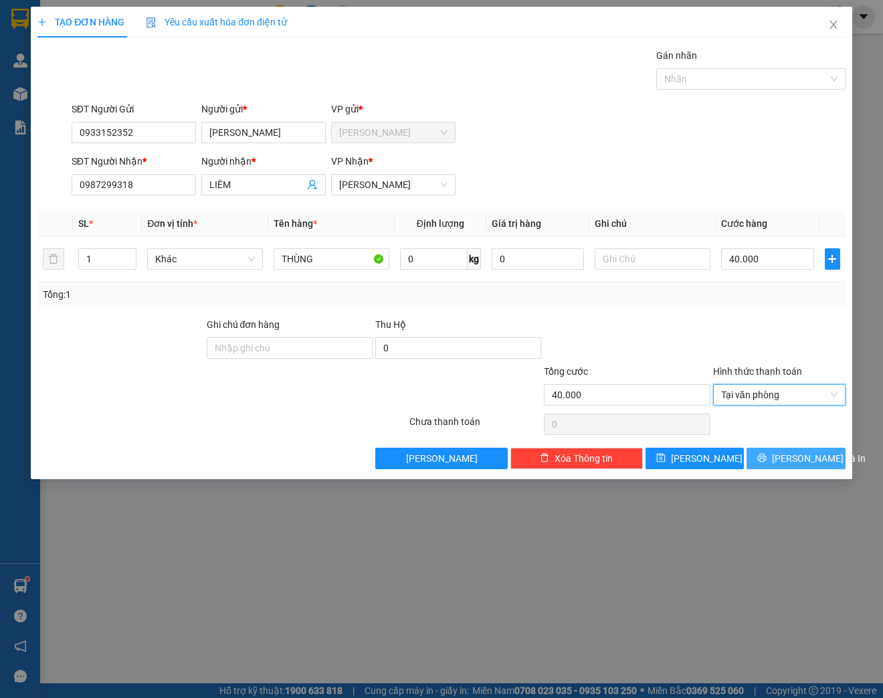
click at [821, 461] on span "[PERSON_NAME] và In" at bounding box center [819, 458] width 94 height 15
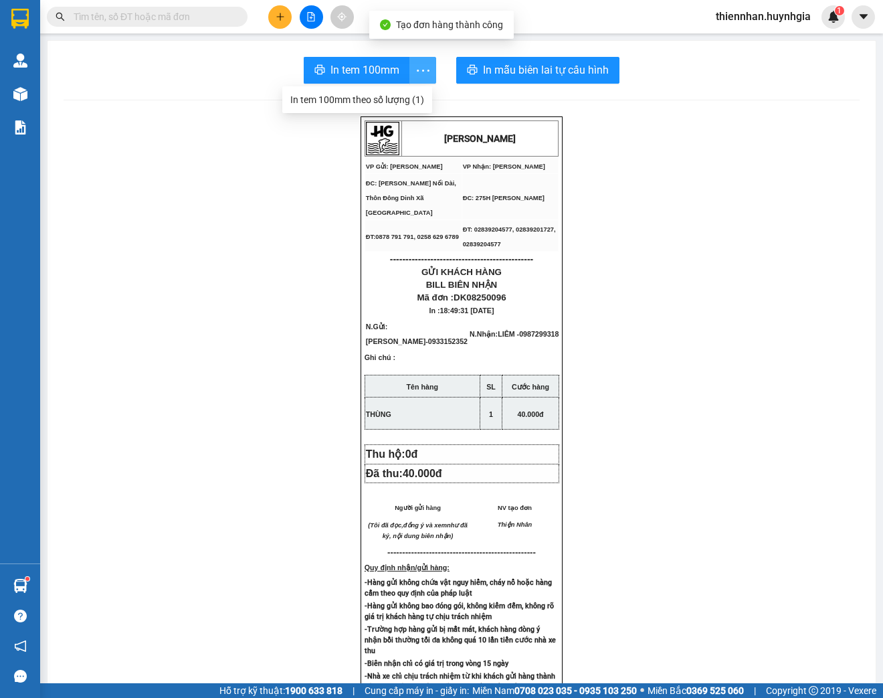
click at [426, 71] on icon "more" at bounding box center [423, 70] width 17 height 17
click at [382, 101] on div "In tem 100mm theo số lượng (1)" at bounding box center [357, 99] width 134 height 15
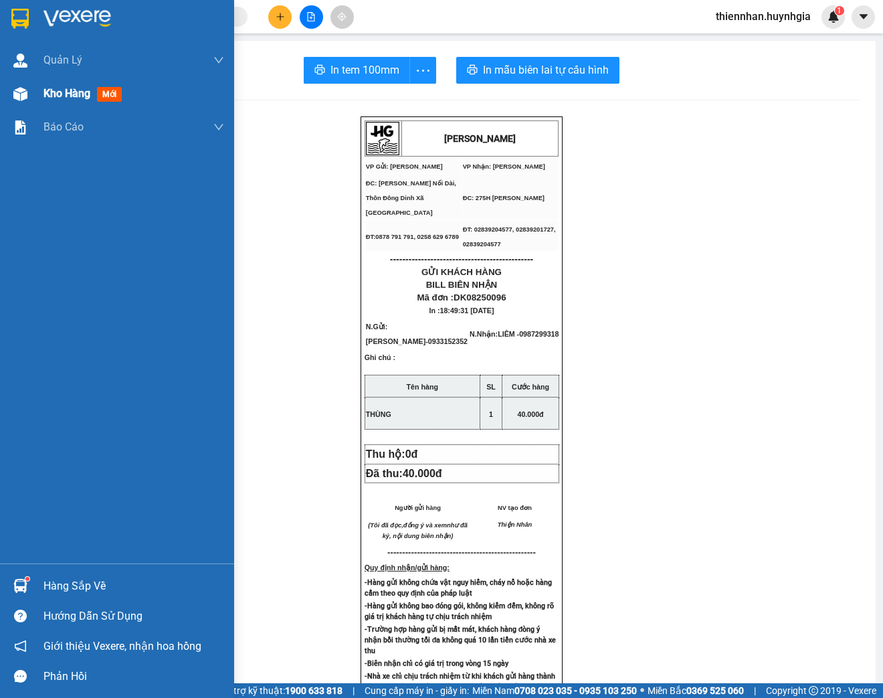
click at [80, 94] on span "Kho hàng" at bounding box center [66, 93] width 47 height 13
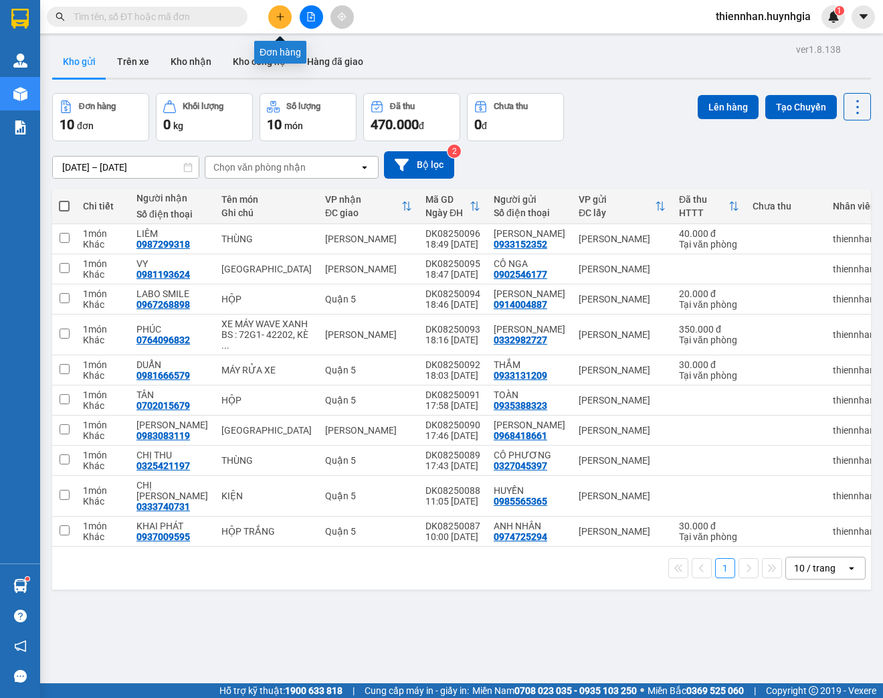
click at [278, 15] on icon "plus" at bounding box center [280, 16] width 9 height 9
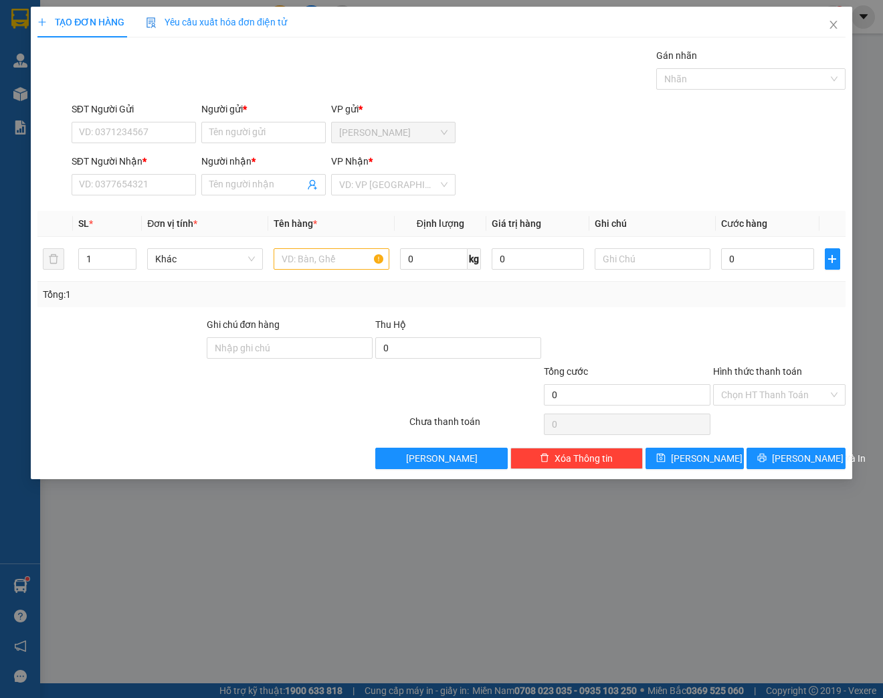
click at [128, 144] on div "SĐT Người Gửi VD: 0371234567" at bounding box center [134, 125] width 124 height 47
click at [126, 131] on input "SĐT Người Gửi" at bounding box center [134, 132] width 124 height 21
type input "0328289456"
click at [130, 161] on div "0328289456 - TRƯỜNG" at bounding box center [134, 158] width 108 height 15
type input "TRƯỜNG"
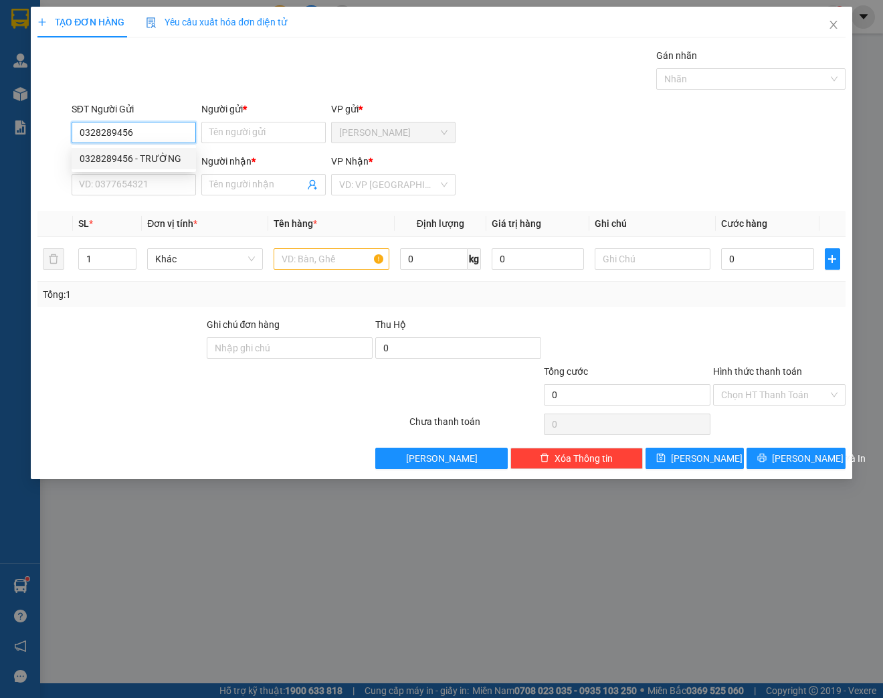
type input "0901337244"
type input "THY"
type input "0328289456"
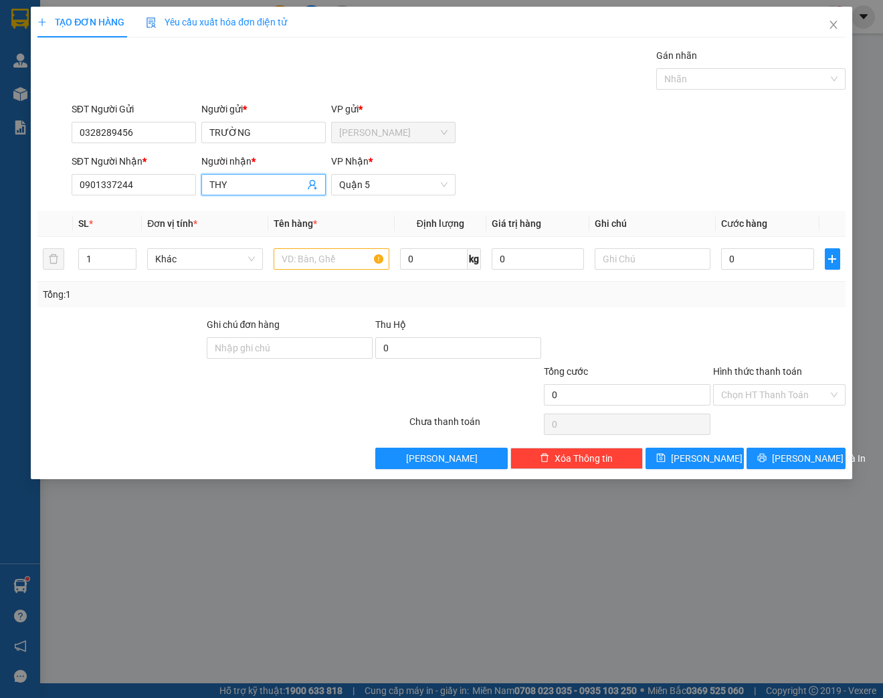
click at [264, 181] on input "THY" at bounding box center [256, 184] width 95 height 15
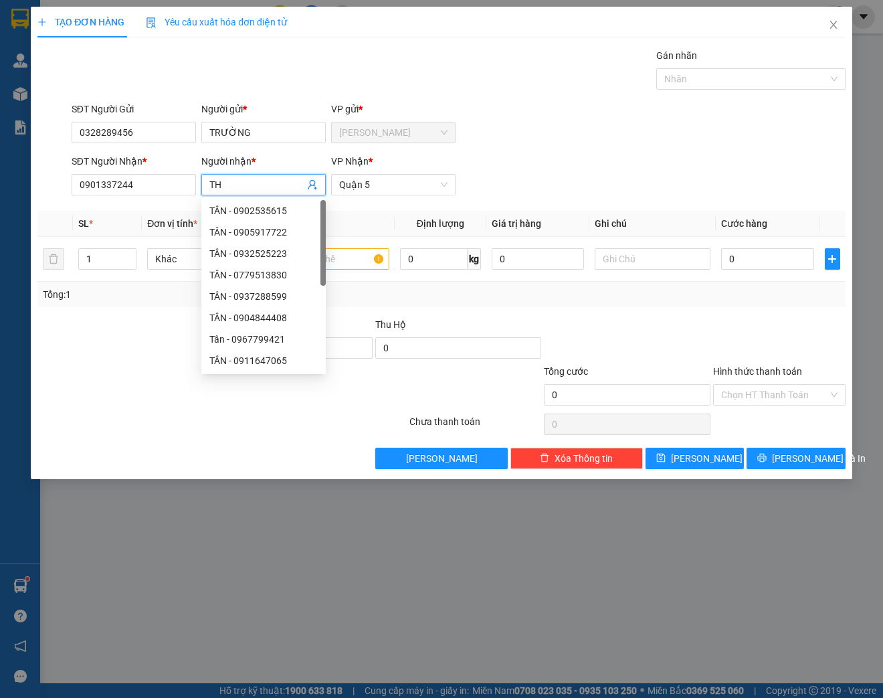
type input "T"
type input "A"
type input "ÁNH"
click at [277, 319] on div "ÁNH - 0396487431" at bounding box center [275, 317] width 132 height 15
type input "0396487431"
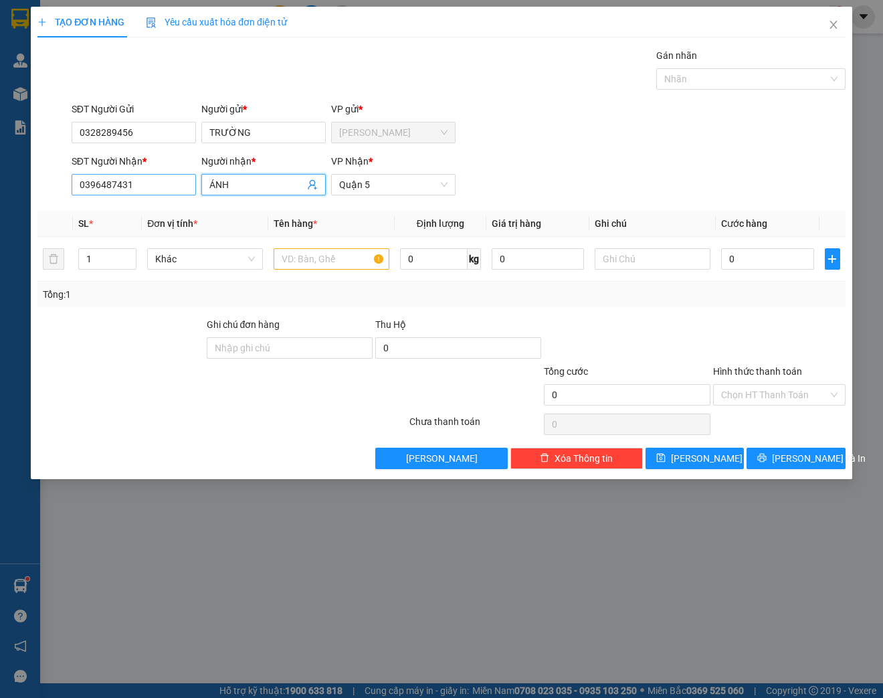
type input "ÁNH"
click at [155, 185] on input "0396487431" at bounding box center [134, 184] width 124 height 21
type input "0"
click at [142, 211] on div "0335096168 - ÁNH" at bounding box center [134, 210] width 108 height 15
type input "0335096168"
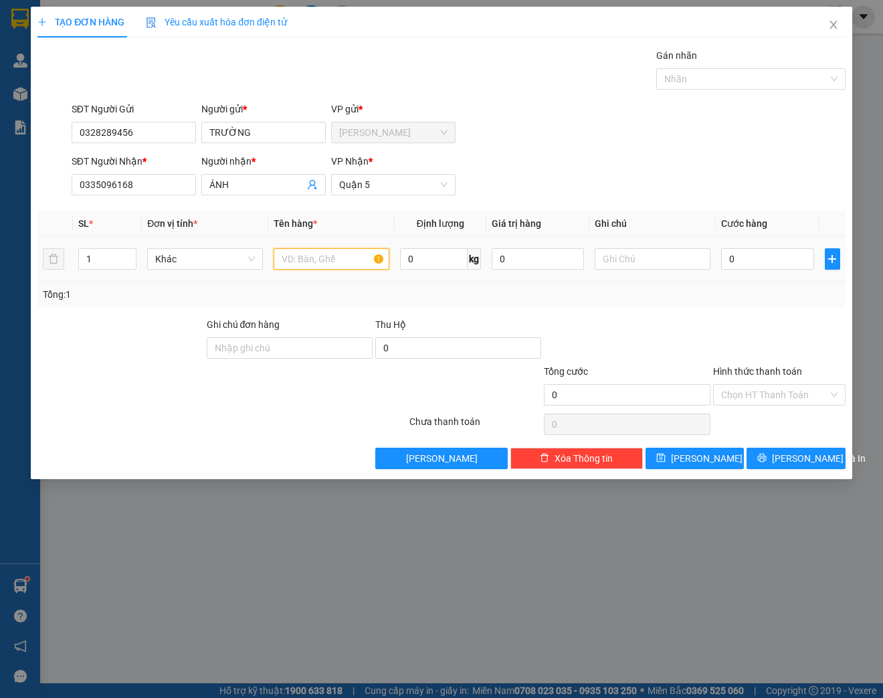
click at [309, 259] on input "text" at bounding box center [332, 258] width 116 height 21
type input "BAO VÀNG"
click at [800, 459] on span "[PERSON_NAME] và In" at bounding box center [819, 458] width 94 height 15
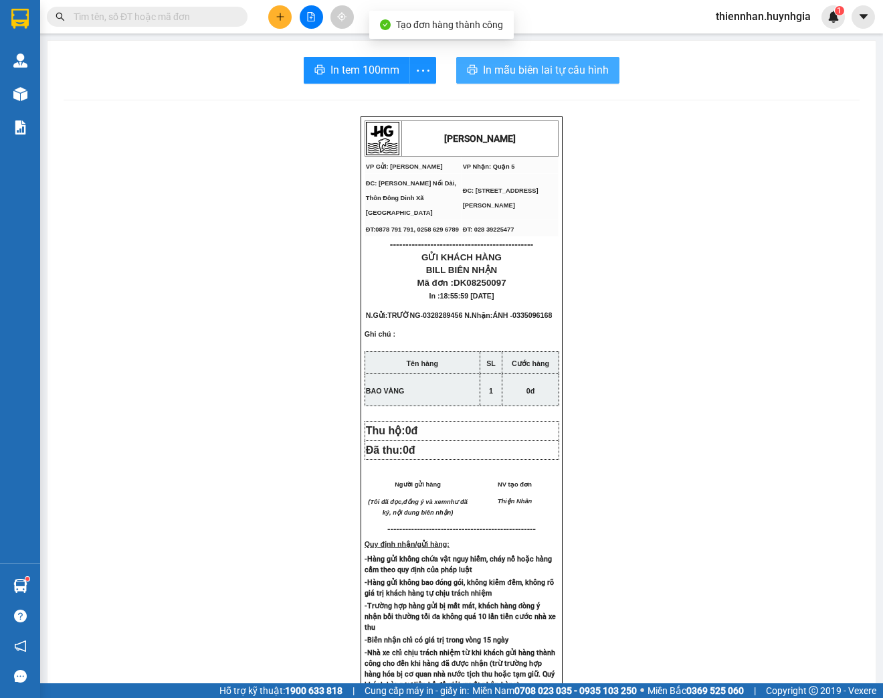
click at [590, 72] on span "In mẫu biên lai tự cấu hình" at bounding box center [546, 70] width 126 height 17
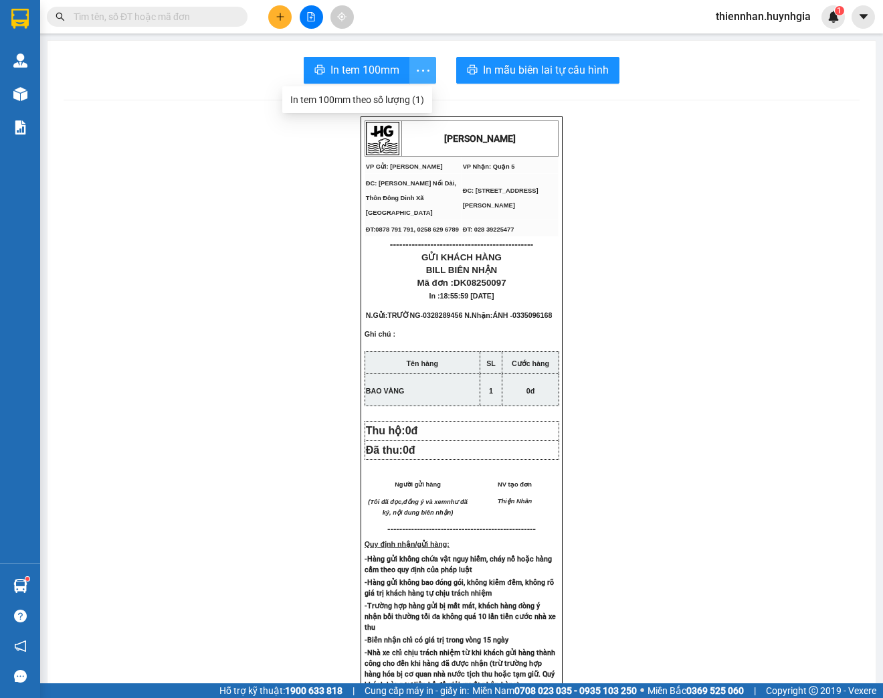
click at [417, 66] on icon "more" at bounding box center [423, 70] width 17 height 17
click at [408, 97] on div "In tem 100mm theo số lượng (1)" at bounding box center [357, 99] width 134 height 15
